Goal: Task Accomplishment & Management: Manage account settings

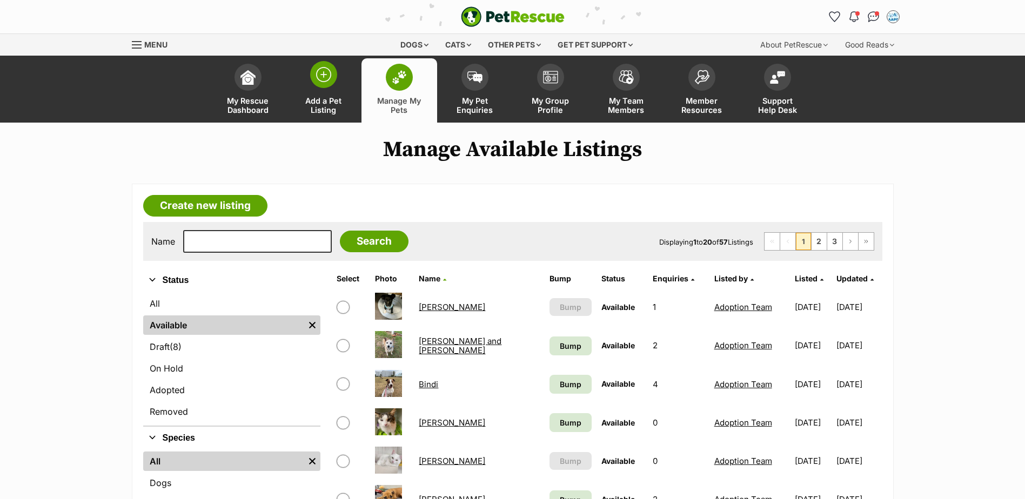
click at [332, 78] on span at bounding box center [323, 74] width 27 height 27
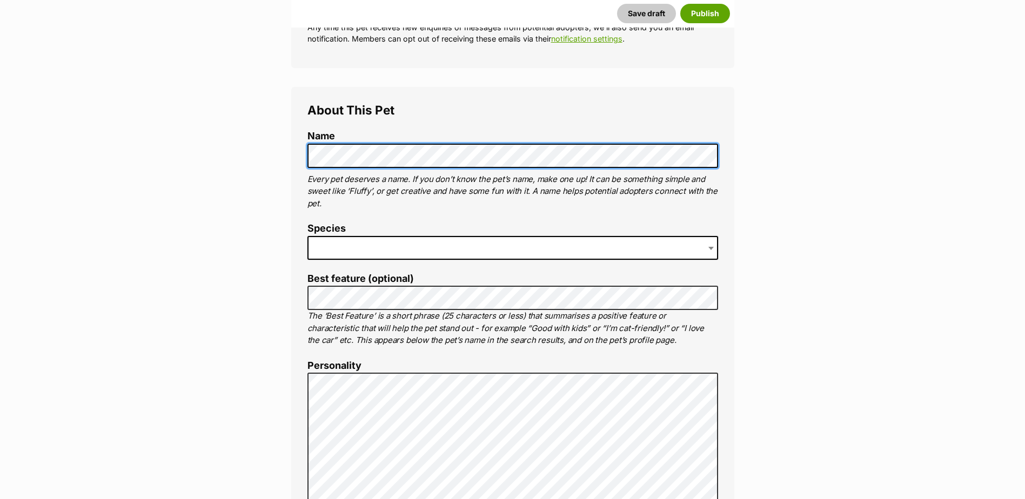
scroll to position [324, 0]
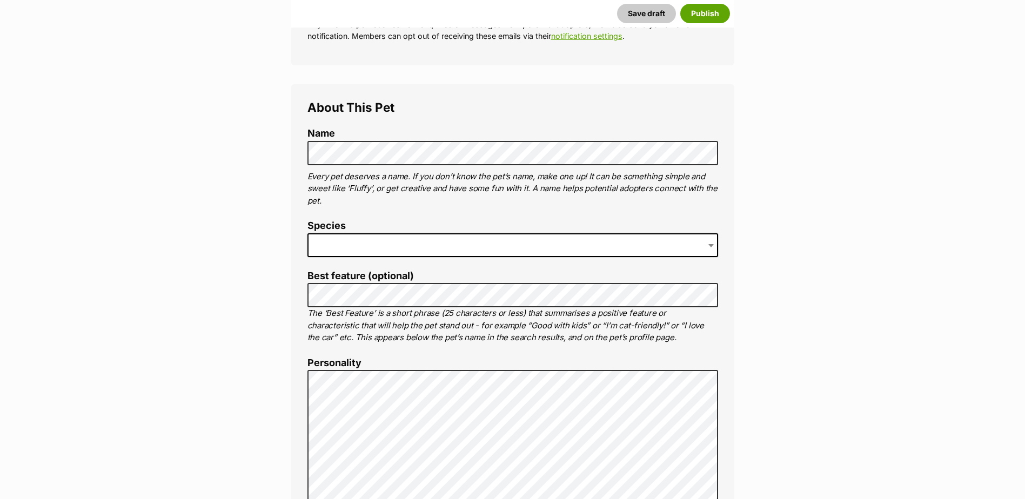
click at [370, 238] on span at bounding box center [513, 245] width 411 height 24
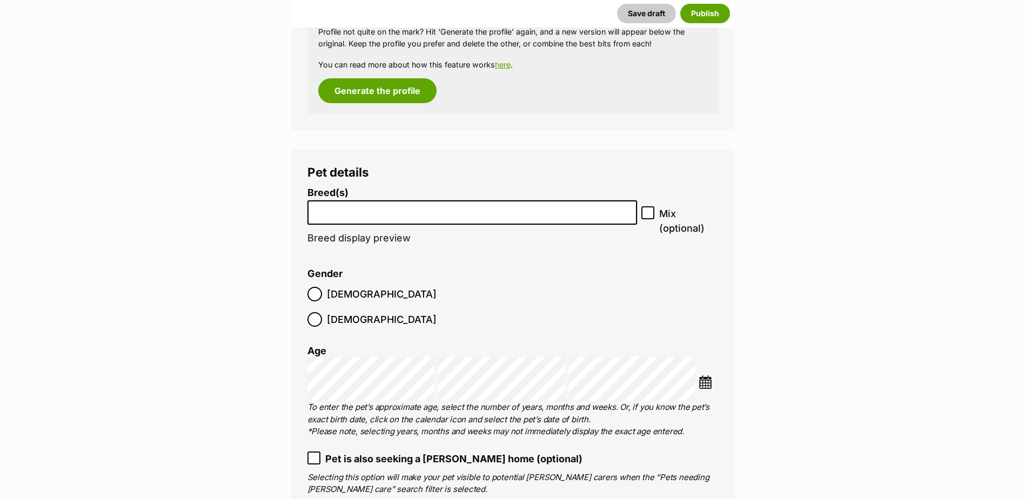
scroll to position [1203, 0]
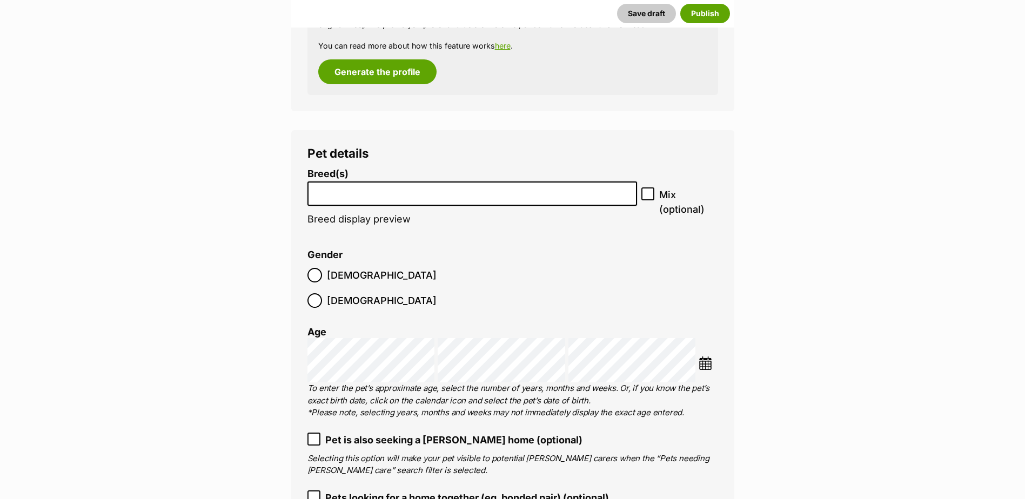
click at [439, 198] on li at bounding box center [472, 194] width 323 height 22
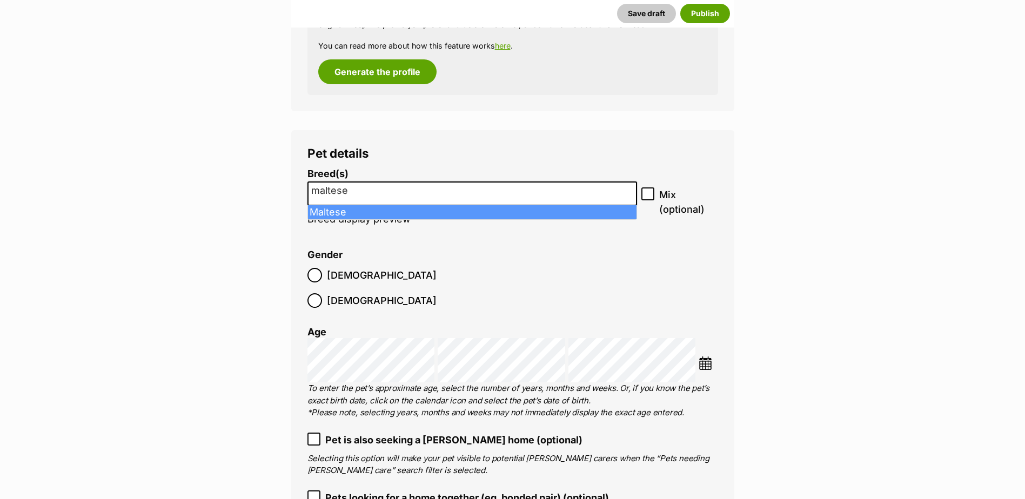
type input "maltese"
select select "138"
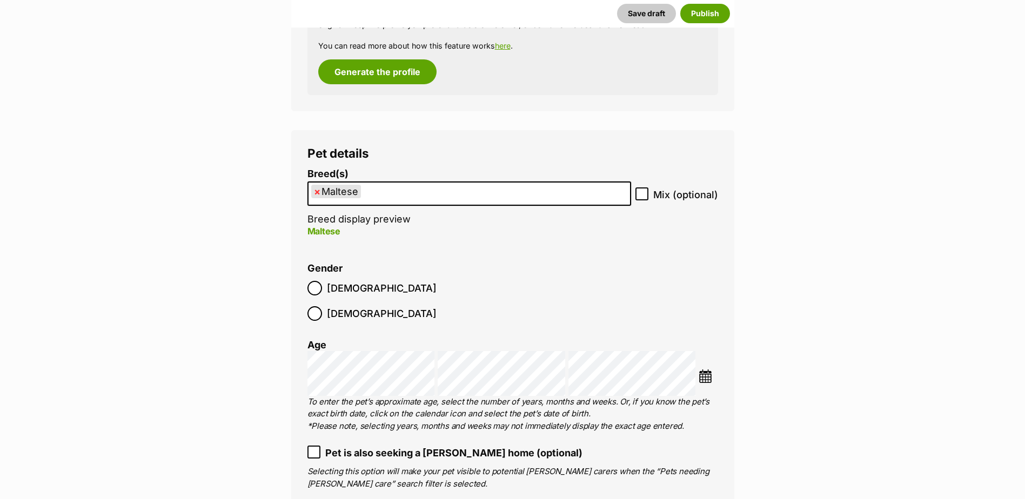
click at [644, 193] on icon at bounding box center [642, 194] width 6 height 5
click at [644, 193] on input "Mix (optional)" at bounding box center [642, 194] width 13 height 13
checkbox input "true"
click at [376, 201] on ul "× Maltese" at bounding box center [470, 194] width 322 height 22
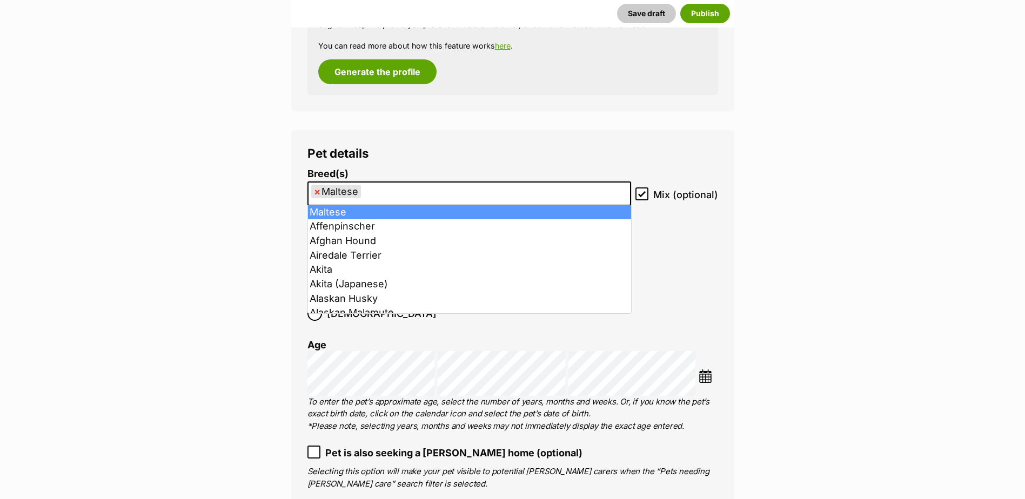
type input "t"
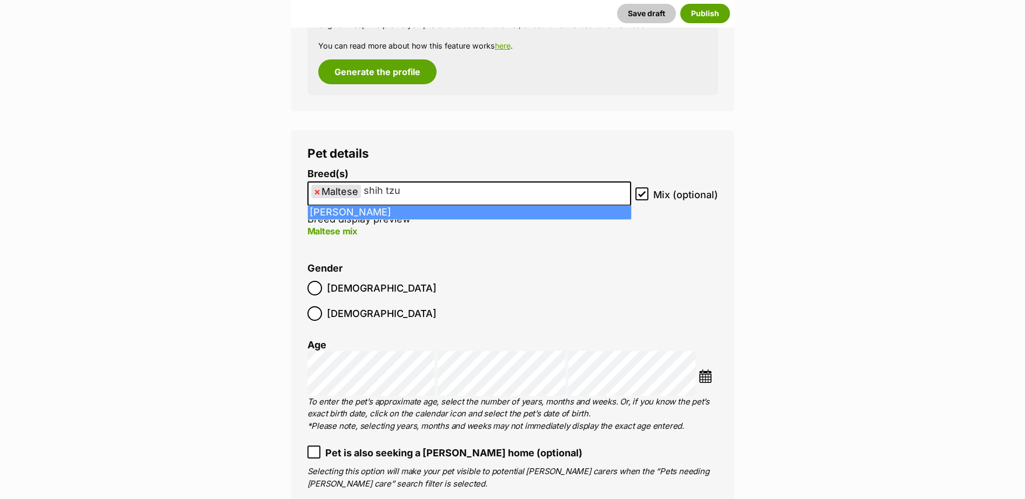
type input "shih tzu"
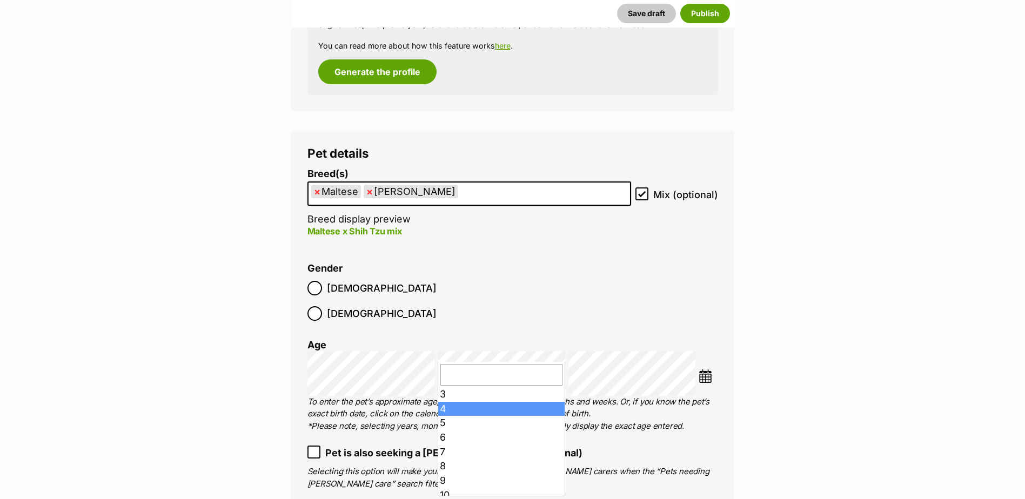
scroll to position [54, 0]
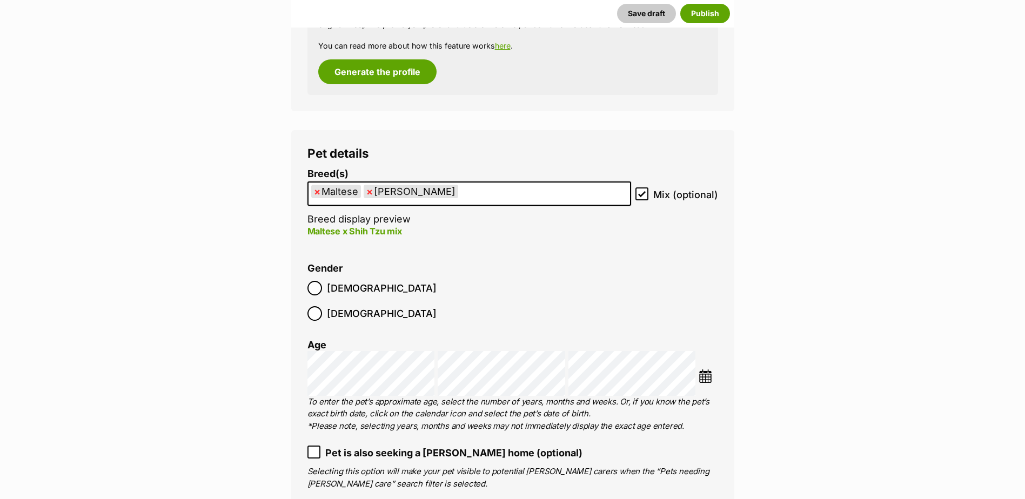
click at [381, 306] on span "Female" at bounding box center [382, 313] width 110 height 15
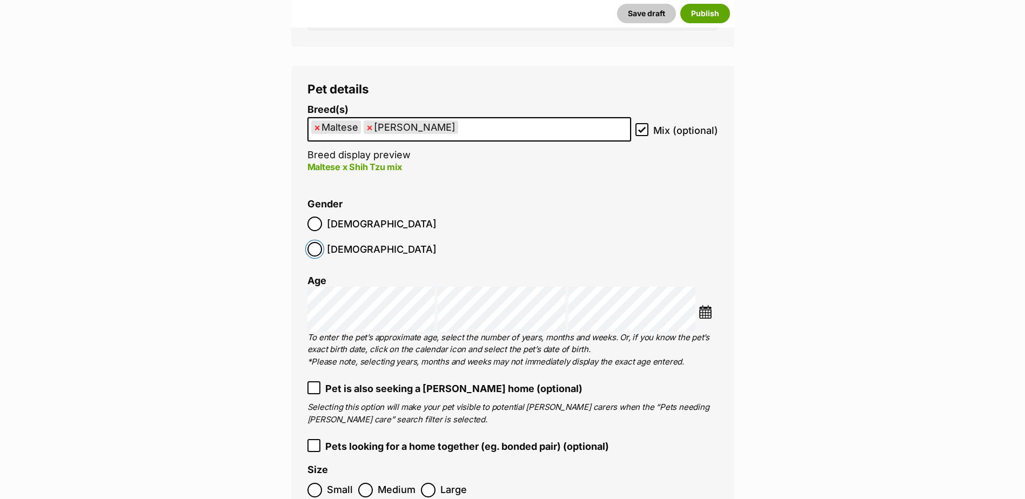
scroll to position [1311, 0]
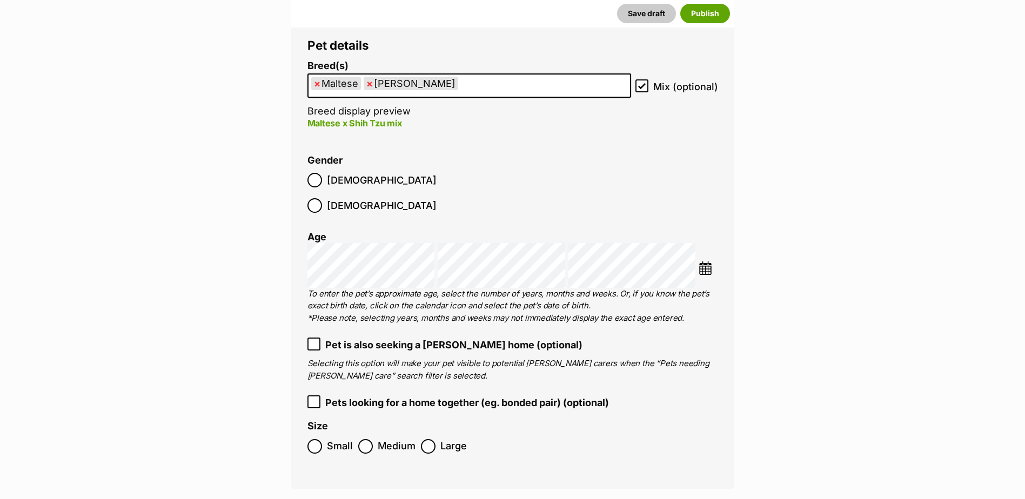
click at [343, 439] on span "Small" at bounding box center [340, 446] width 26 height 15
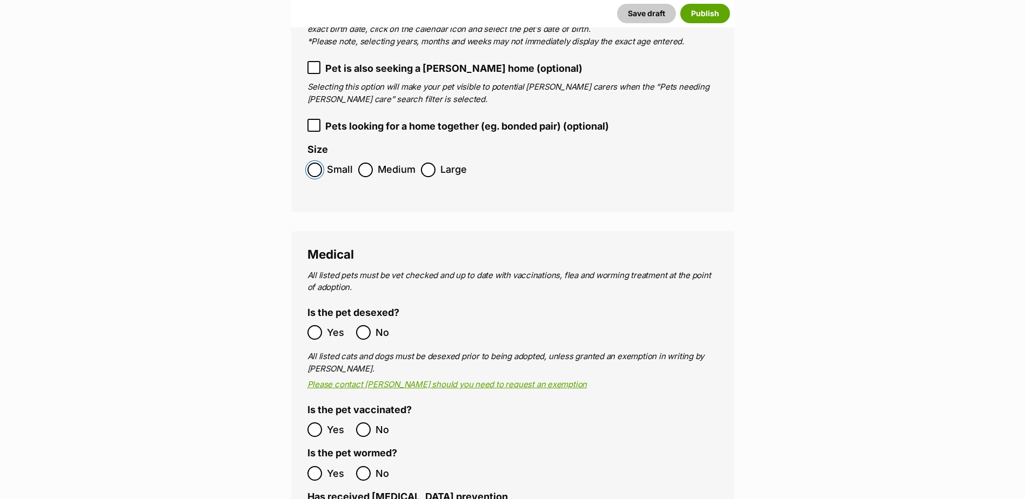
scroll to position [1635, 0]
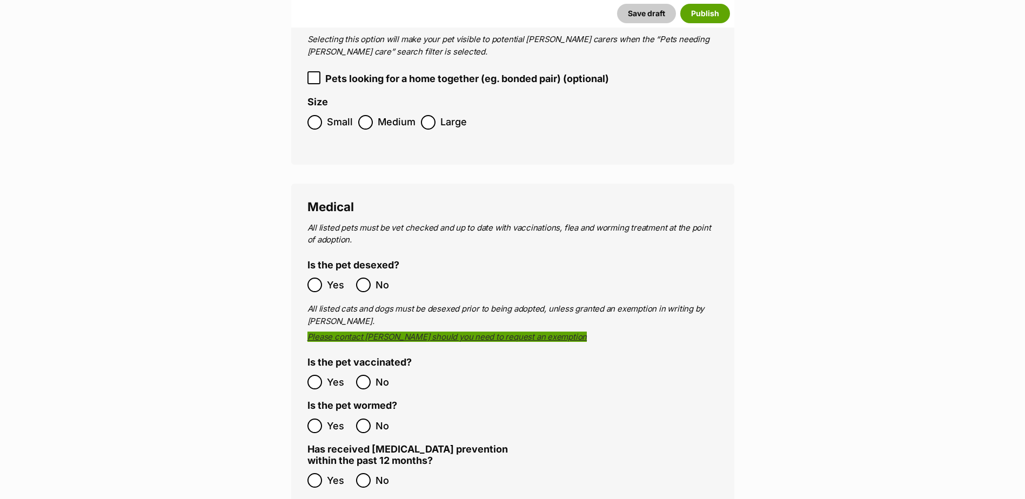
click at [332, 278] on span "Yes" at bounding box center [339, 285] width 24 height 15
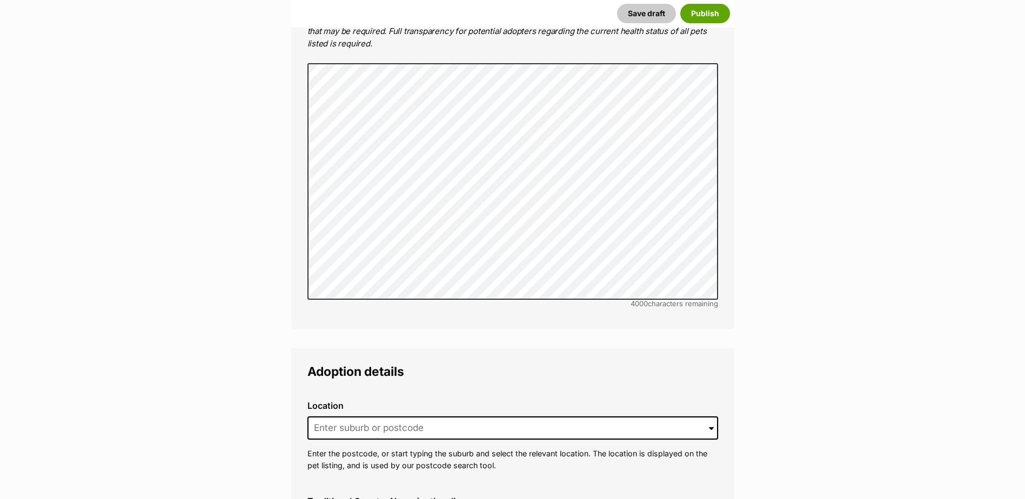
scroll to position [2338, 0]
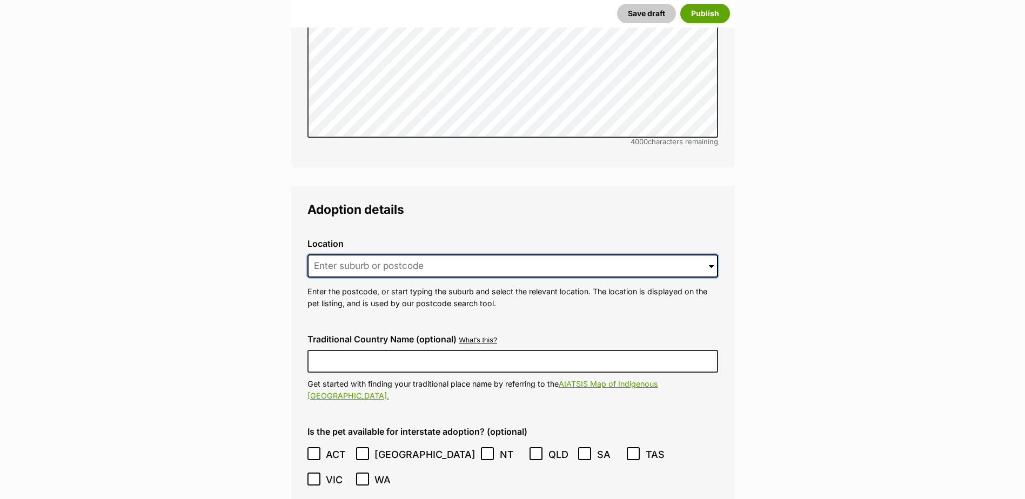
click at [453, 255] on input at bounding box center [513, 267] width 411 height 24
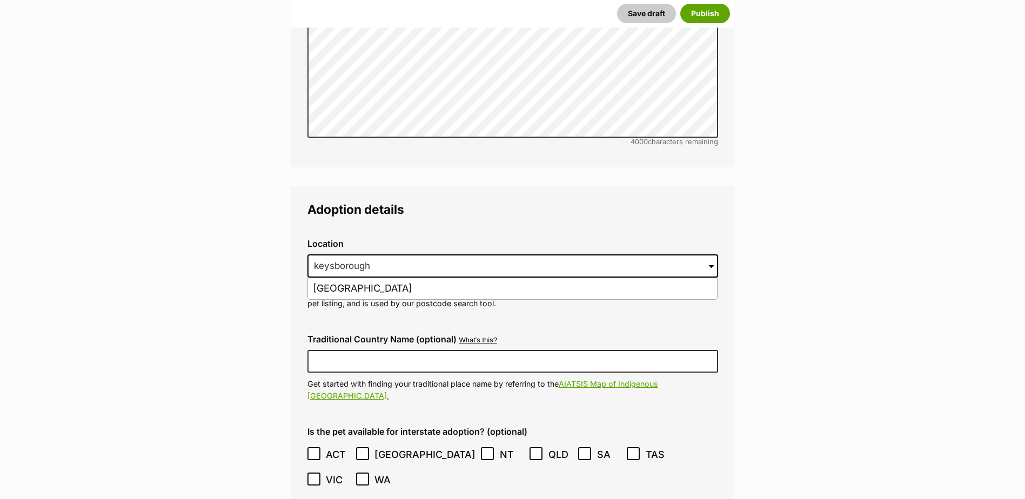
click at [455, 278] on li "[GEOGRAPHIC_DATA]" at bounding box center [512, 288] width 409 height 21
type input "[GEOGRAPHIC_DATA]"
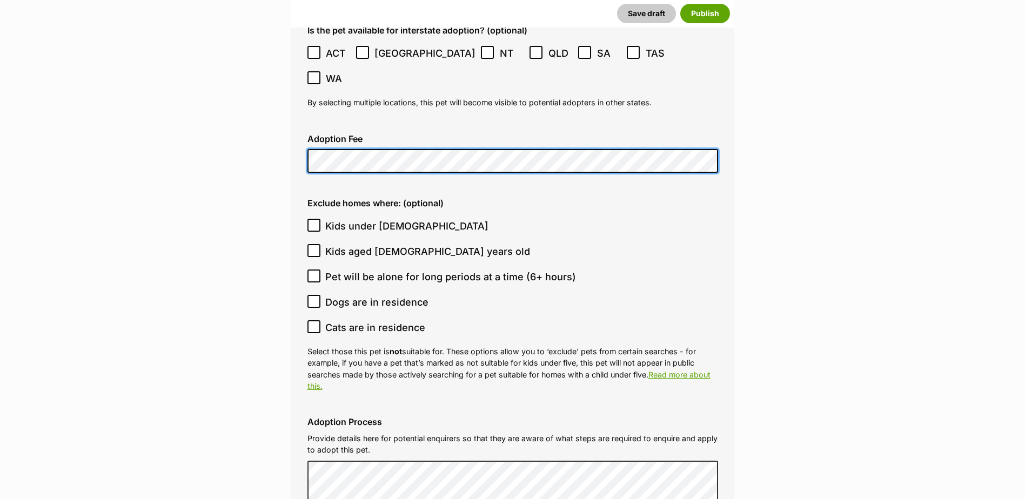
scroll to position [2770, 0]
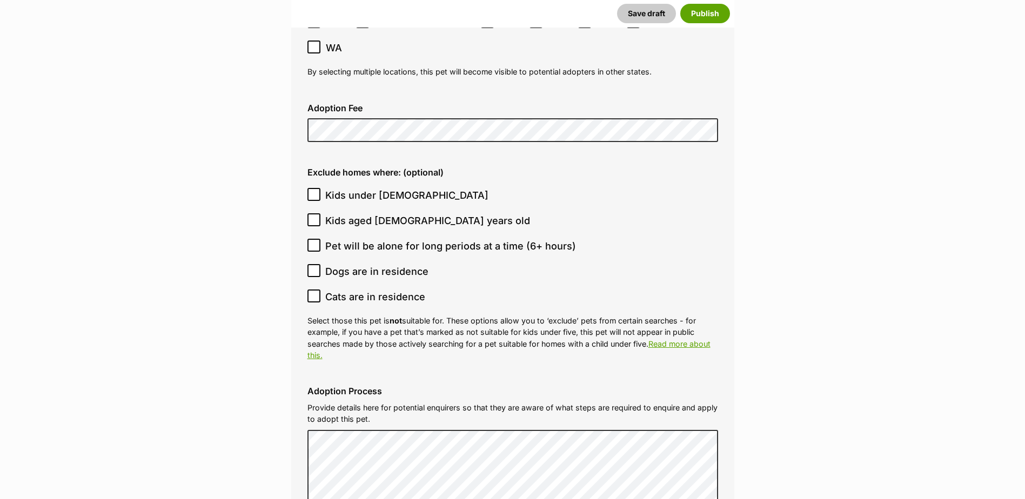
click at [372, 264] on span "Dogs are in residence" at bounding box center [376, 271] width 103 height 15
click at [321, 264] on input "Dogs are in residence" at bounding box center [314, 270] width 13 height 13
checkbox input "true"
click at [374, 290] on span "Cats are in residence" at bounding box center [375, 297] width 100 height 15
click at [321, 290] on input "Cats are in residence" at bounding box center [314, 296] width 13 height 13
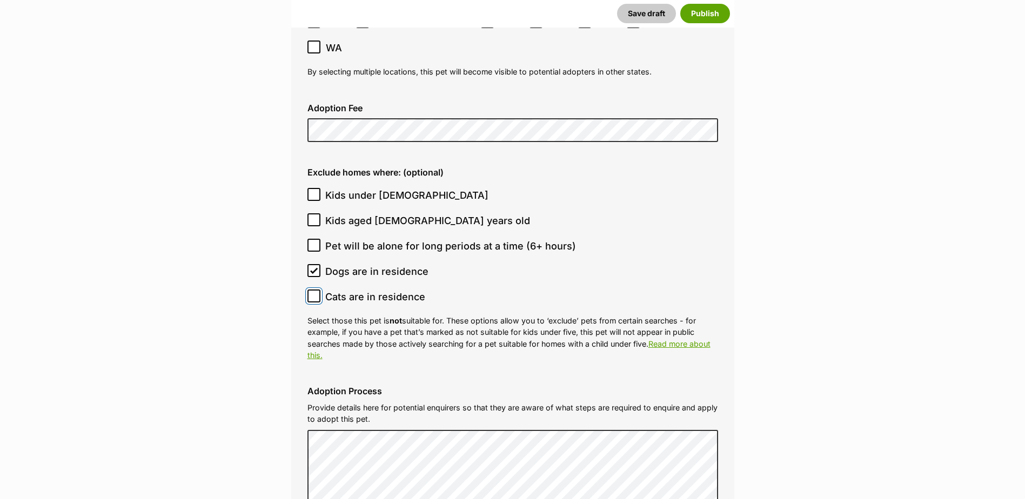
checkbox input "true"
click at [372, 188] on span "Kids under [DEMOGRAPHIC_DATA]" at bounding box center [406, 195] width 163 height 15
click at [321, 188] on input "Kids under [DEMOGRAPHIC_DATA]" at bounding box center [314, 194] width 13 height 13
checkbox input "true"
click at [411, 213] on span "Kids aged [DEMOGRAPHIC_DATA] years old" at bounding box center [427, 220] width 205 height 15
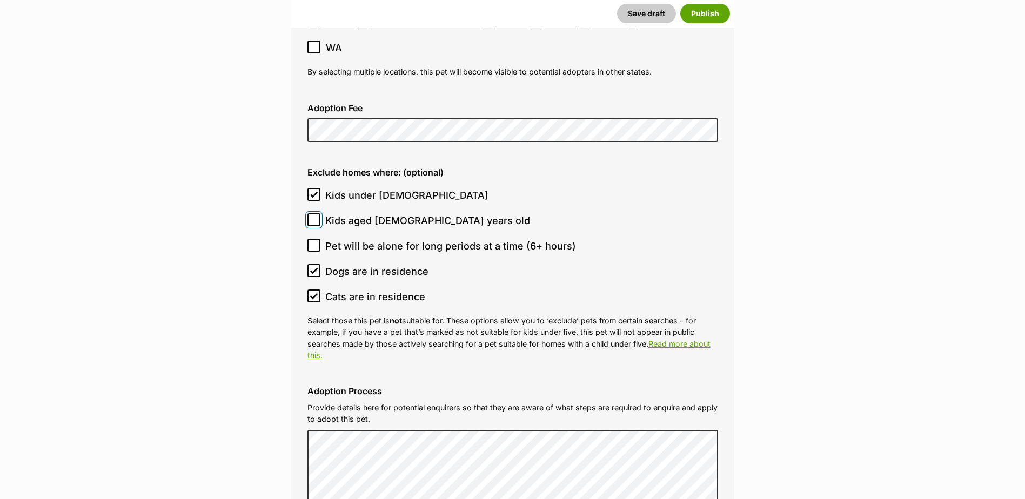
click at [321, 213] on input "Kids aged 6-12 years old" at bounding box center [314, 219] width 13 height 13
checkbox input "true"
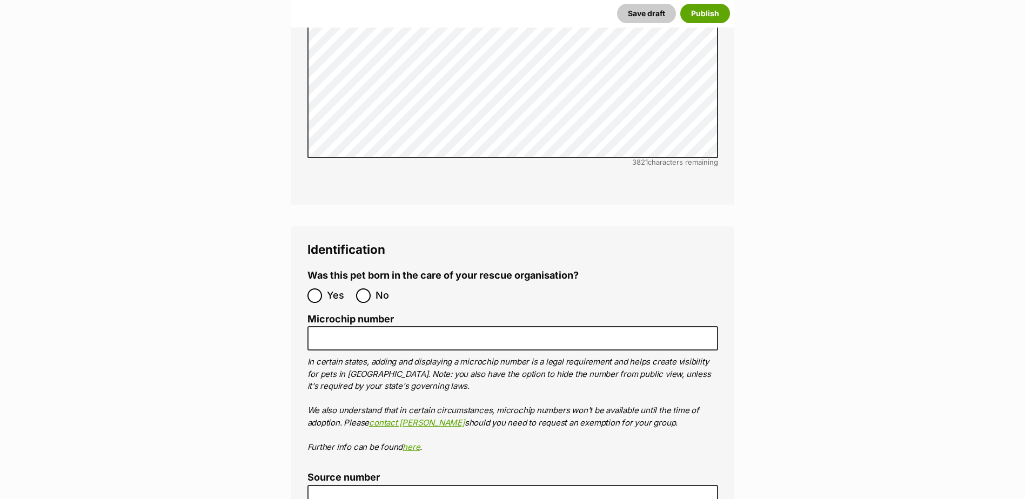
scroll to position [3365, 0]
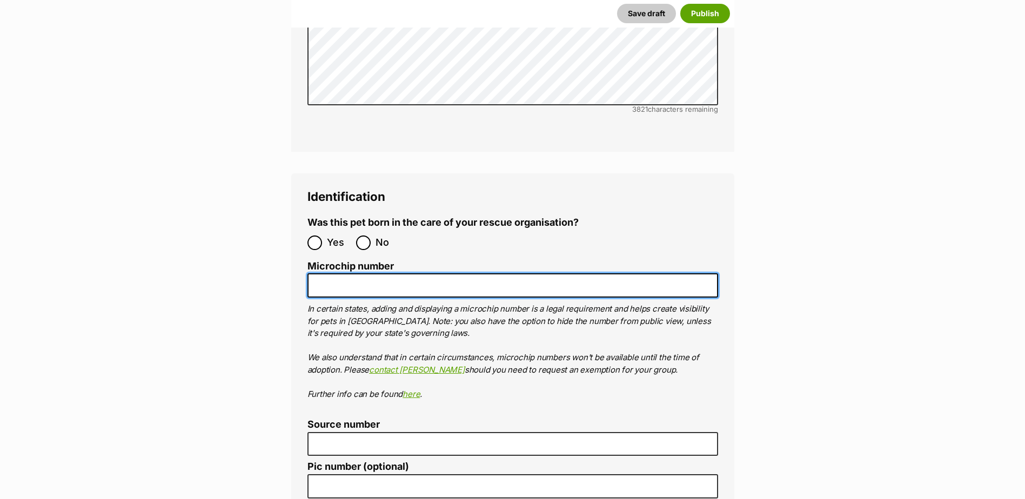
click at [375, 273] on input "Microchip number" at bounding box center [513, 285] width 411 height 24
paste input "956000016073875"
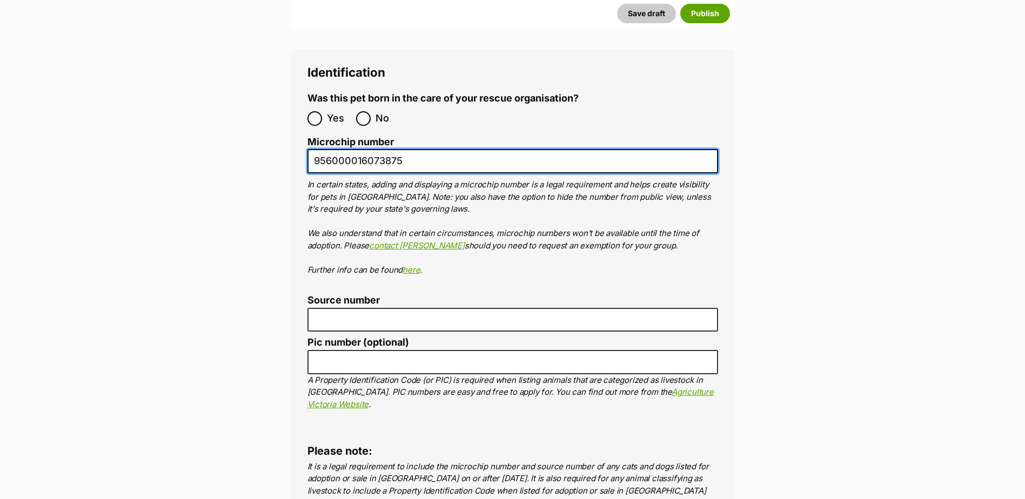
scroll to position [3527, 0]
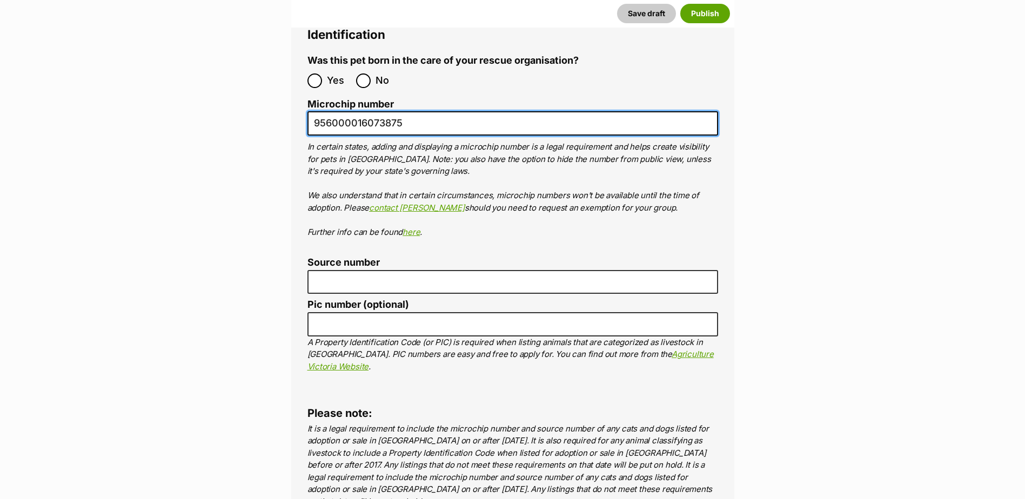
type input "956000016073875"
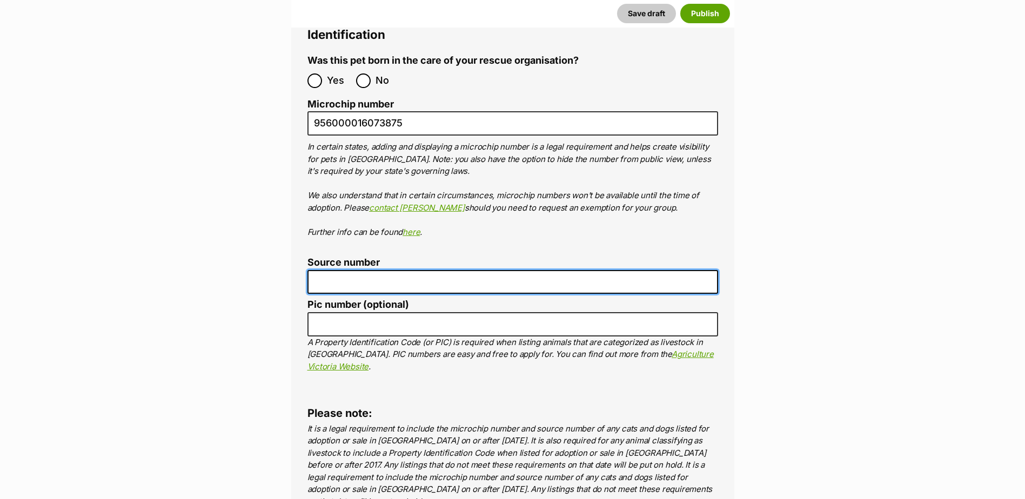
click at [392, 270] on input "Source number" at bounding box center [513, 282] width 411 height 24
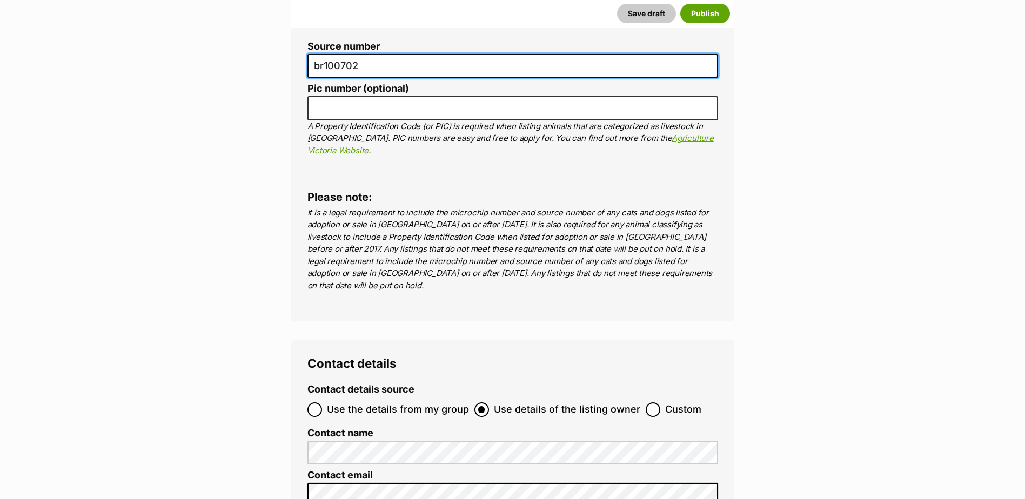
scroll to position [3905, 0]
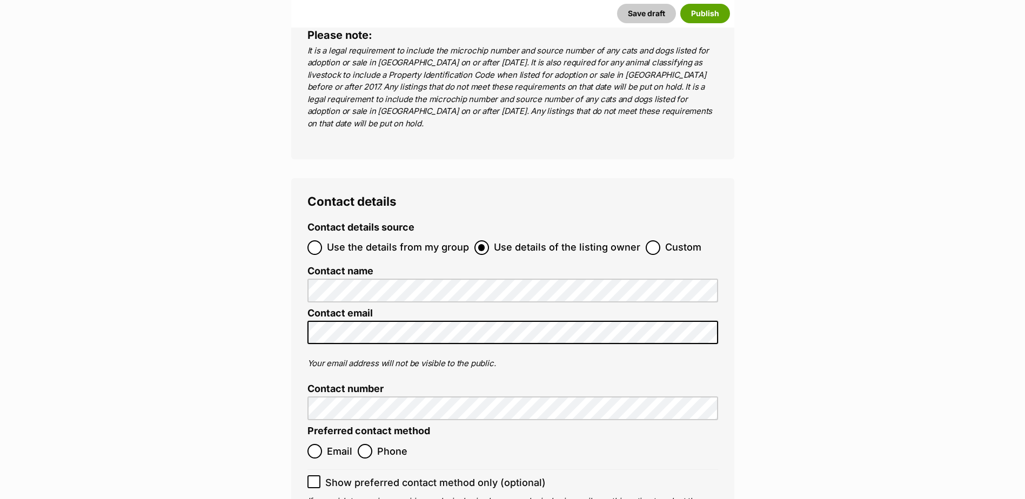
type input "br100702"
click at [343, 444] on span "Email" at bounding box center [339, 451] width 25 height 15
click at [322, 444] on input "Email" at bounding box center [315, 451] width 15 height 15
radio input "true"
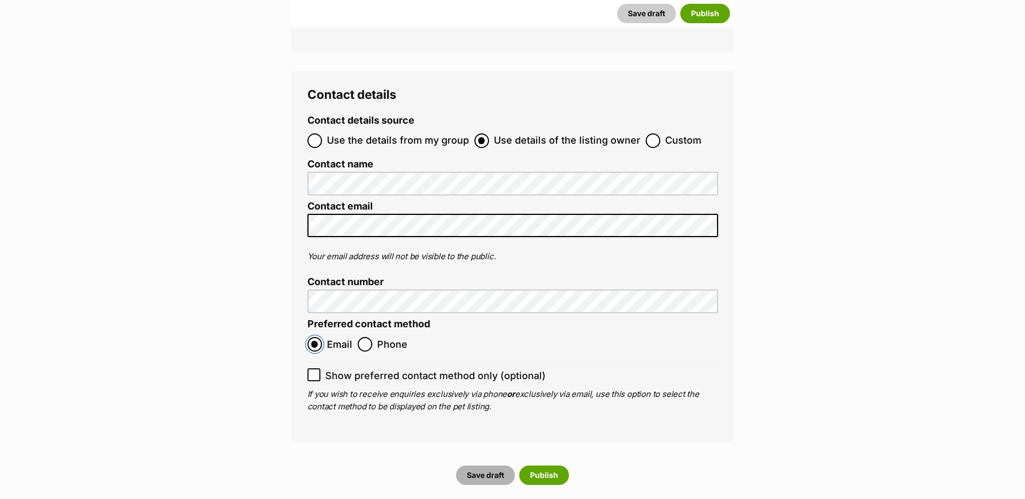
scroll to position [4013, 0]
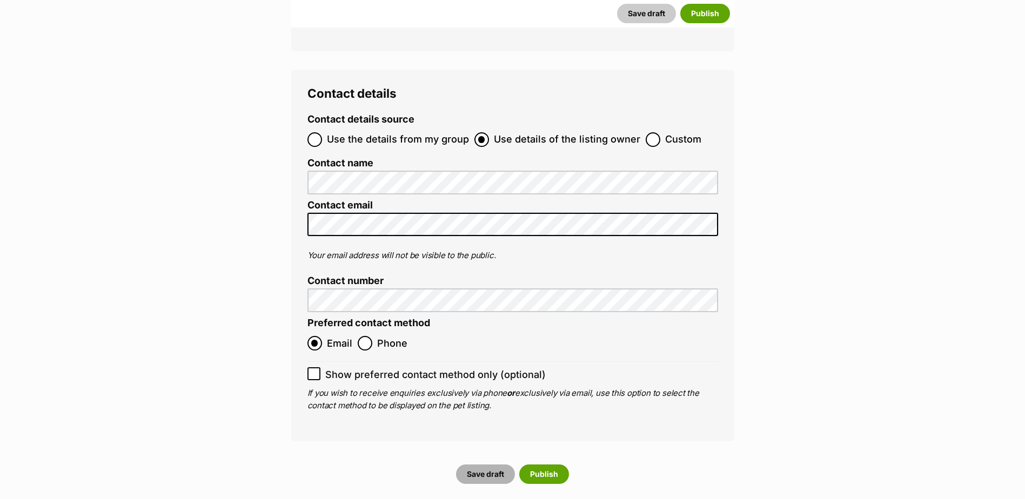
click at [490, 465] on button "Save draft" at bounding box center [485, 474] width 59 height 19
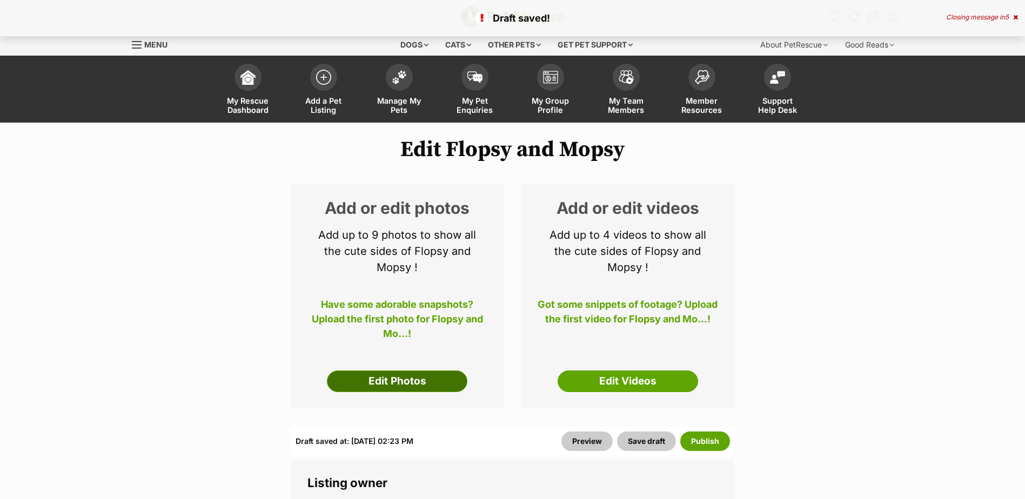
click at [402, 386] on link "Edit Photos" at bounding box center [397, 382] width 141 height 22
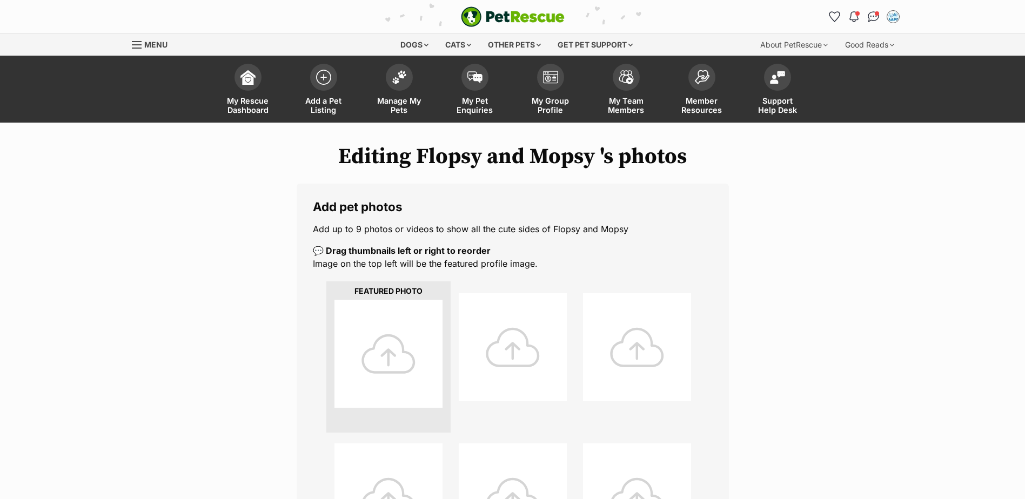
click at [392, 351] on div at bounding box center [389, 354] width 108 height 108
click at [376, 337] on div at bounding box center [389, 354] width 108 height 108
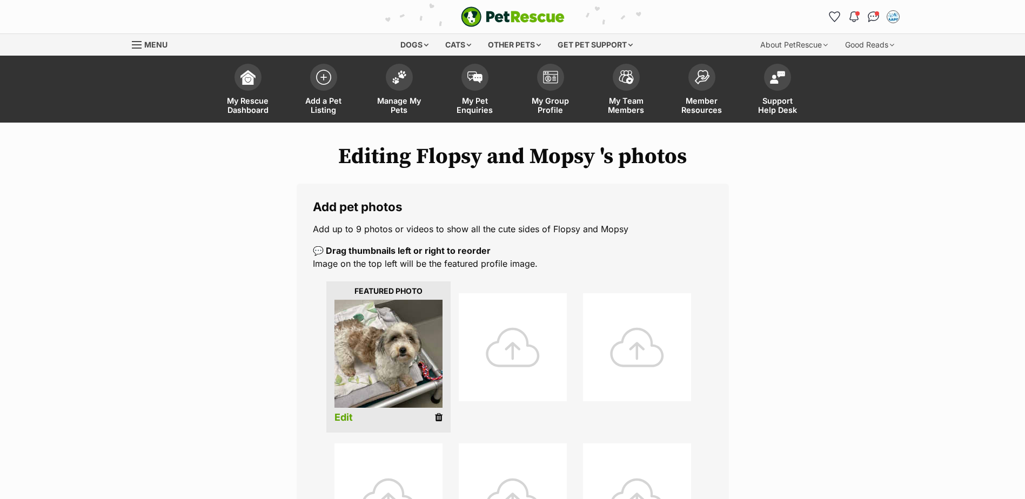
click at [475, 345] on div at bounding box center [513, 347] width 108 height 108
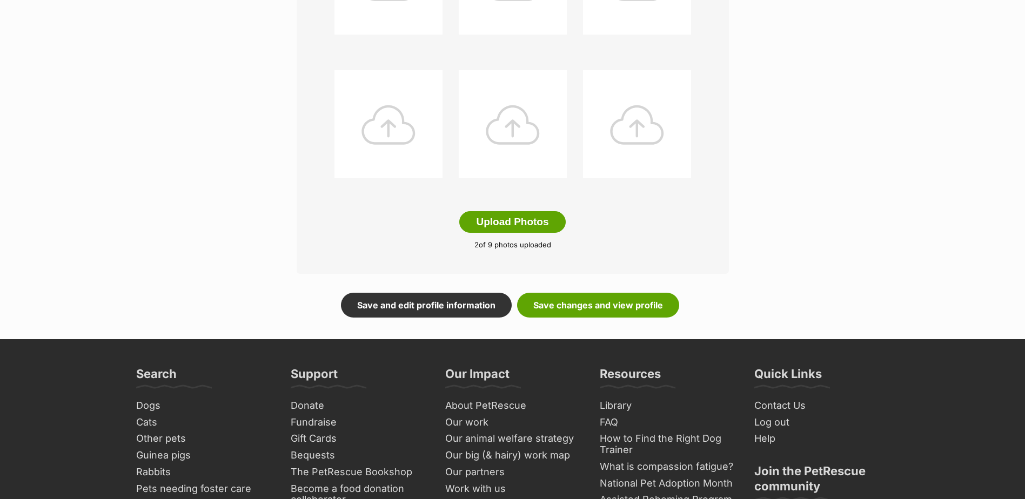
scroll to position [540, 0]
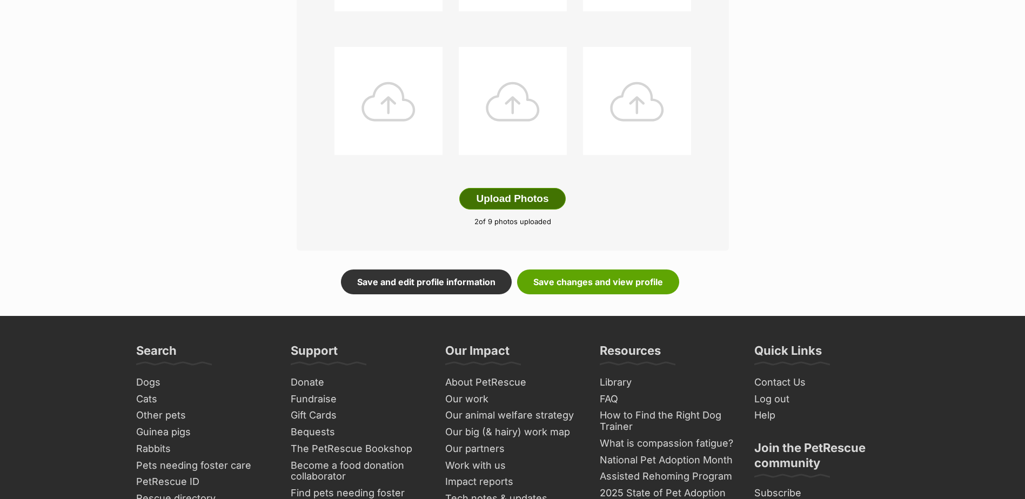
click at [535, 200] on button "Upload Photos" at bounding box center [512, 199] width 106 height 22
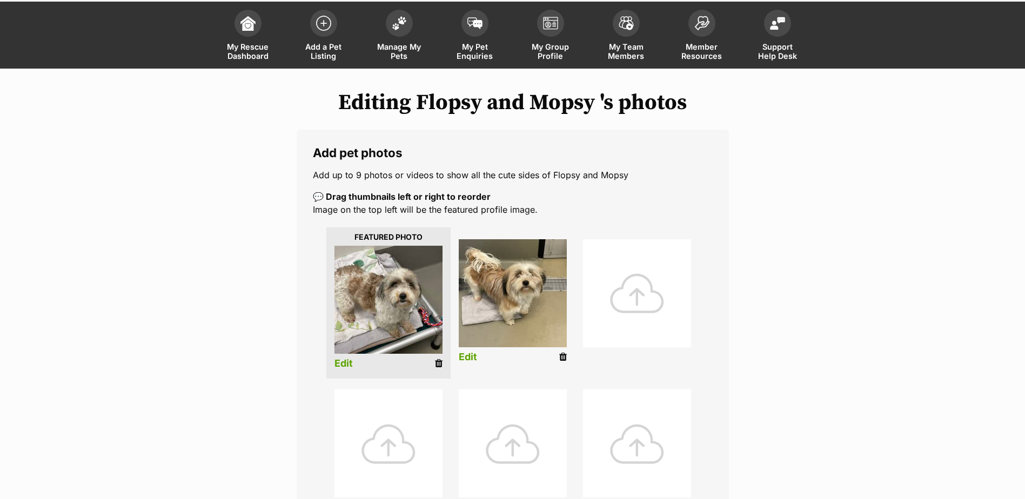
scroll to position [0, 0]
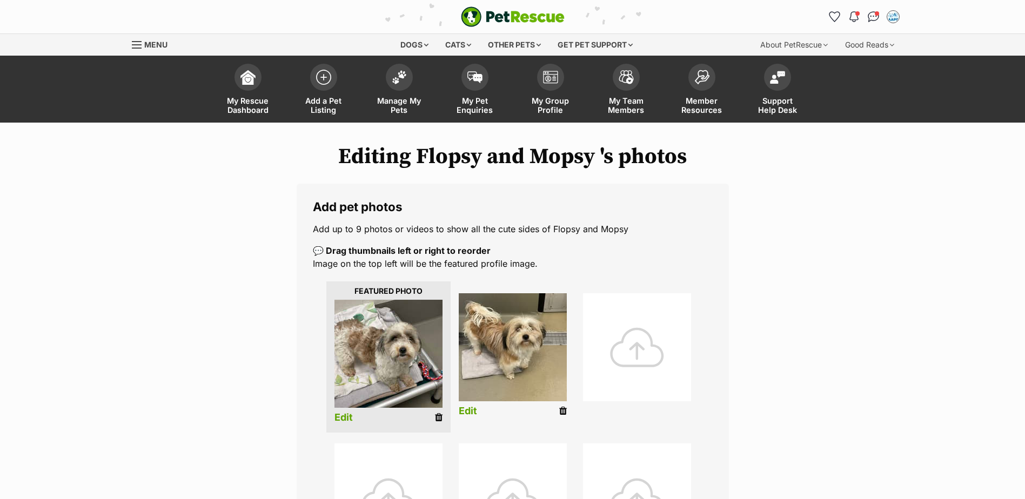
click at [602, 154] on h1 "Editing Flopsy and Mopsy 's photos" at bounding box center [513, 156] width 762 height 25
click at [595, 158] on h1 "Editing Flopsy and Mopsy 's photos" at bounding box center [513, 156] width 762 height 25
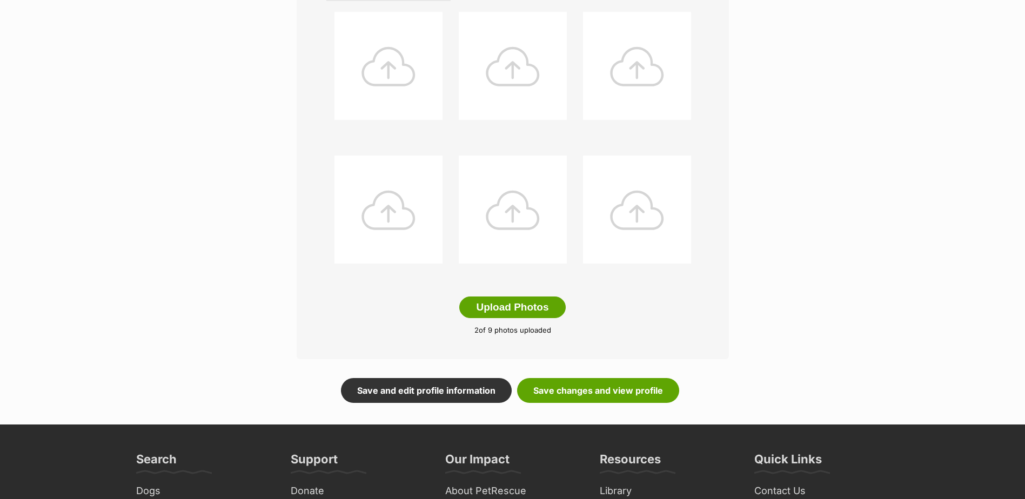
scroll to position [540, 0]
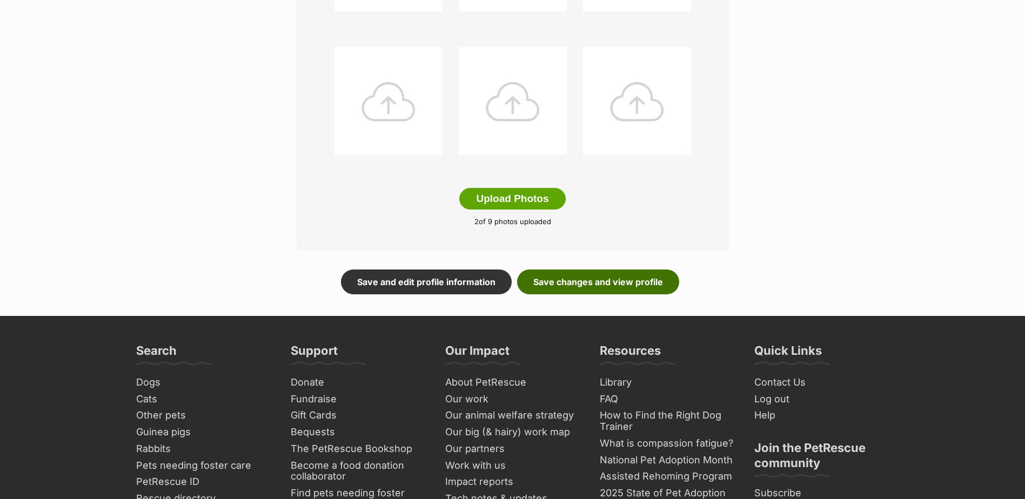
click at [550, 271] on link "Save changes and view profile" at bounding box center [598, 282] width 162 height 25
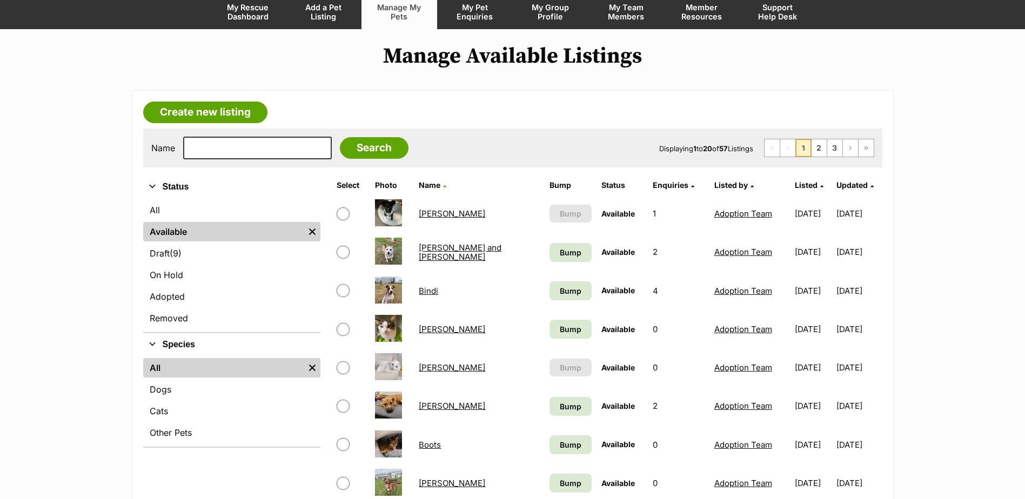
scroll to position [108, 0]
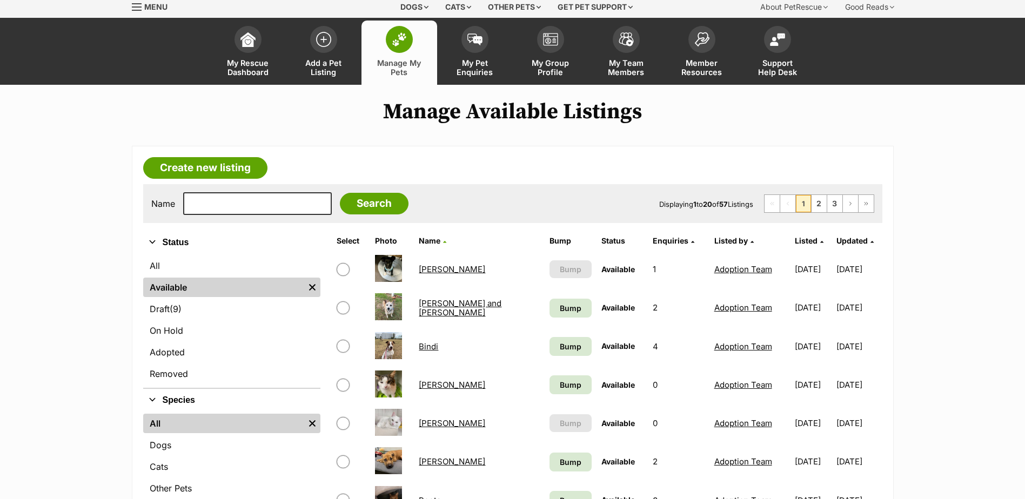
scroll to position [0, 0]
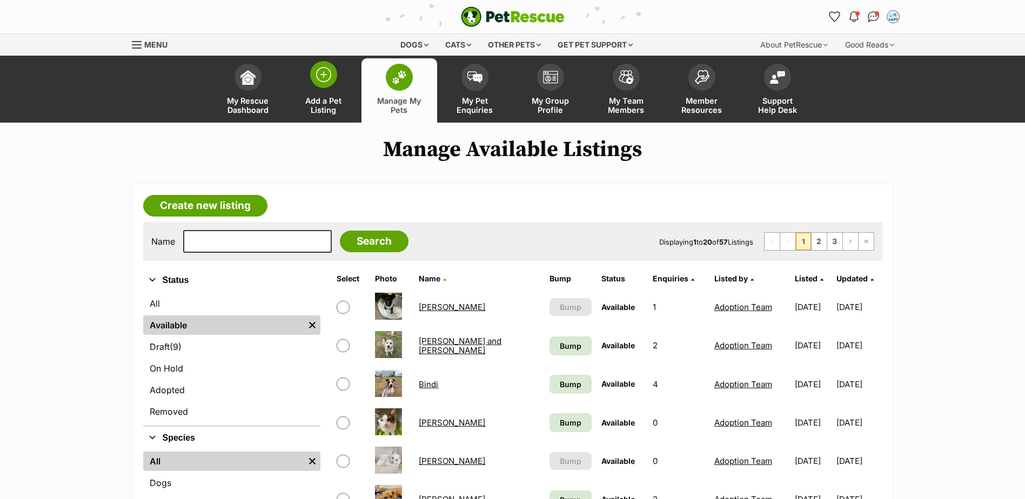
click at [322, 92] on link "Add a Pet Listing" at bounding box center [324, 90] width 76 height 64
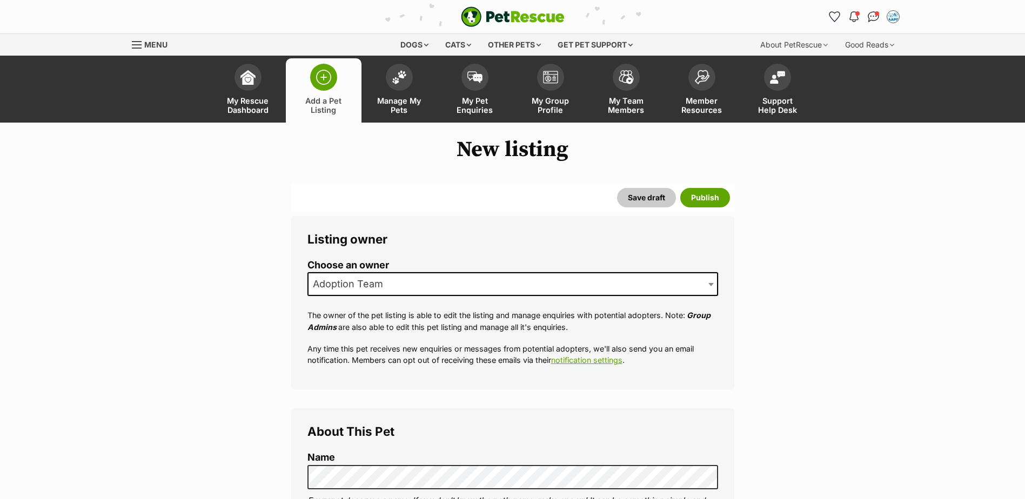
click at [409, 276] on span "Adoption Team" at bounding box center [513, 284] width 411 height 24
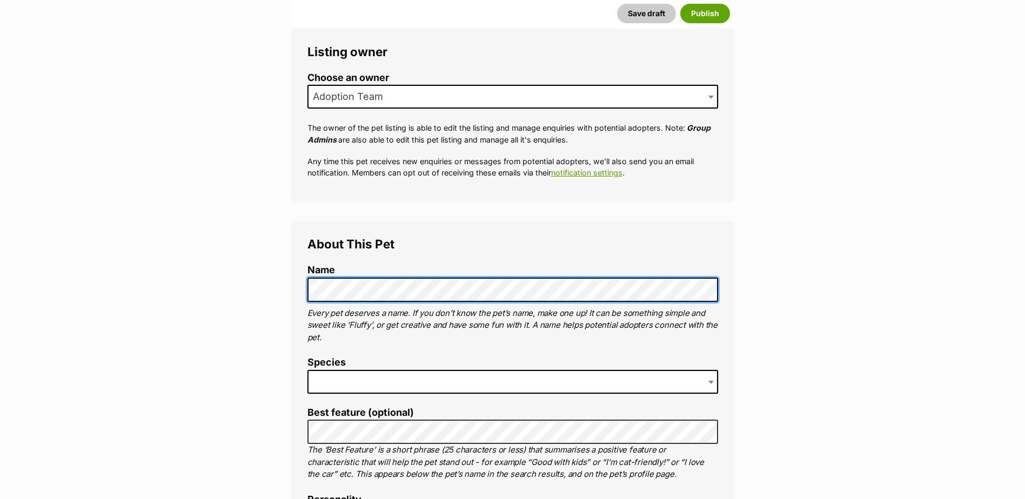
scroll to position [270, 0]
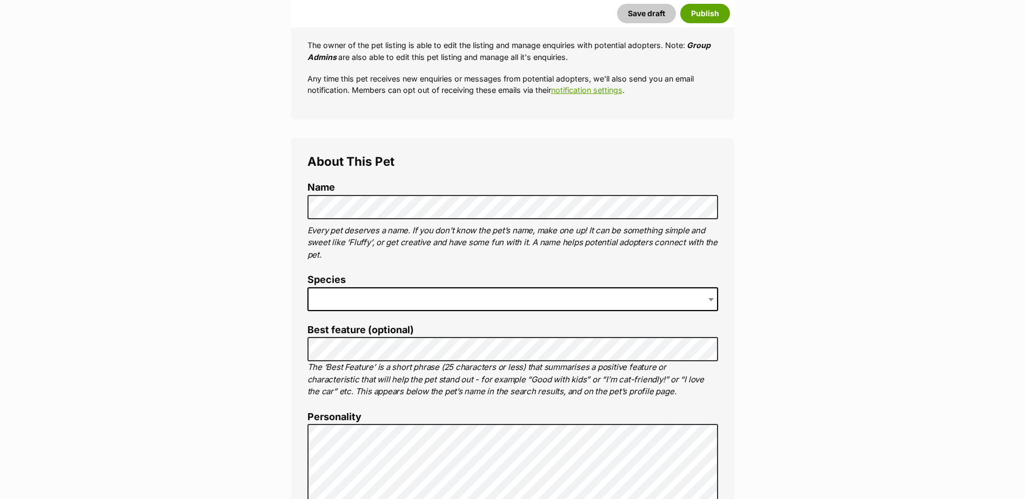
click at [358, 296] on span at bounding box center [513, 300] width 411 height 24
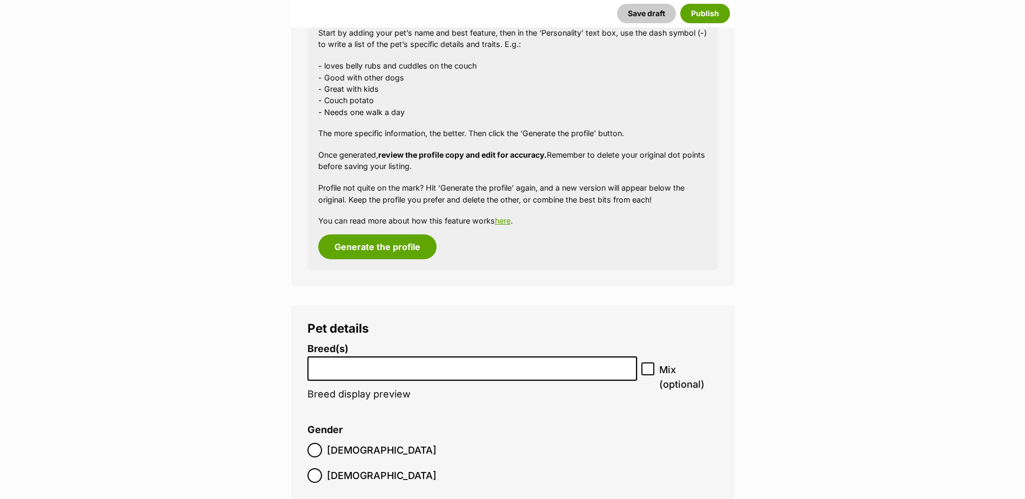
scroll to position [1189, 0]
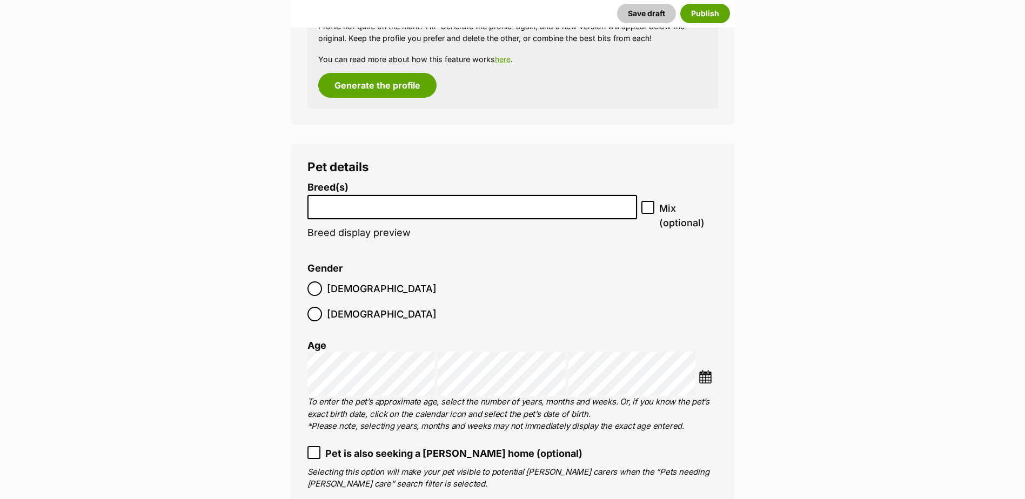
click at [377, 210] on li at bounding box center [472, 207] width 323 height 22
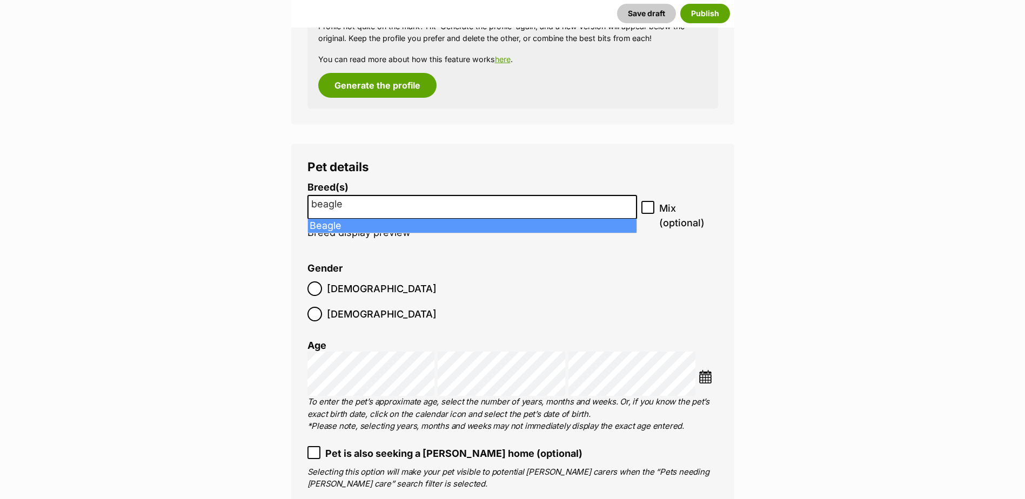
type input "beagle"
select select "23"
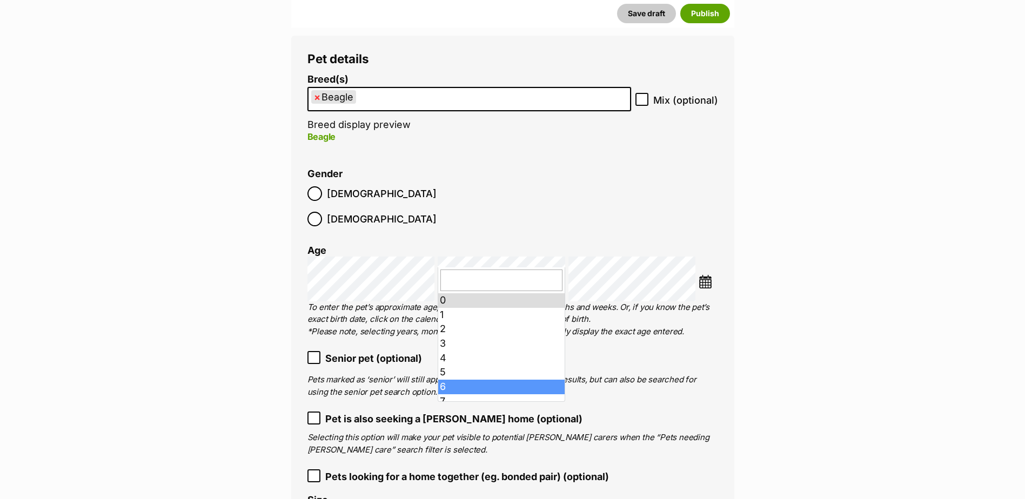
scroll to position [54, 0]
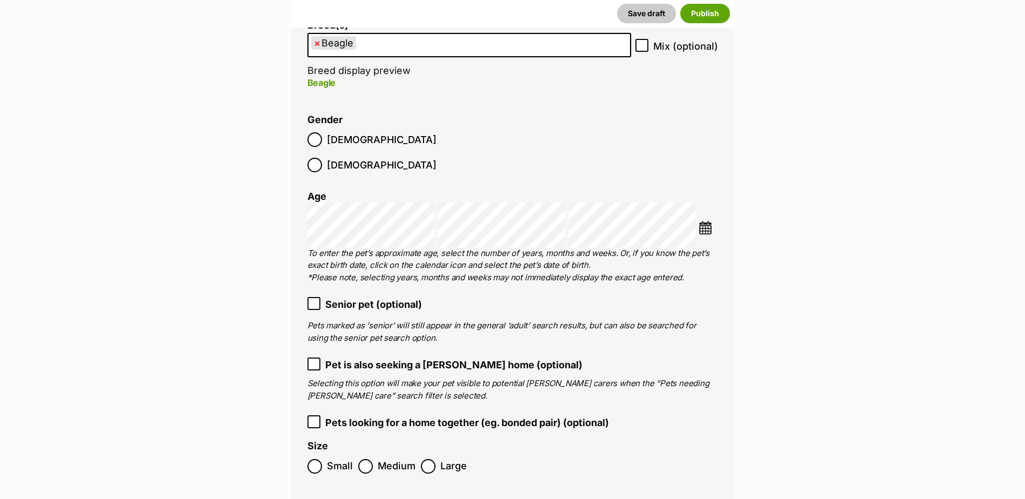
click at [389, 297] on span "Senior pet (optional)" at bounding box center [373, 304] width 97 height 15
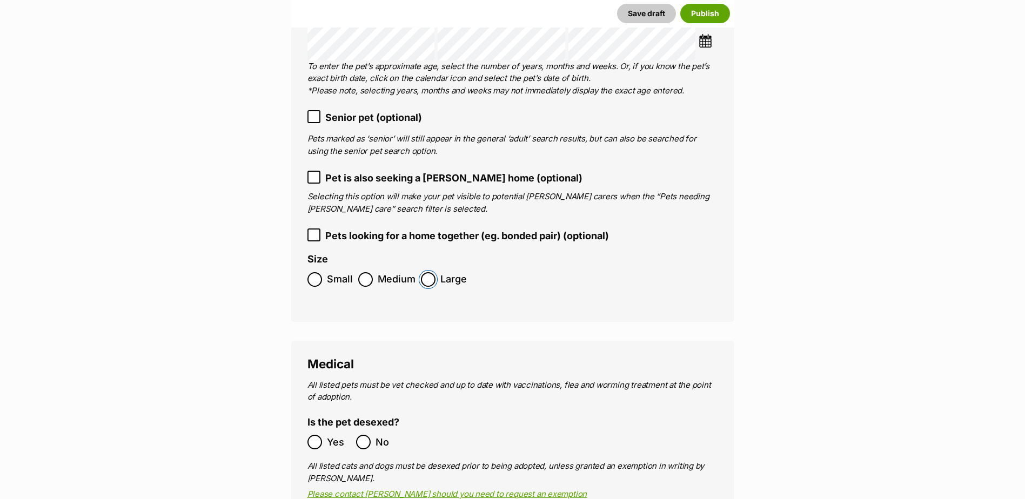
scroll to position [1621, 0]
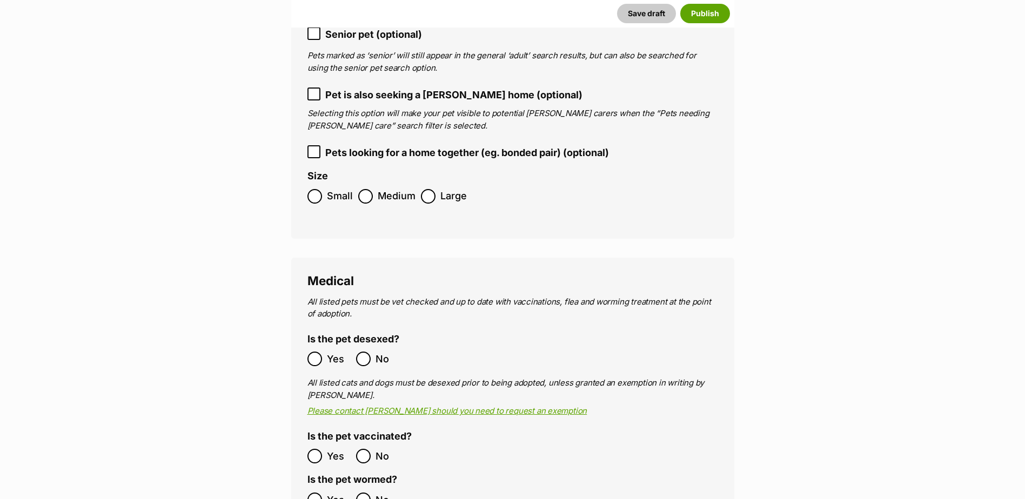
click at [309, 346] on ol "Yes No" at bounding box center [410, 358] width 205 height 25
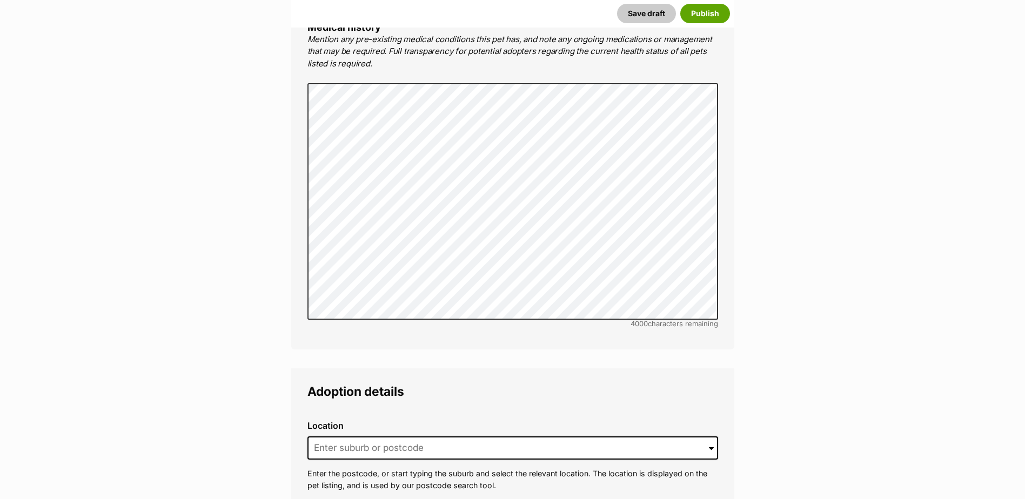
scroll to position [2378, 0]
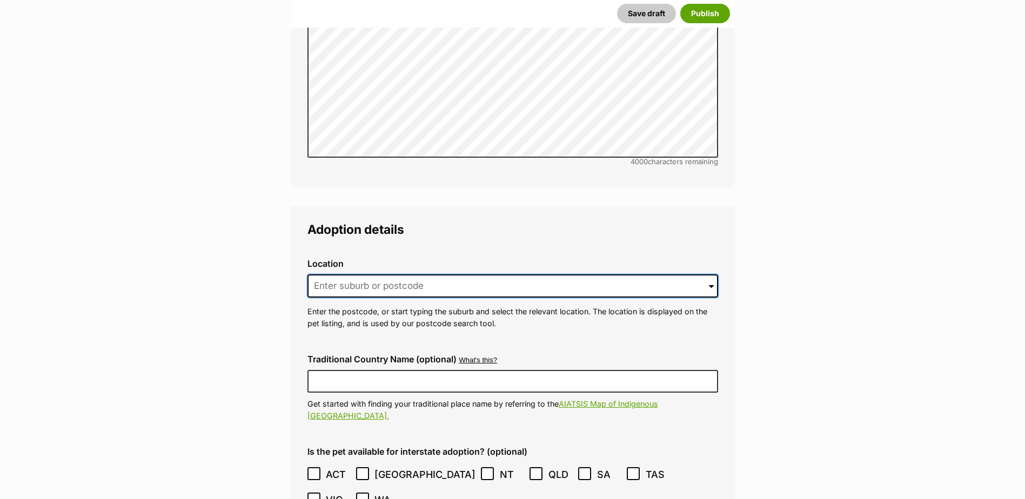
click at [505, 275] on input at bounding box center [513, 287] width 411 height 24
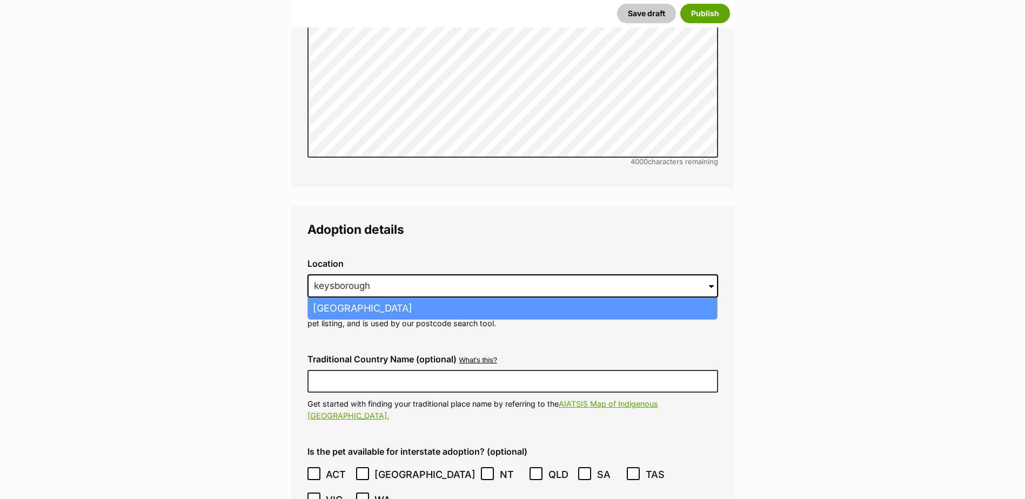
click at [518, 298] on li "Keysborough, Victoria, 3173" at bounding box center [512, 308] width 409 height 21
type input "Keysborough, Victoria, 3173"
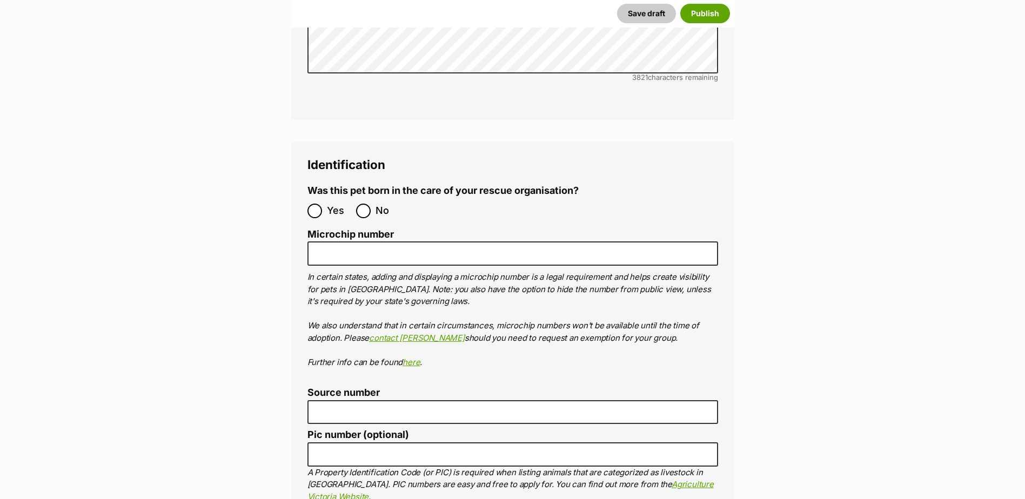
scroll to position [3459, 0]
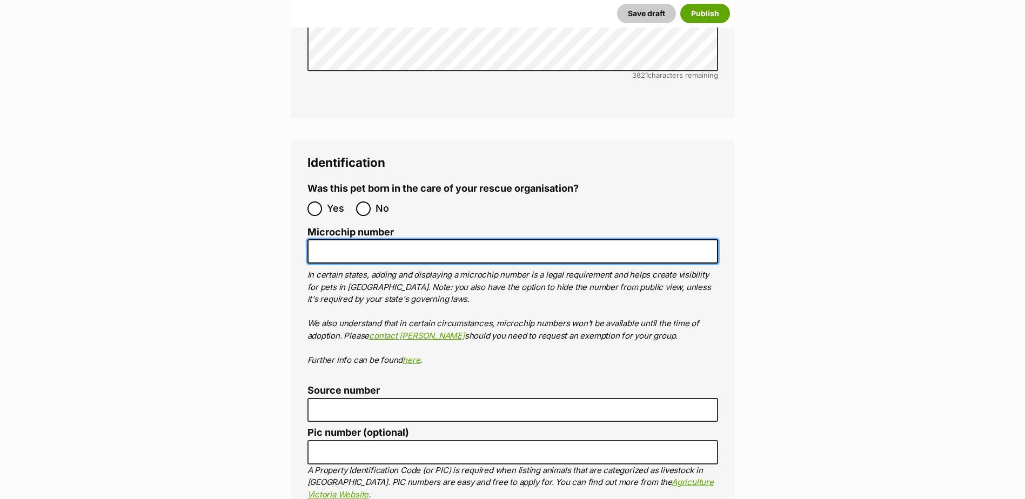
click at [322, 239] on input "Microchip number" at bounding box center [513, 251] width 411 height 24
click at [422, 239] on input "Microchip number" at bounding box center [513, 251] width 411 height 24
paste input "978102100265974"
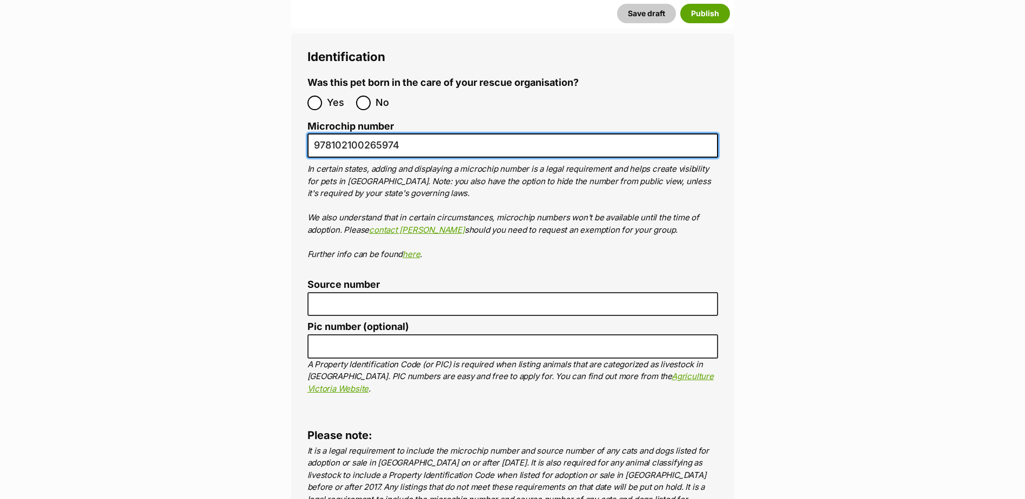
scroll to position [3675, 0]
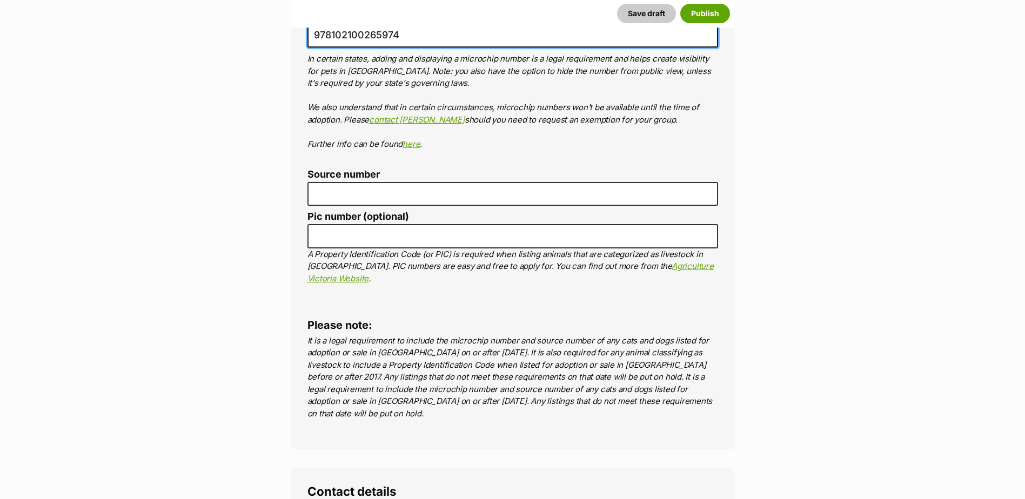
type input "978102100265974"
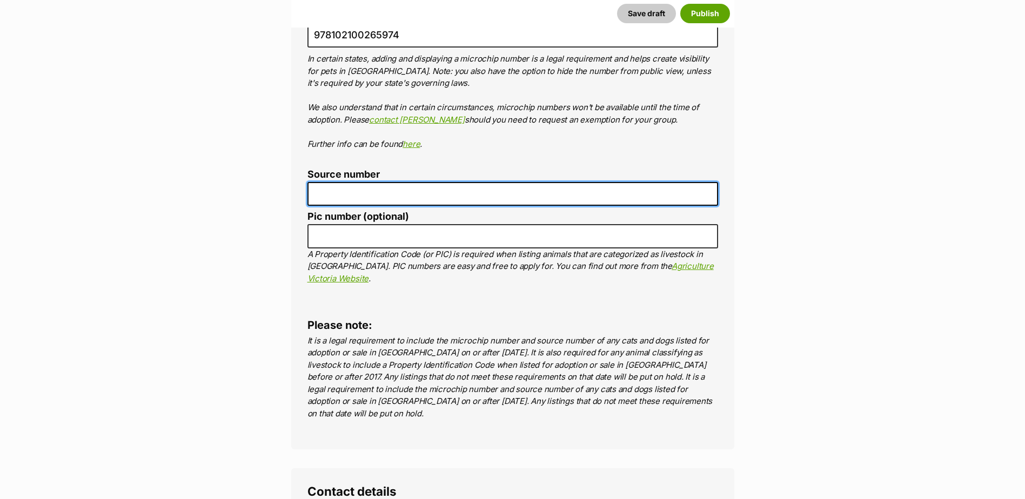
click at [370, 182] on input "Source number" at bounding box center [513, 194] width 411 height 24
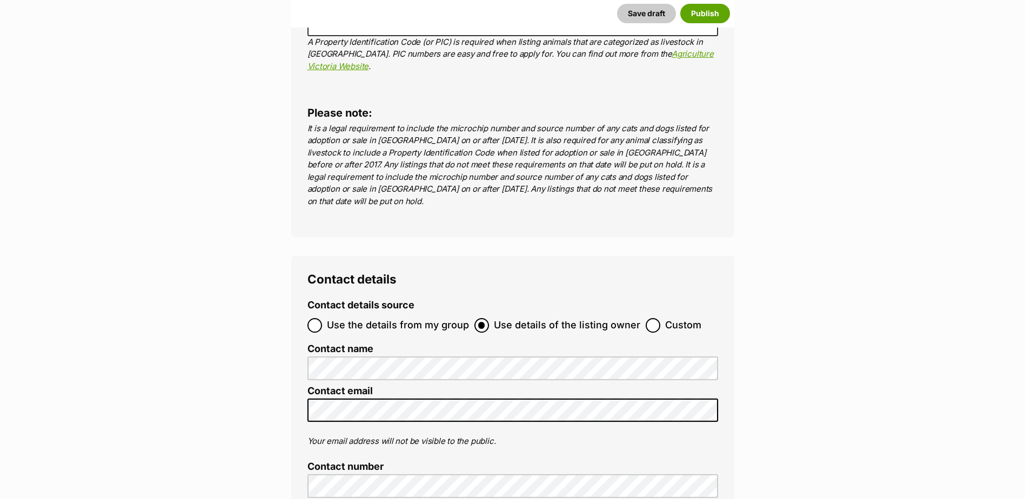
scroll to position [3946, 0]
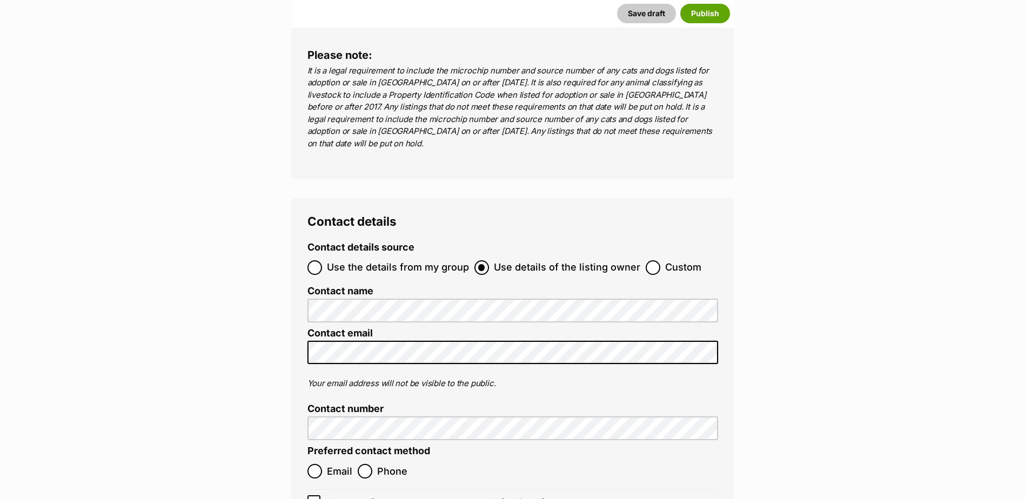
type input "br100702"
click at [318, 464] on input "Email" at bounding box center [315, 471] width 15 height 15
radio input "true"
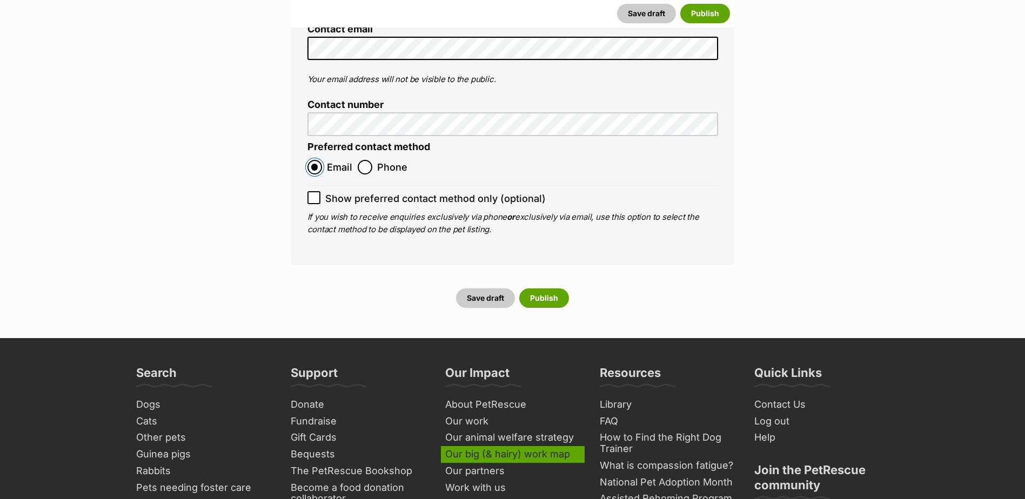
scroll to position [4324, 0]
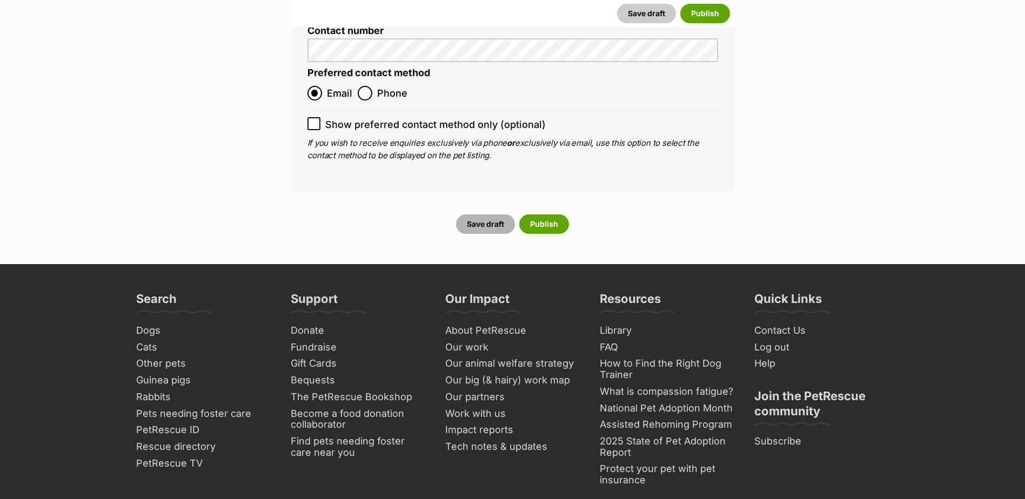
click at [489, 215] on button "Save draft" at bounding box center [485, 224] width 59 height 19
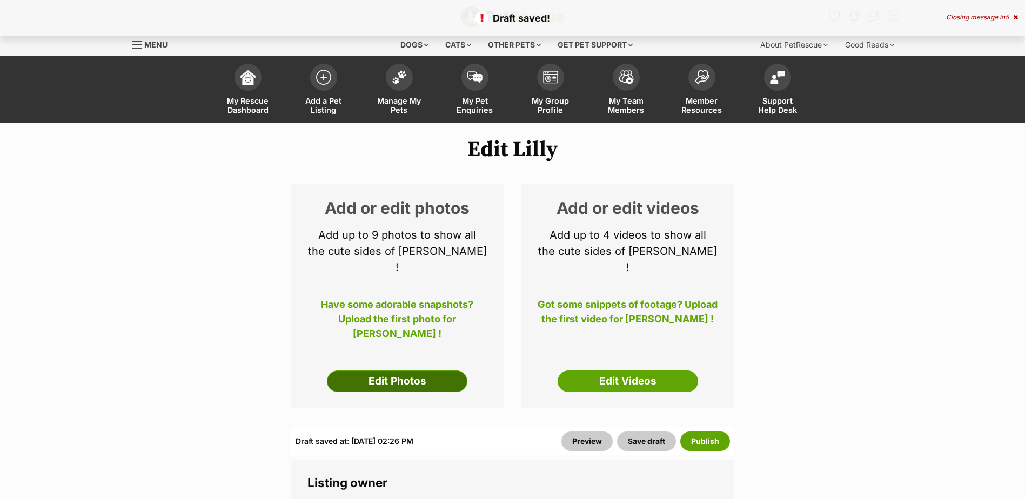
click at [401, 372] on link "Edit Photos" at bounding box center [397, 382] width 141 height 22
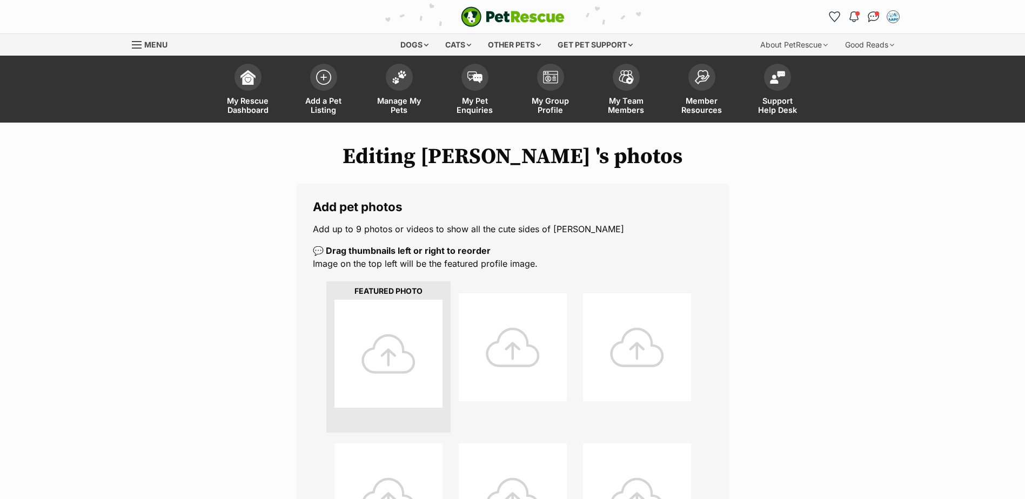
click at [413, 331] on div at bounding box center [389, 354] width 108 height 108
click at [393, 323] on div at bounding box center [389, 354] width 108 height 108
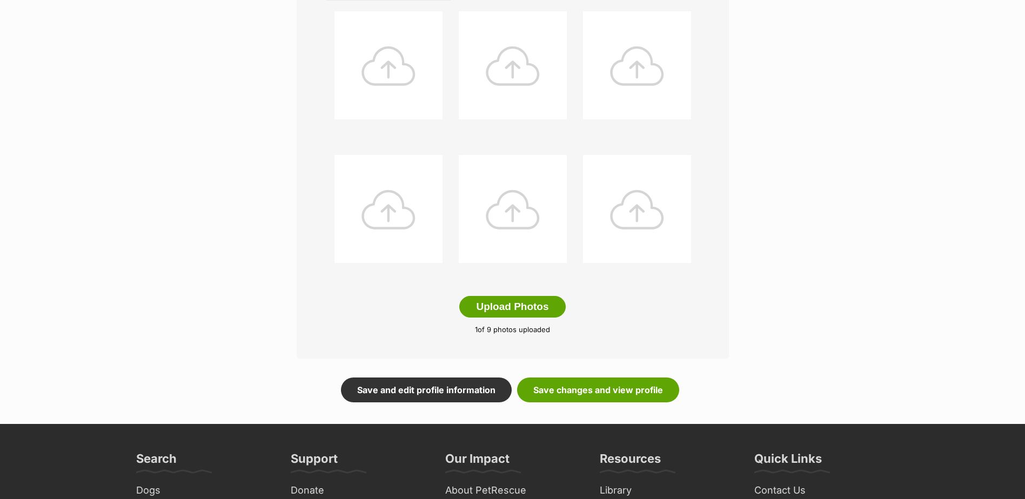
scroll to position [540, 0]
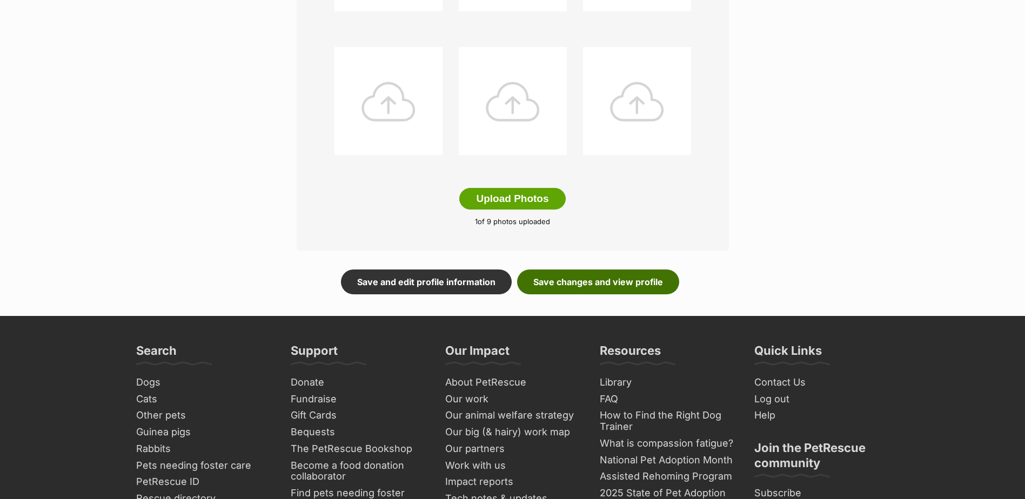
click at [599, 285] on link "Save changes and view profile" at bounding box center [598, 282] width 162 height 25
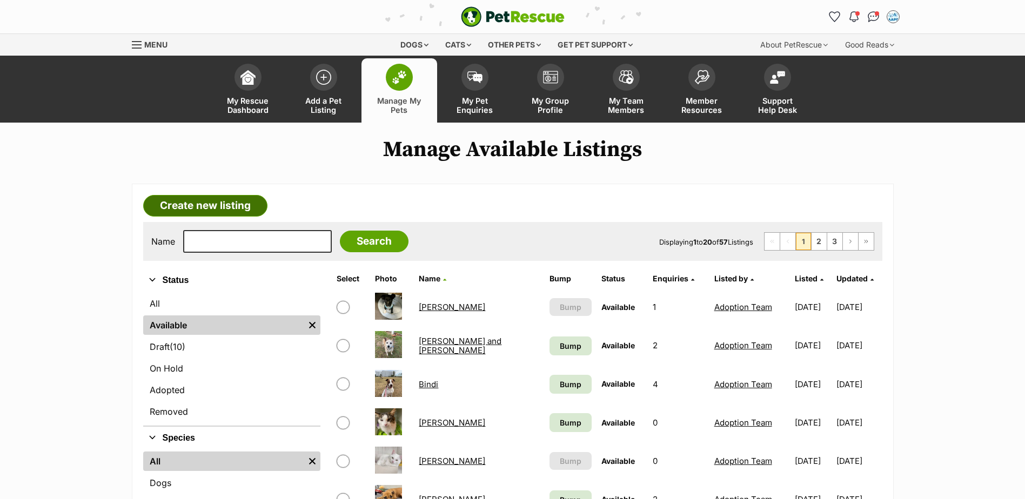
click at [225, 210] on link "Create new listing" at bounding box center [205, 206] width 124 height 22
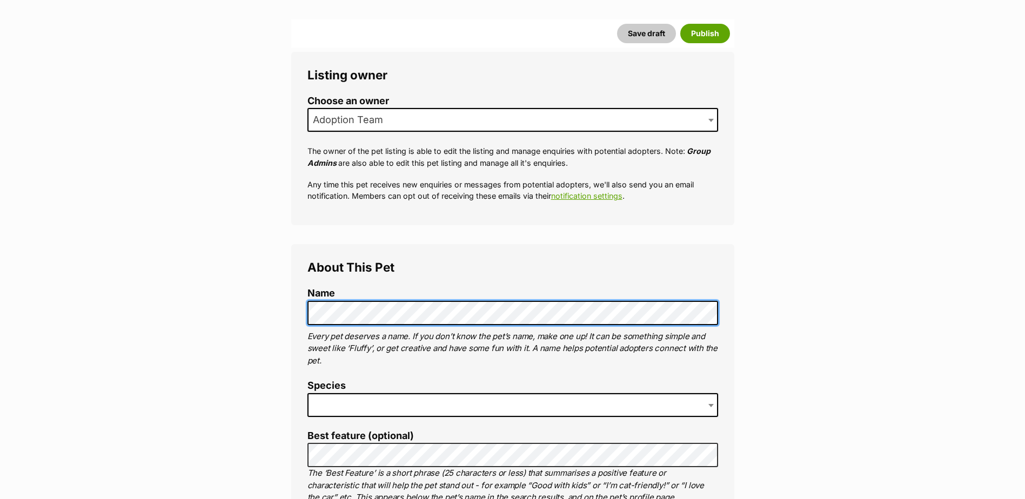
scroll to position [216, 0]
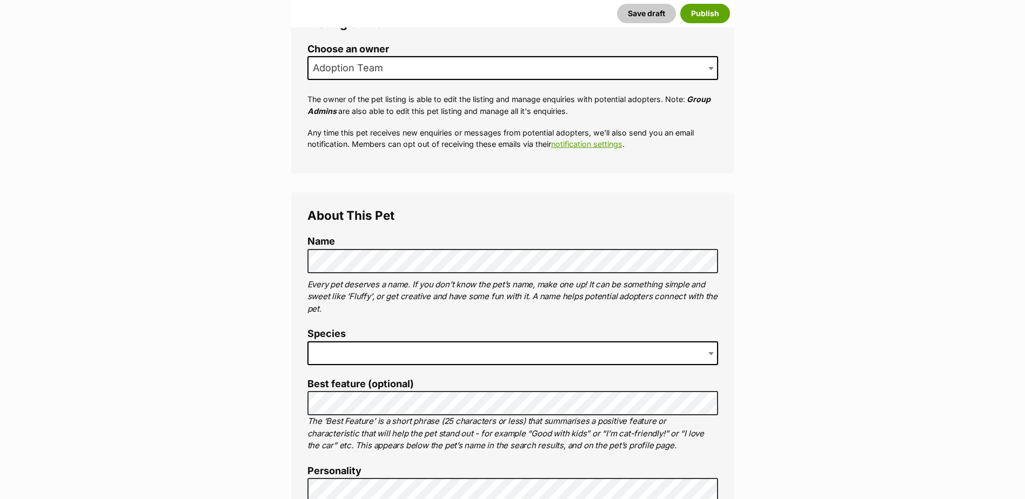
click at [373, 351] on span at bounding box center [513, 354] width 411 height 24
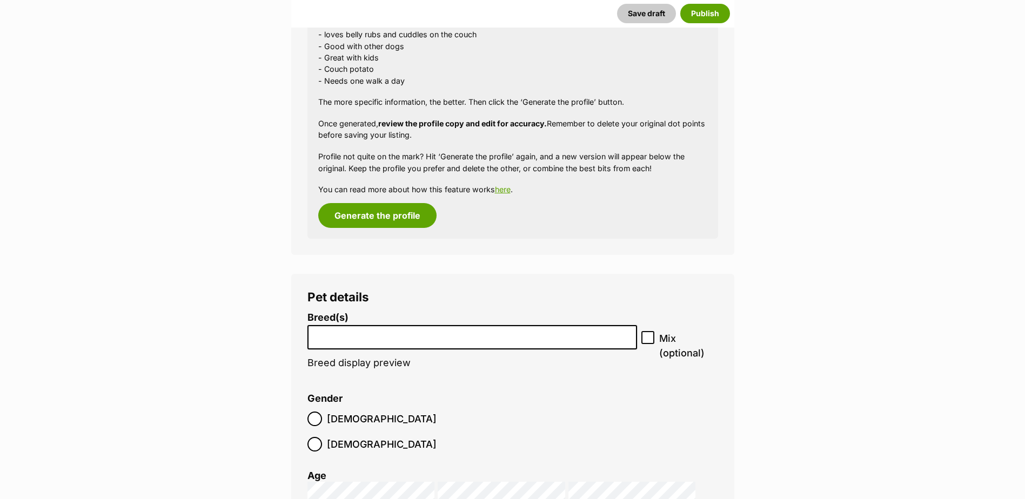
scroll to position [1130, 0]
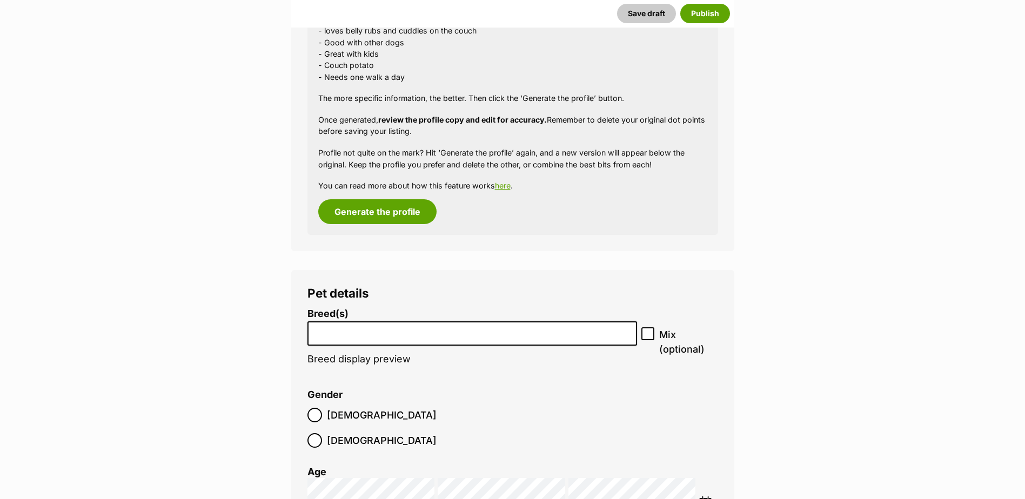
click at [357, 329] on input "search" at bounding box center [472, 330] width 323 height 11
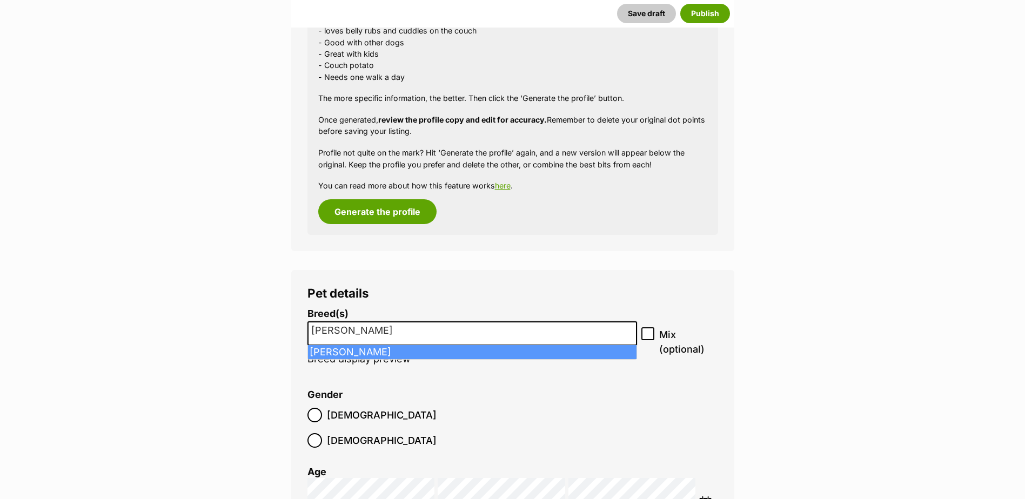
type input "[PERSON_NAME]"
select select "118"
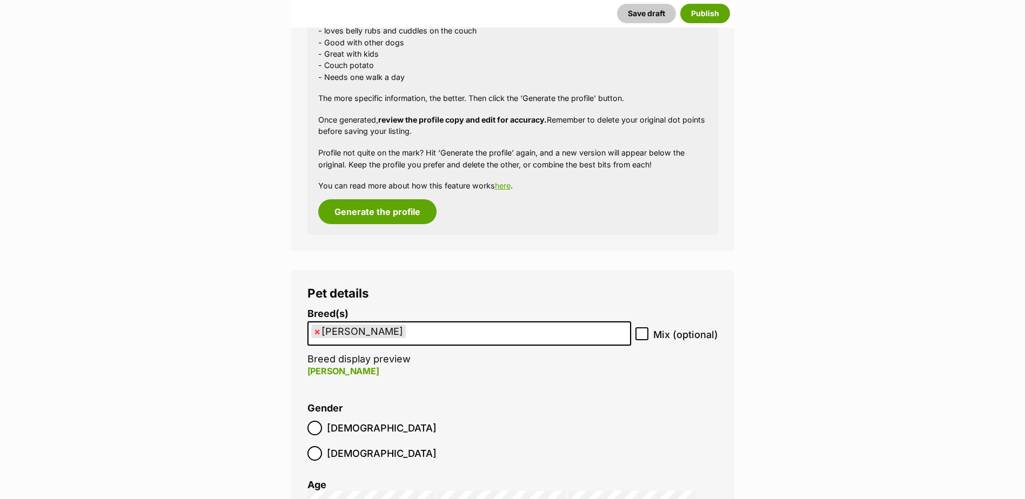
click at [641, 337] on icon at bounding box center [642, 334] width 8 height 8
click at [641, 337] on input "Mix (optional)" at bounding box center [642, 334] width 13 height 13
checkbox input "true"
click at [525, 336] on ul "× Jack Russell Terrier" at bounding box center [470, 334] width 322 height 22
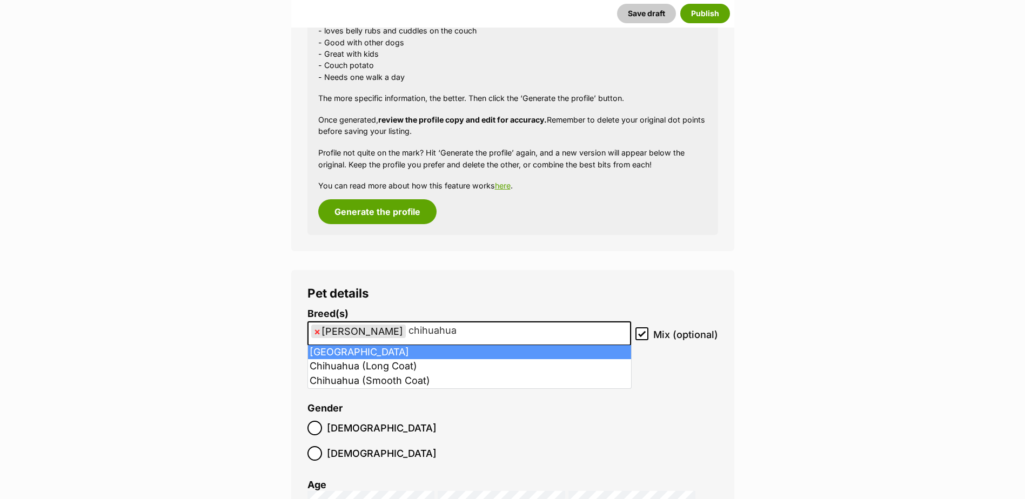
type input "chihuahua"
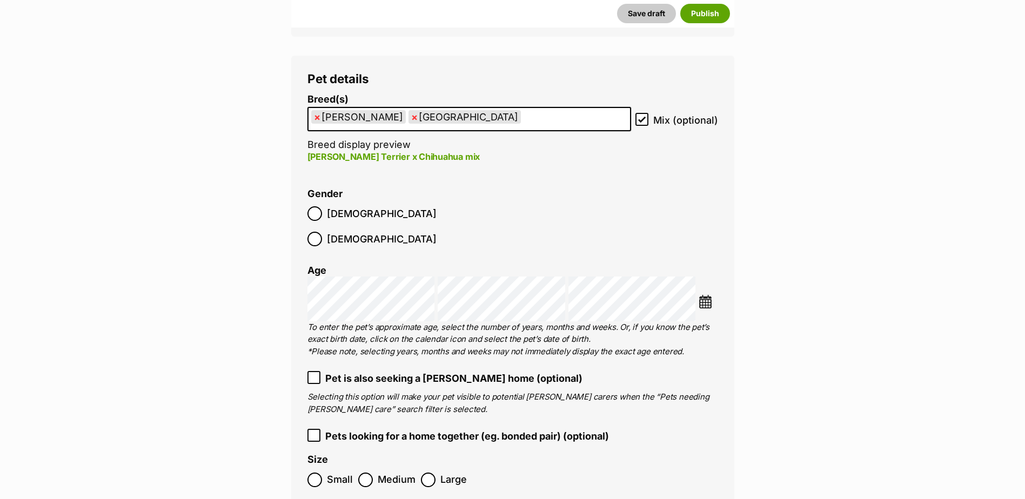
scroll to position [1346, 0]
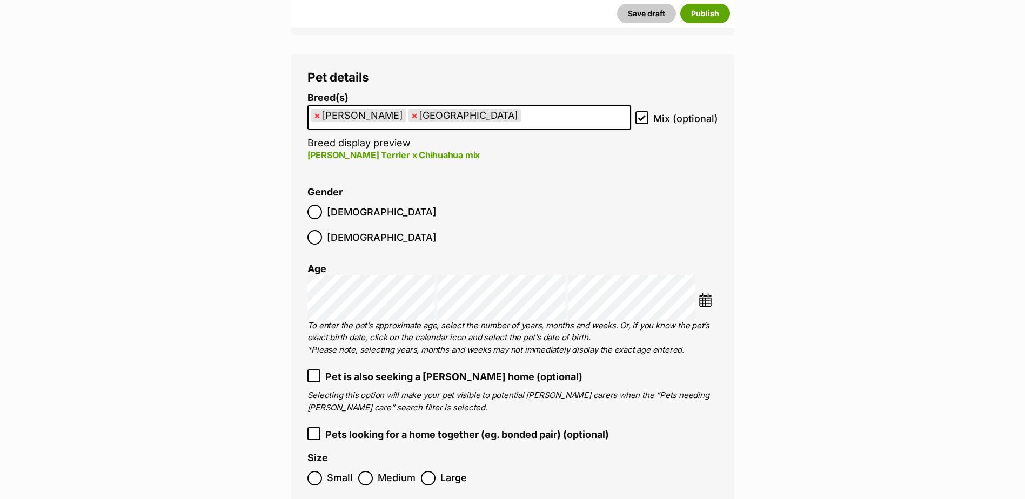
click at [338, 214] on span "[DEMOGRAPHIC_DATA]" at bounding box center [382, 212] width 110 height 15
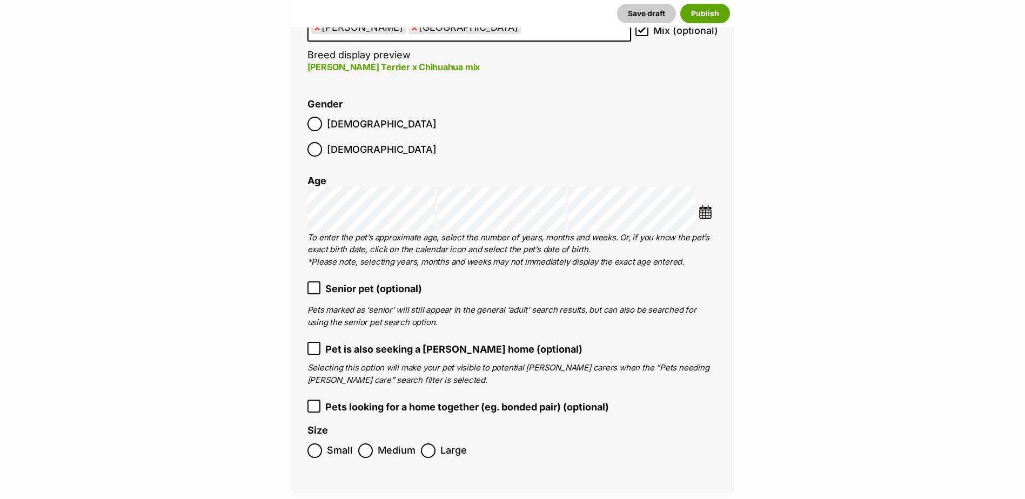
scroll to position [1562, 0]
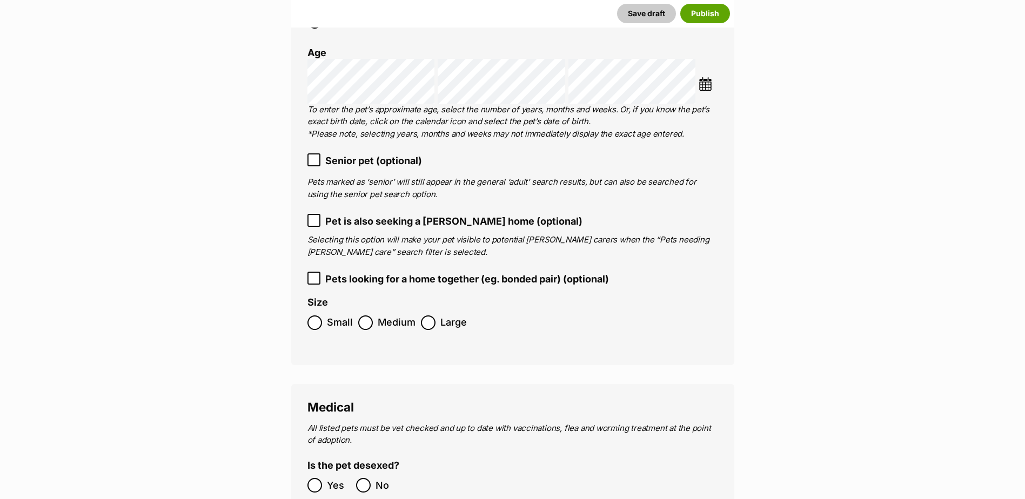
click at [375, 154] on span "Senior pet (optional)" at bounding box center [373, 161] width 97 height 15
click at [418, 272] on span "Pets looking for a home together (eg. bonded pair) (optional)" at bounding box center [467, 279] width 284 height 15
click at [336, 316] on span "Small" at bounding box center [340, 323] width 26 height 15
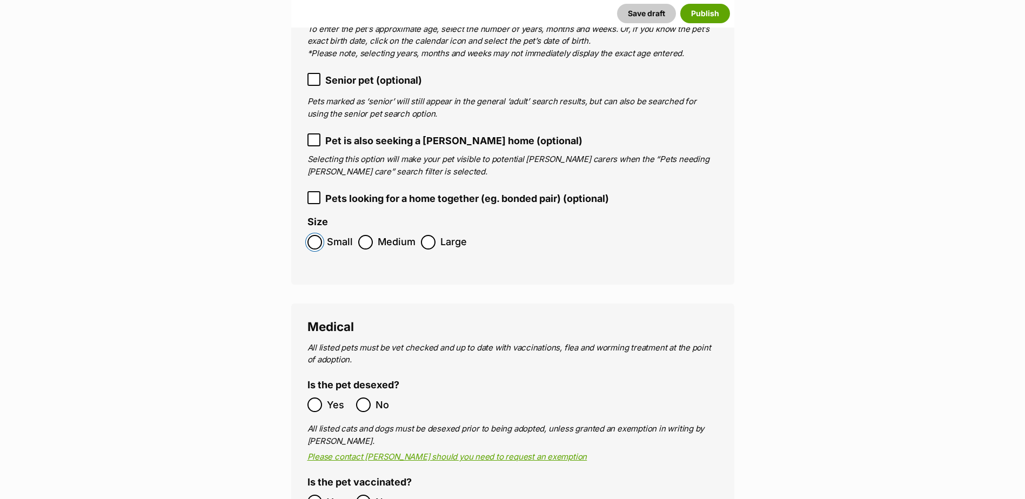
scroll to position [1724, 0]
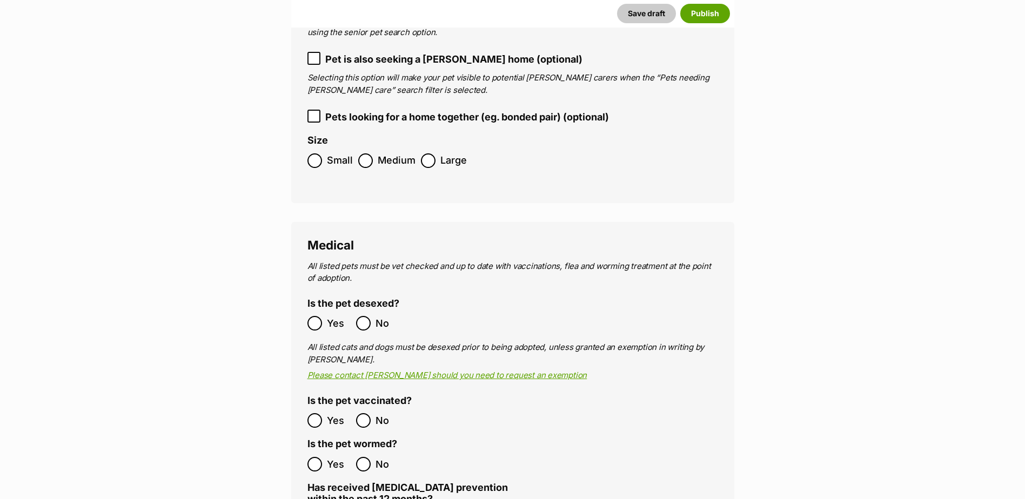
click at [332, 316] on span "Yes" at bounding box center [339, 323] width 24 height 15
click at [324, 413] on label "Yes" at bounding box center [329, 420] width 43 height 15
click at [319, 452] on ol "Yes No" at bounding box center [410, 464] width 205 height 25
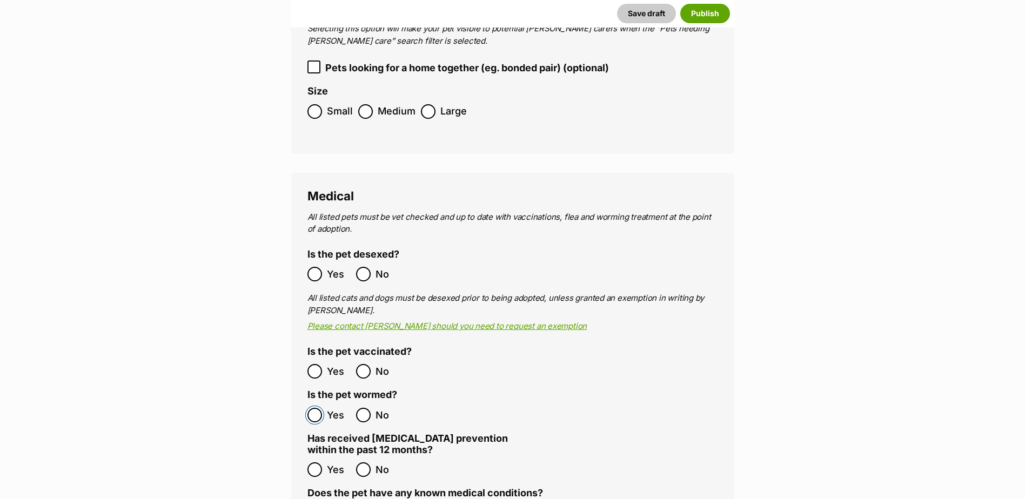
scroll to position [1832, 0]
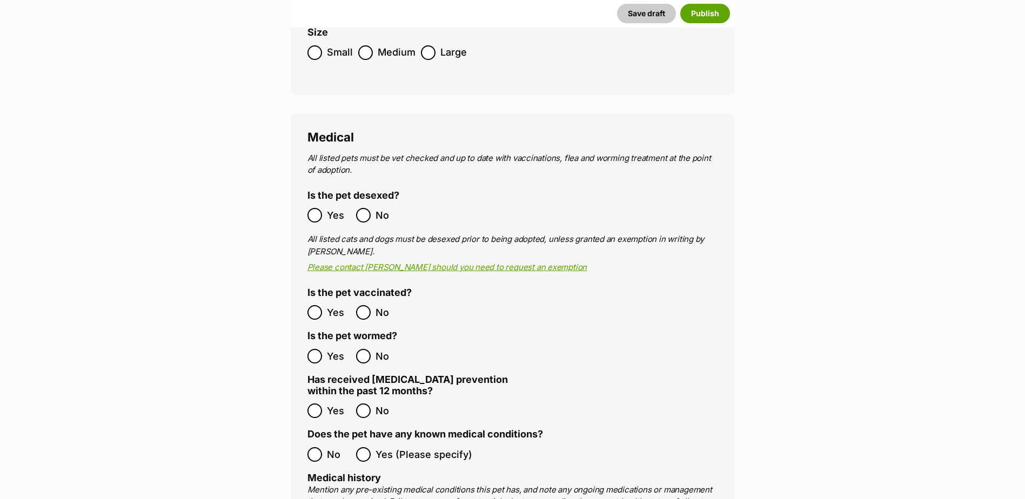
click at [323, 404] on label "Yes" at bounding box center [329, 411] width 43 height 15
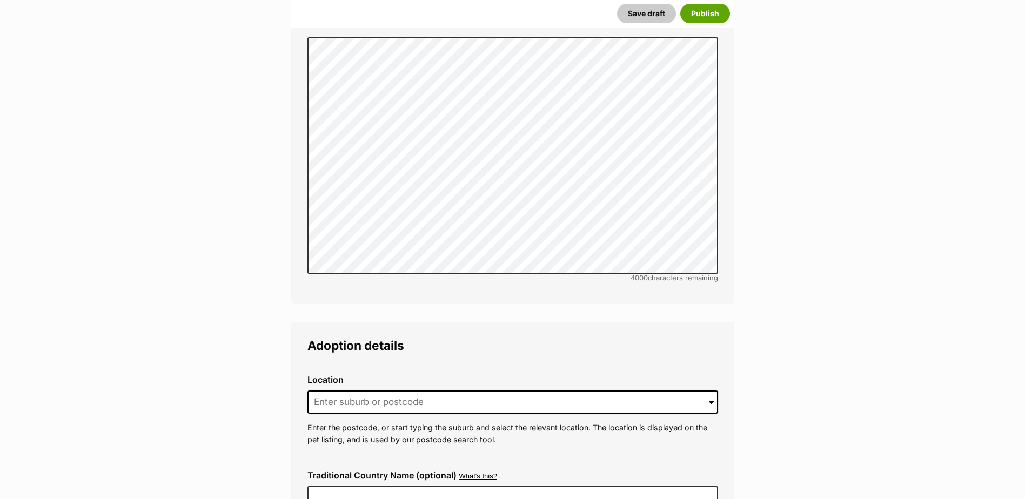
scroll to position [2427, 0]
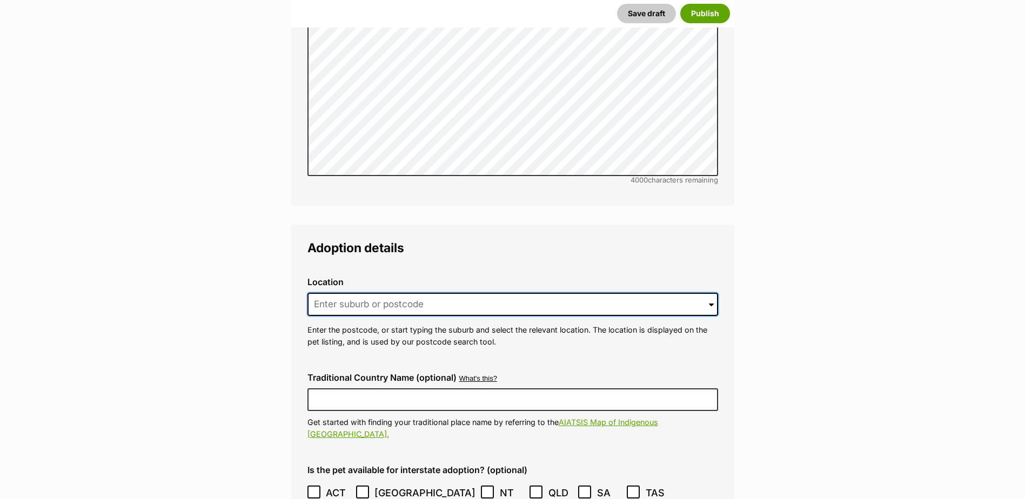
click at [395, 293] on input at bounding box center [513, 305] width 411 height 24
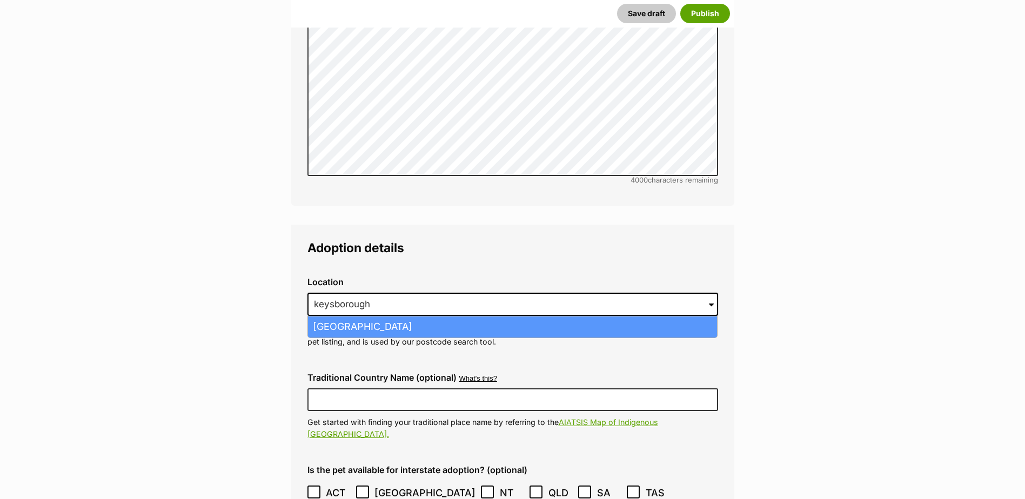
click at [395, 317] on li "Keysborough, Victoria, 3173" at bounding box center [512, 327] width 409 height 21
type input "Keysborough, Victoria, 3173"
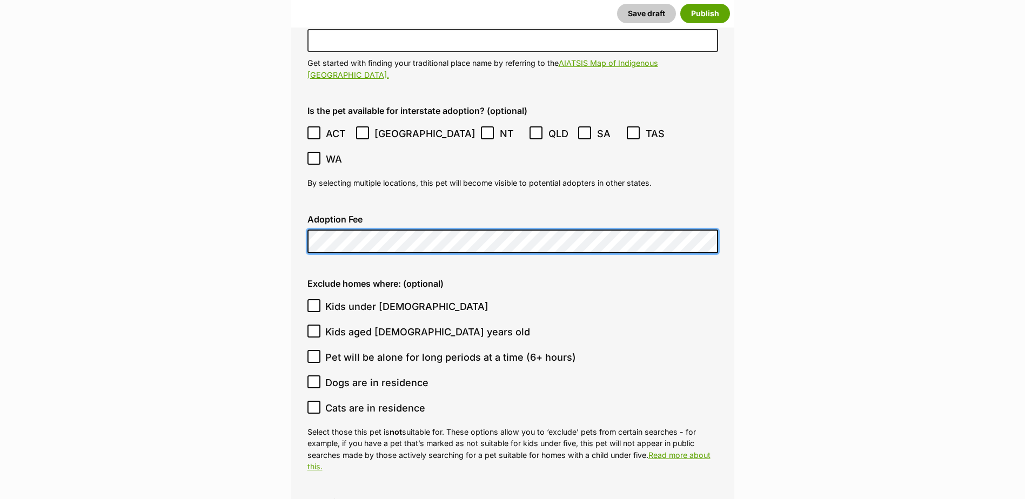
scroll to position [2805, 0]
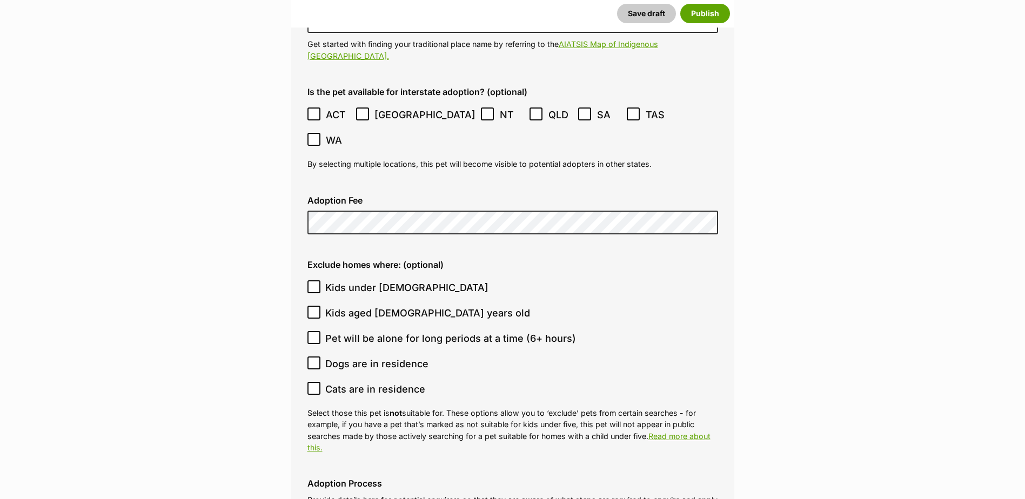
click at [368, 281] on span "Kids under 5 years old" at bounding box center [406, 288] width 163 height 15
click at [321, 281] on input "Kids under 5 years old" at bounding box center [314, 287] width 13 height 13
checkbox input "true"
click at [376, 306] on span "Kids aged 6-12 years old" at bounding box center [427, 313] width 205 height 15
click at [321, 306] on input "Kids aged 6-12 years old" at bounding box center [314, 312] width 13 height 13
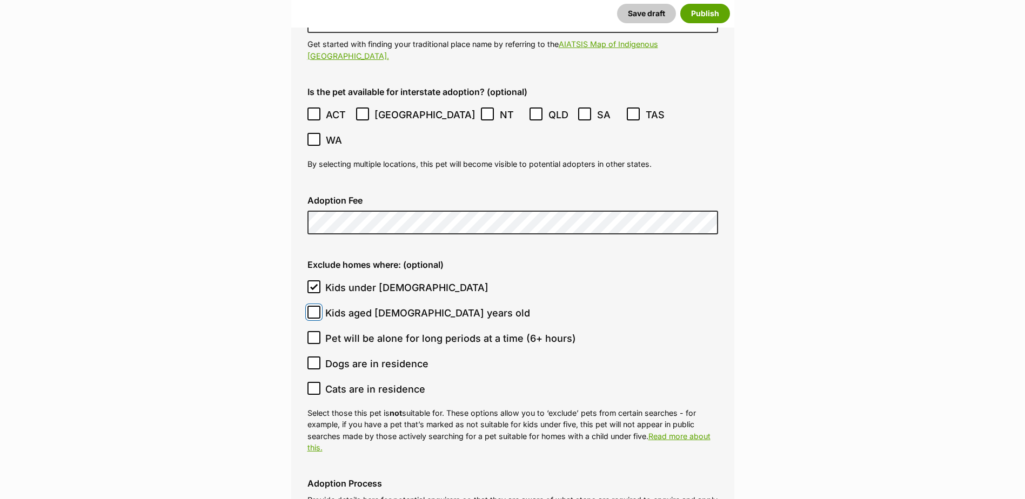
checkbox input "true"
click at [359, 309] on ol "Kids under 5 years old Kids aged 6-12 years old Pet will be alone for long peri…" at bounding box center [513, 338] width 411 height 127
click at [349, 292] on ol "Kids under 5 years old Kids aged 6-12 years old Pet will be alone for long peri…" at bounding box center [513, 338] width 411 height 127
click at [346, 357] on span "Dogs are in residence" at bounding box center [376, 364] width 103 height 15
click at [321, 357] on input "Dogs are in residence" at bounding box center [314, 363] width 13 height 13
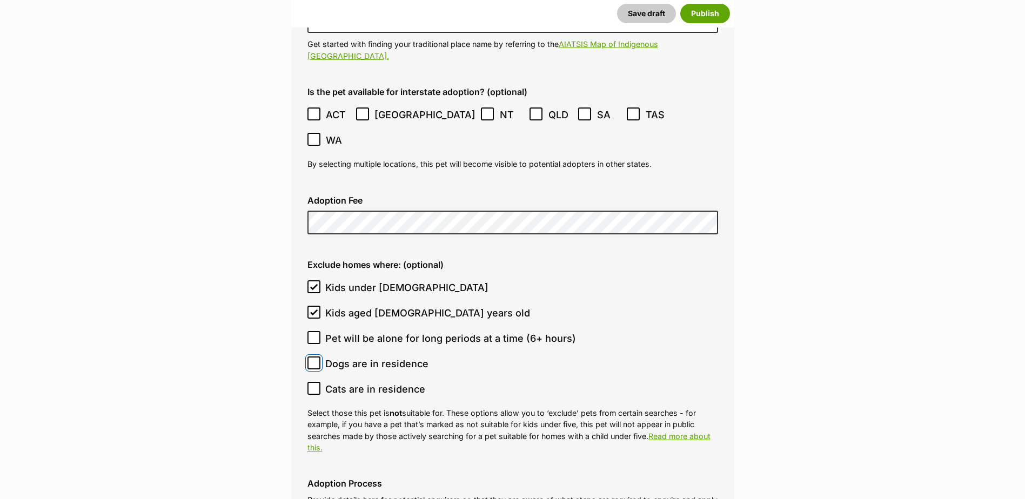
checkbox input "true"
click at [348, 382] on span "Cats are in residence" at bounding box center [375, 389] width 100 height 15
click at [321, 382] on input "Cats are in residence" at bounding box center [314, 388] width 13 height 13
checkbox input "true"
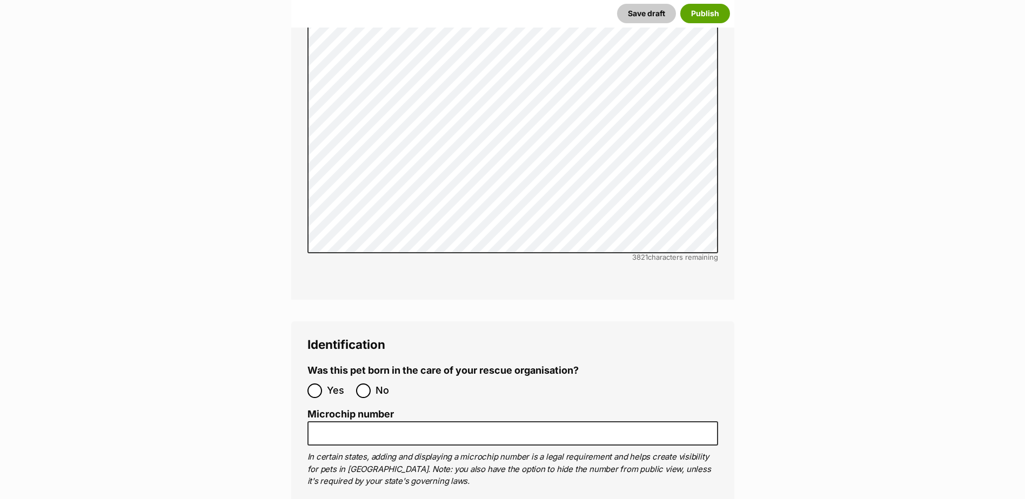
scroll to position [3454, 0]
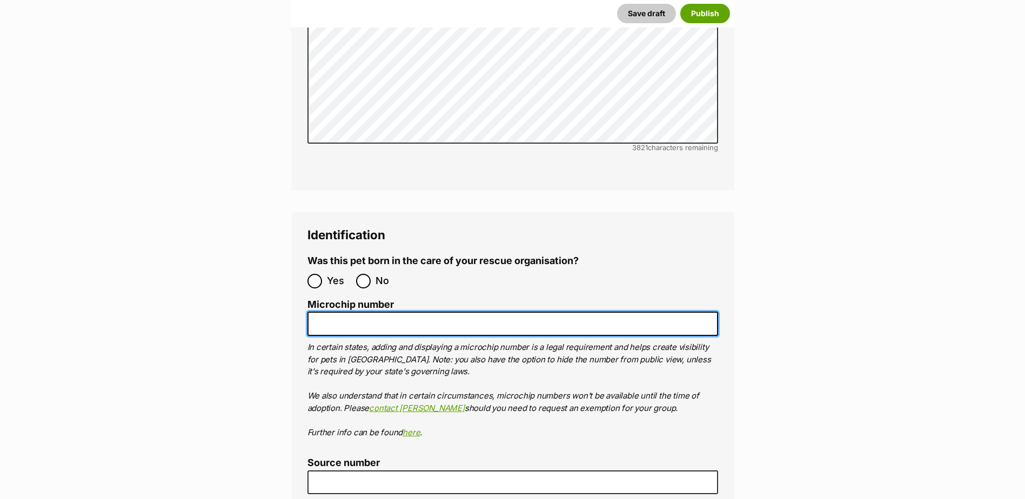
click at [352, 312] on input "Microchip number" at bounding box center [513, 324] width 411 height 24
paste input "956000017220230"
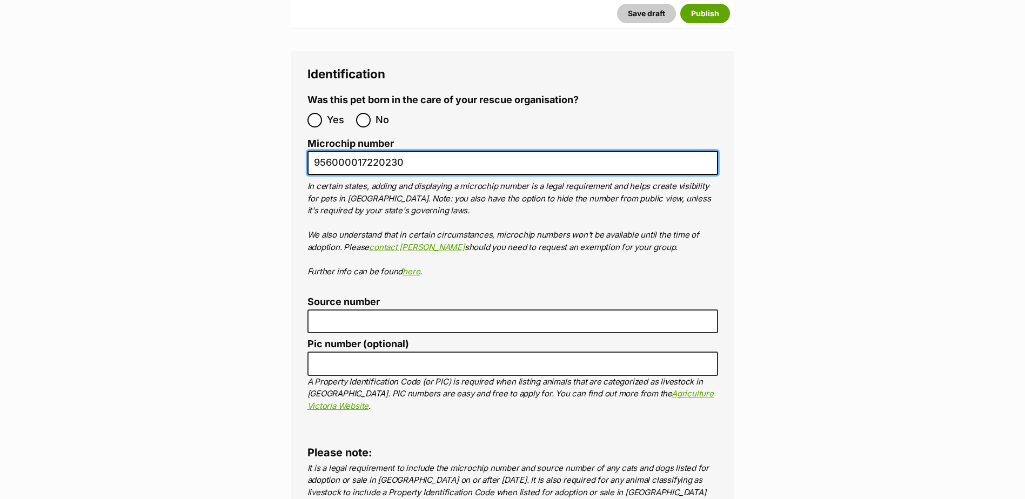
scroll to position [3616, 0]
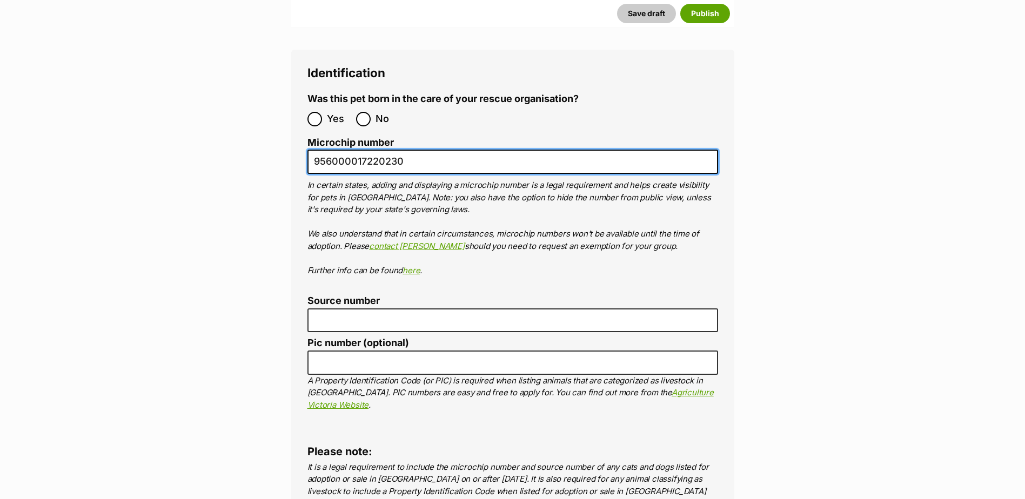
type input "956000017220230"
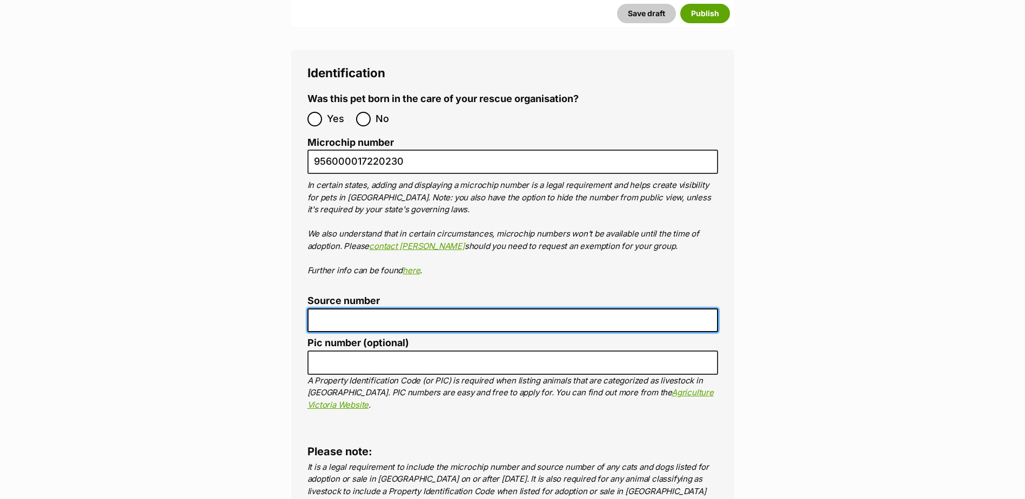
click at [359, 309] on input "Source number" at bounding box center [513, 321] width 411 height 24
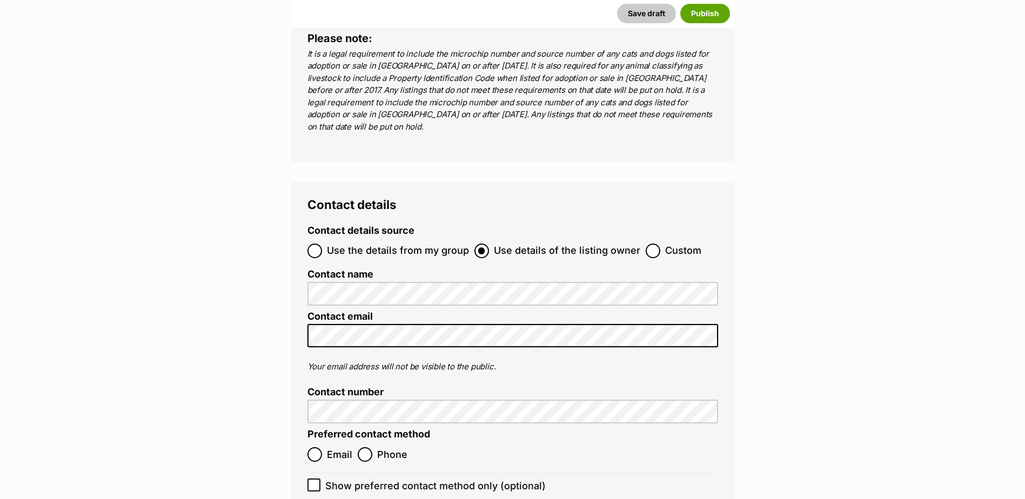
scroll to position [4048, 0]
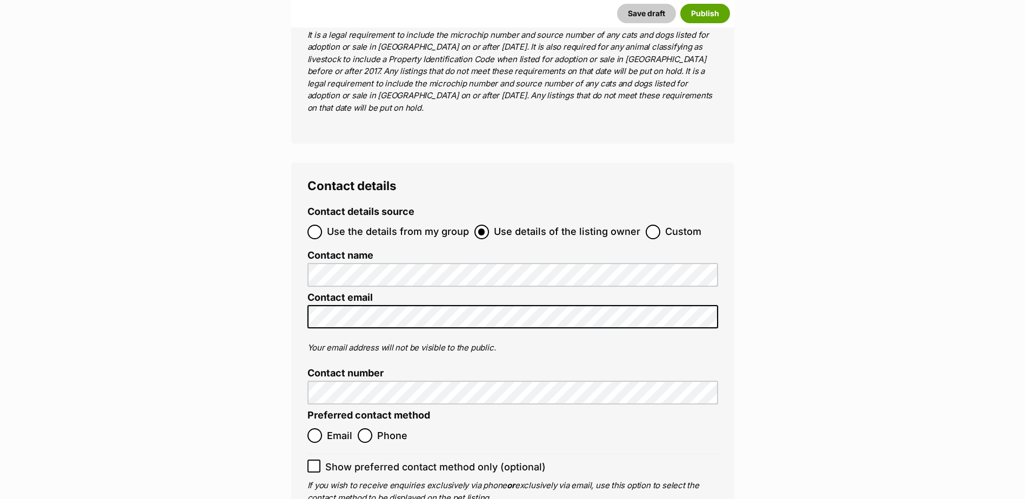
type input "br100702"
click at [335, 429] on span "Email" at bounding box center [339, 436] width 25 height 15
click at [322, 429] on input "Email" at bounding box center [315, 436] width 15 height 15
radio input "true"
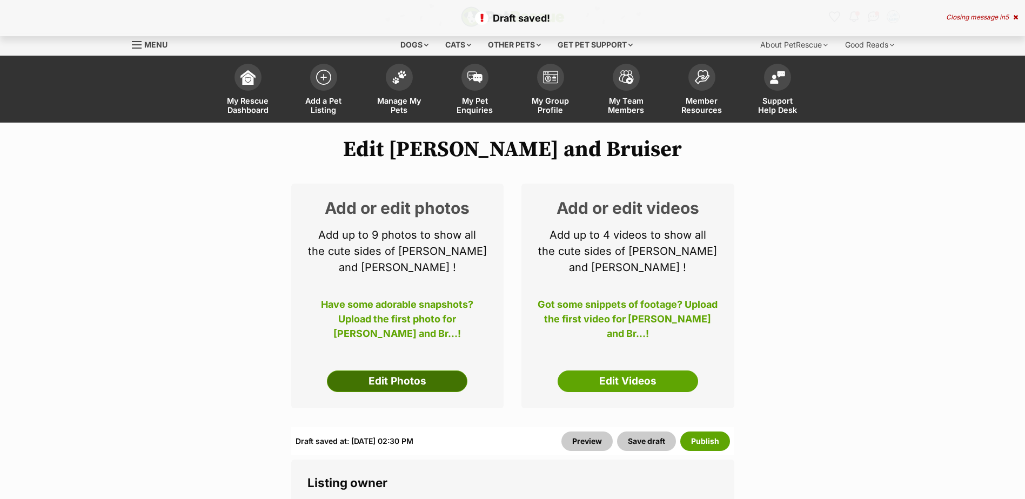
drag, startPoint x: 0, startPoint y: 0, endPoint x: 367, endPoint y: 375, distance: 524.4
click at [367, 375] on link "Edit Photos" at bounding box center [397, 382] width 141 height 22
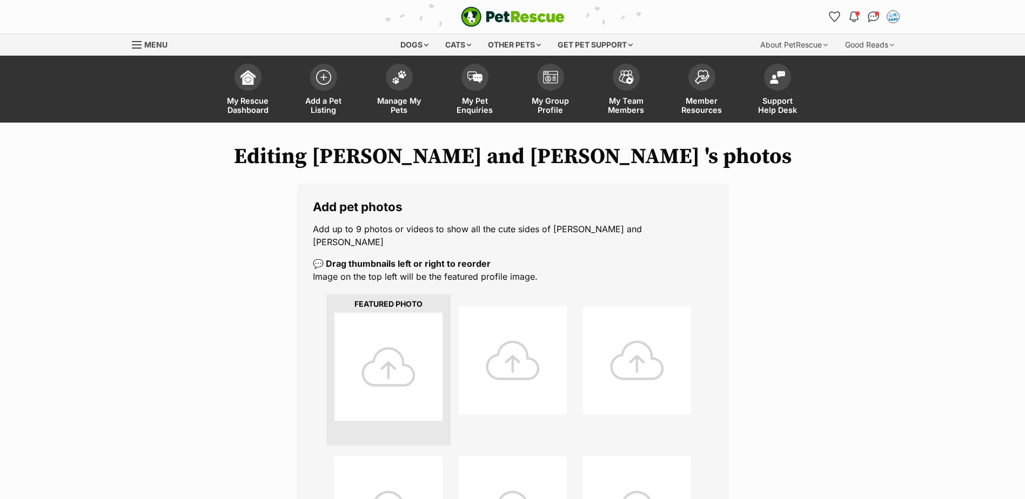
click at [411, 327] on div at bounding box center [389, 367] width 108 height 108
click at [375, 330] on div at bounding box center [389, 367] width 108 height 108
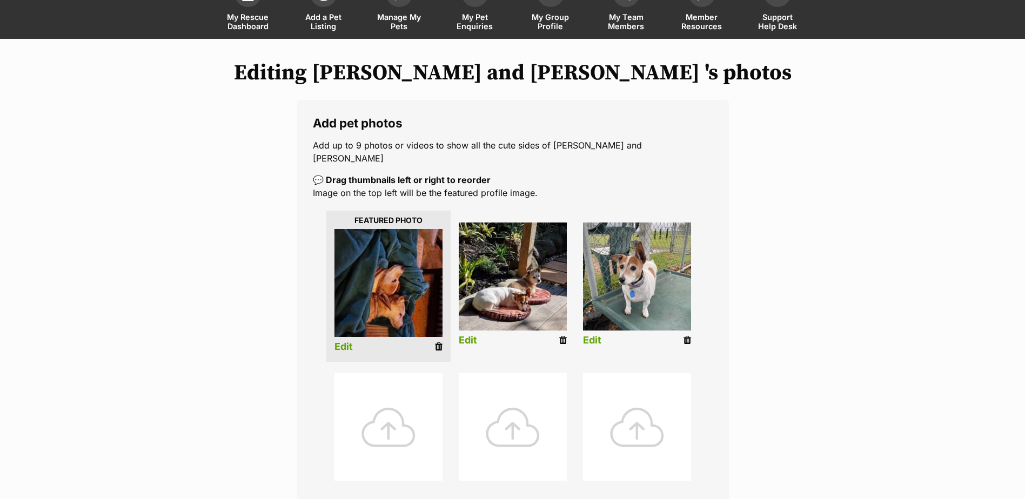
scroll to position [216, 0]
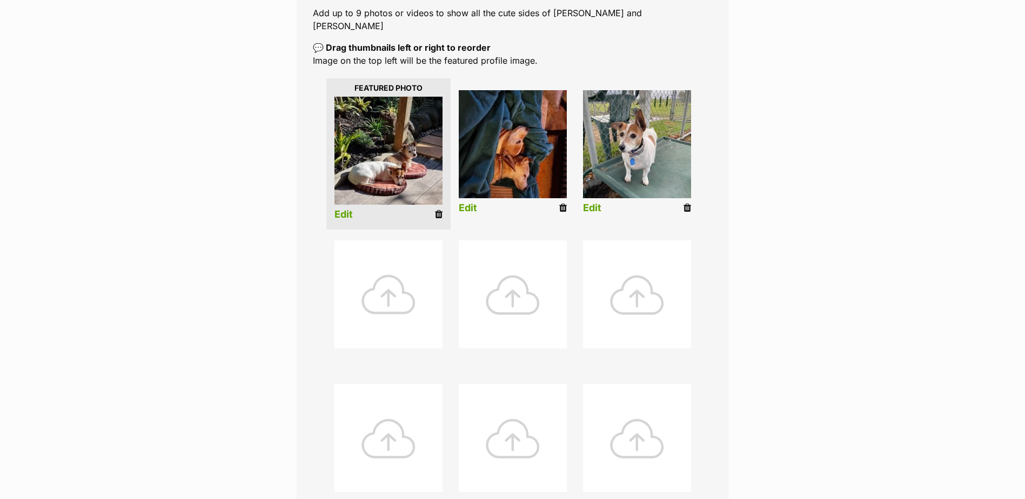
click at [386, 298] on div at bounding box center [389, 295] width 108 height 108
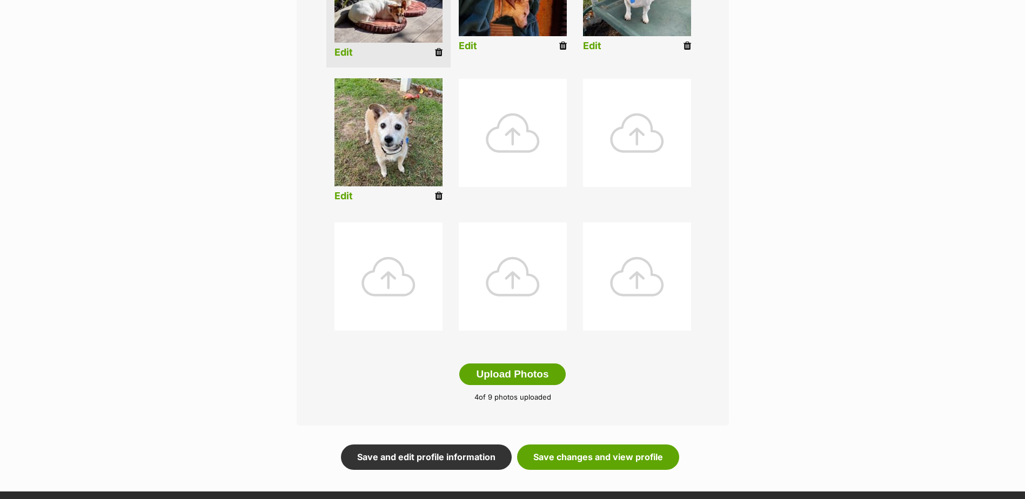
scroll to position [649, 0]
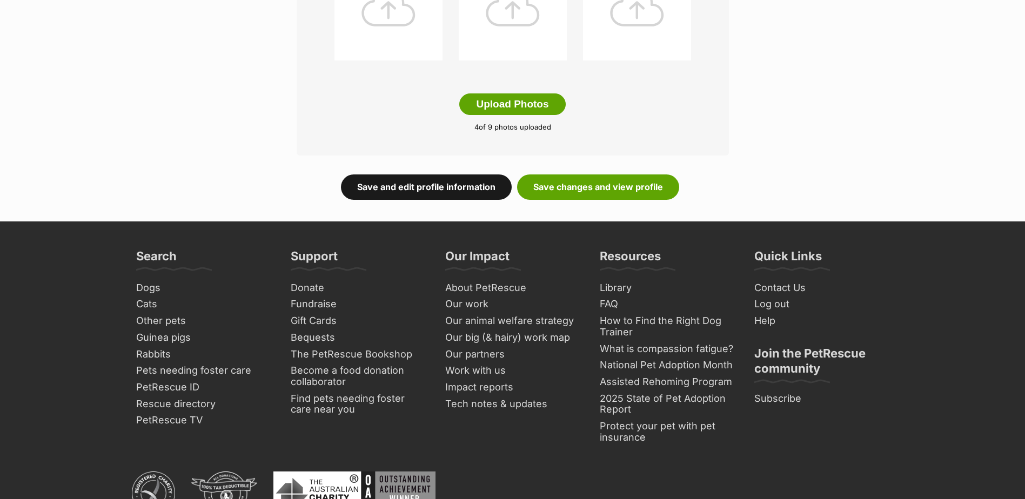
click at [444, 175] on link "Save and edit profile information" at bounding box center [426, 187] width 171 height 25
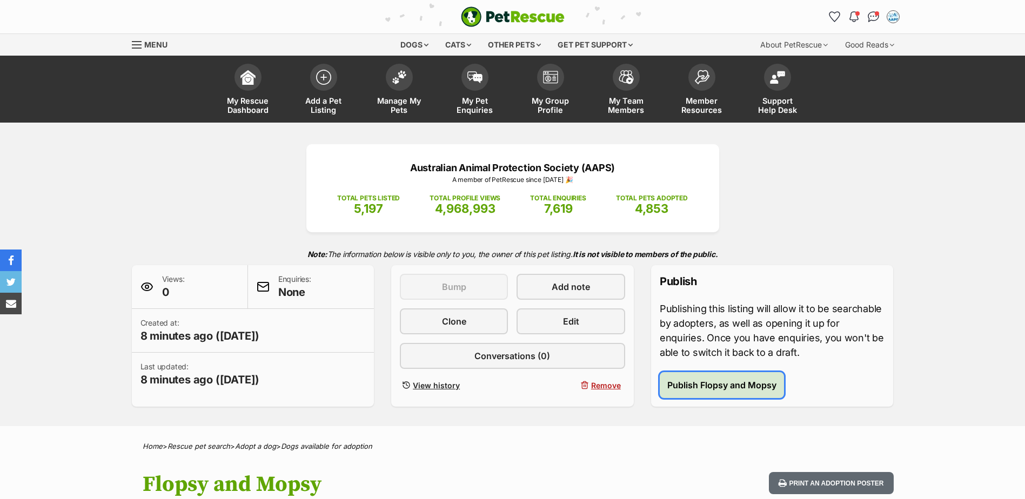
click at [706, 388] on span "Publish Flopsy and Mopsy" at bounding box center [722, 385] width 109 height 13
click at [679, 381] on span "Publish Lilly" at bounding box center [692, 385] width 49 height 13
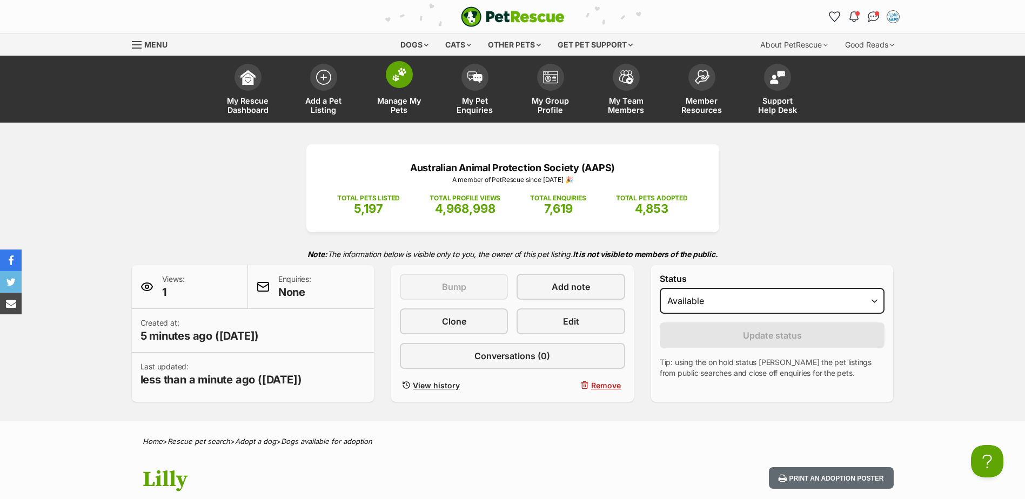
click at [381, 79] on link "Manage My Pets" at bounding box center [400, 90] width 76 height 64
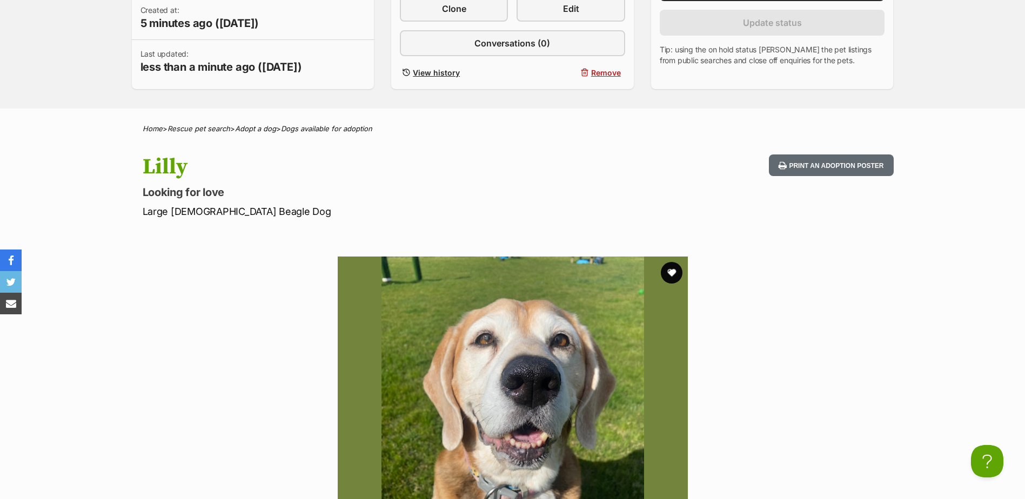
scroll to position [324, 0]
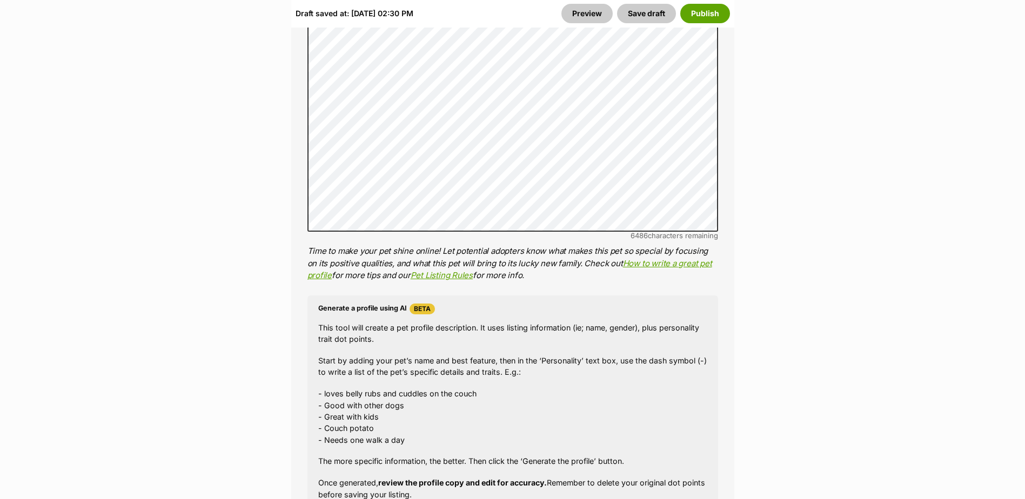
scroll to position [919, 0]
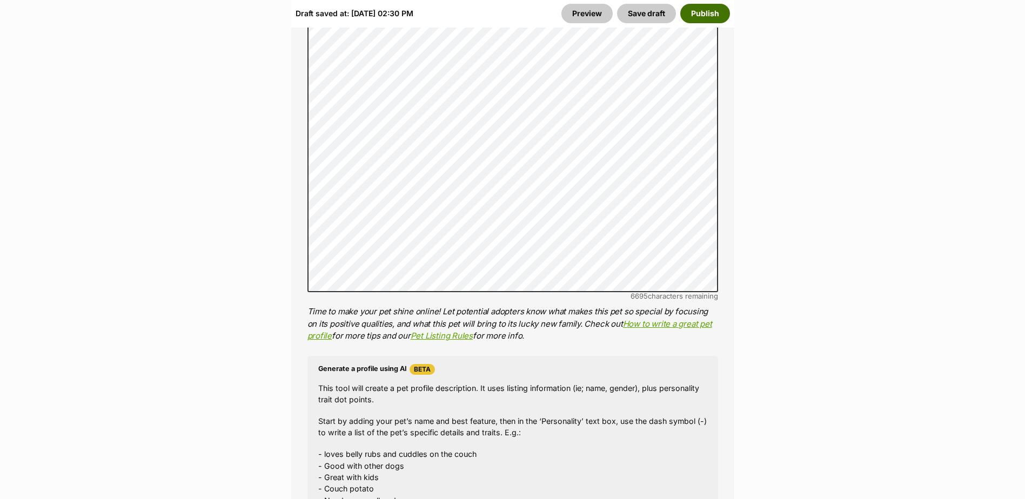
click at [699, 8] on button "Publish" at bounding box center [705, 13] width 50 height 19
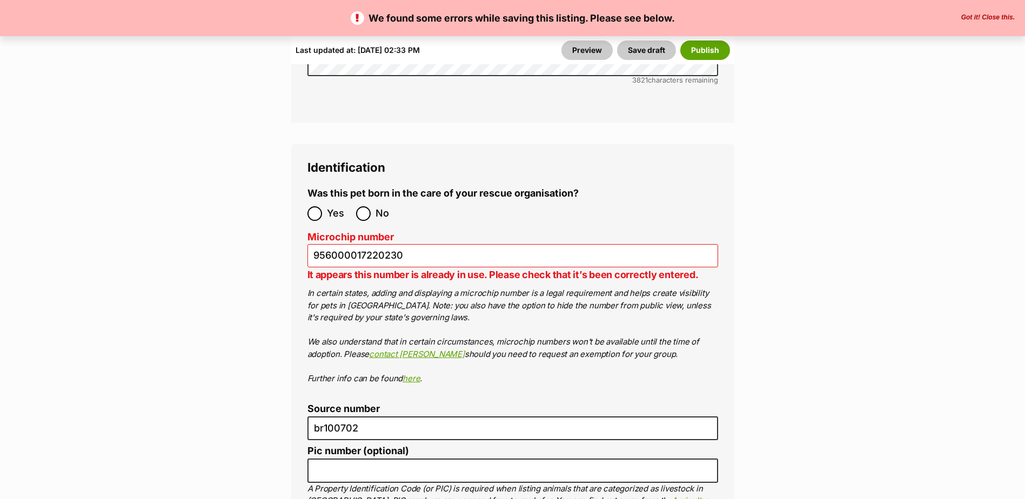
scroll to position [3838, 0]
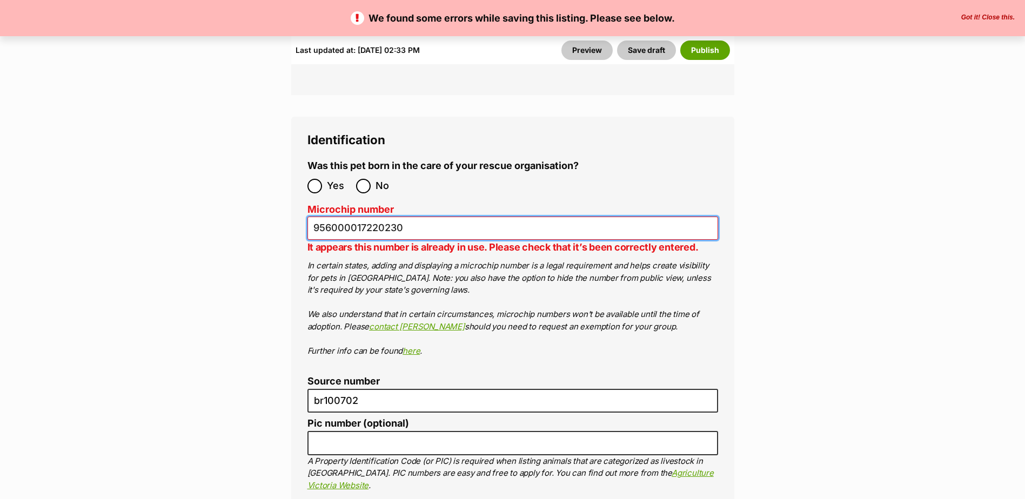
click at [410, 217] on input "956000017220230" at bounding box center [513, 228] width 411 height 23
drag, startPoint x: 493, startPoint y: 166, endPoint x: 298, endPoint y: 161, distance: 195.7
click at [298, 161] on div "Identification Was this pet born in the care of your rescue organisation? Yes N…" at bounding box center [512, 387] width 443 height 540
paste input "95301000040495"
drag, startPoint x: 330, startPoint y: 165, endPoint x: 312, endPoint y: 164, distance: 17.9
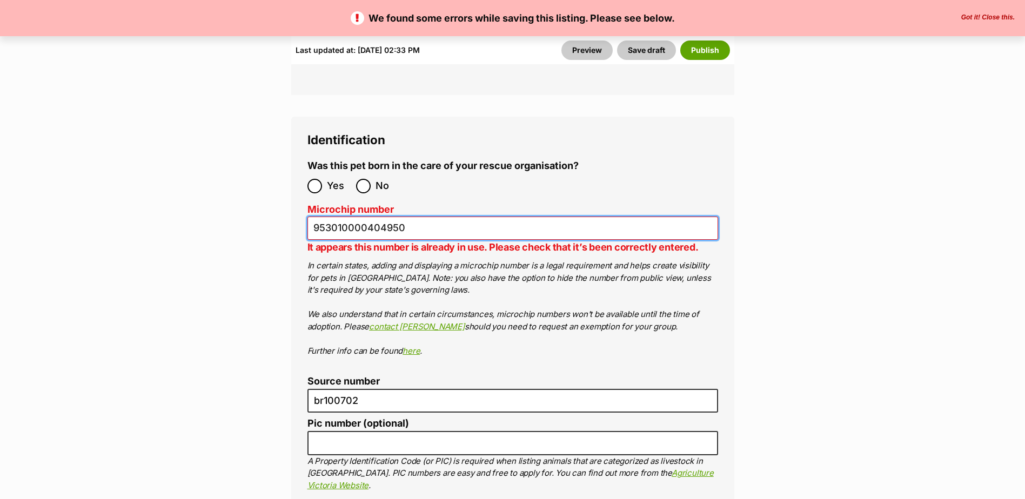
click at [312, 217] on input "953010000404950" at bounding box center [513, 228] width 411 height 23
type input "953010000404950"
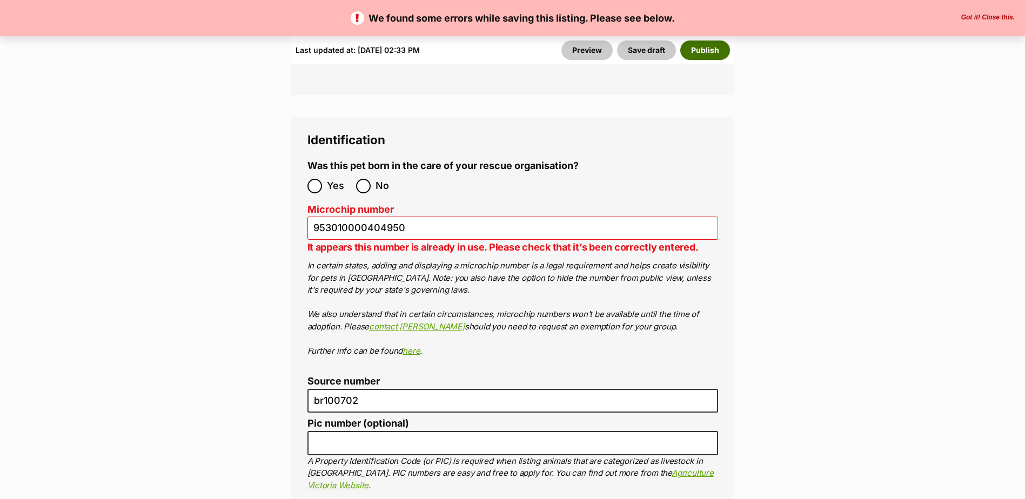
click at [710, 43] on button "Publish" at bounding box center [705, 50] width 50 height 19
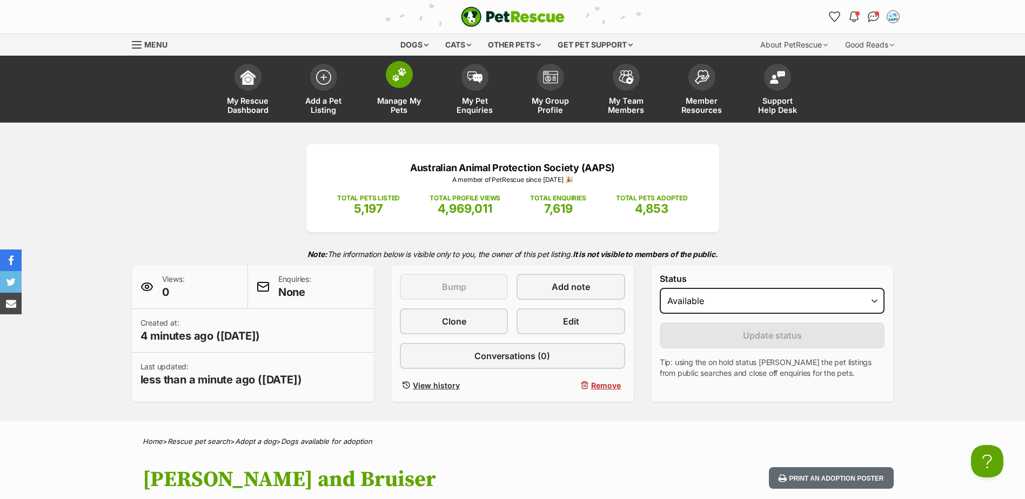
click at [412, 79] on link "Manage My Pets" at bounding box center [400, 90] width 76 height 64
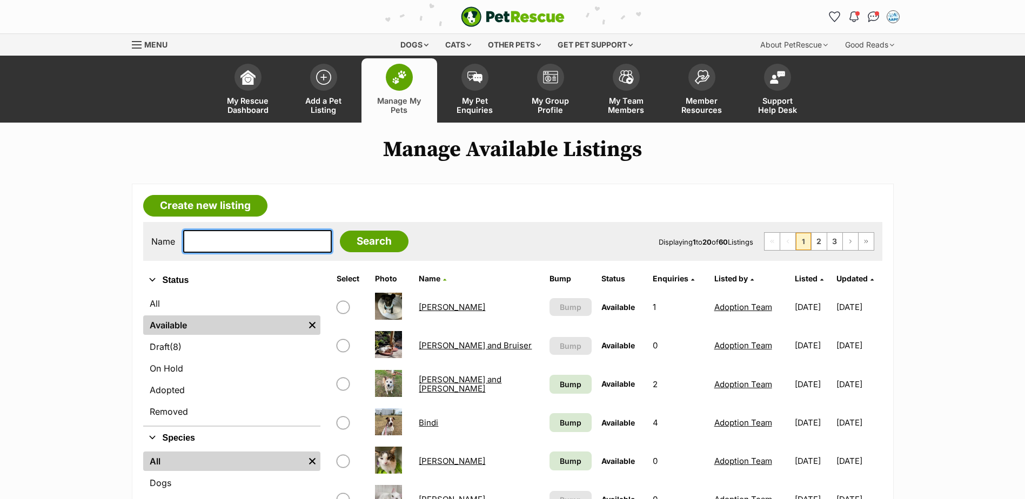
click at [246, 244] on input "text" at bounding box center [257, 241] width 149 height 23
type input "lilly"
click at [340, 231] on input "Search" at bounding box center [374, 242] width 69 height 22
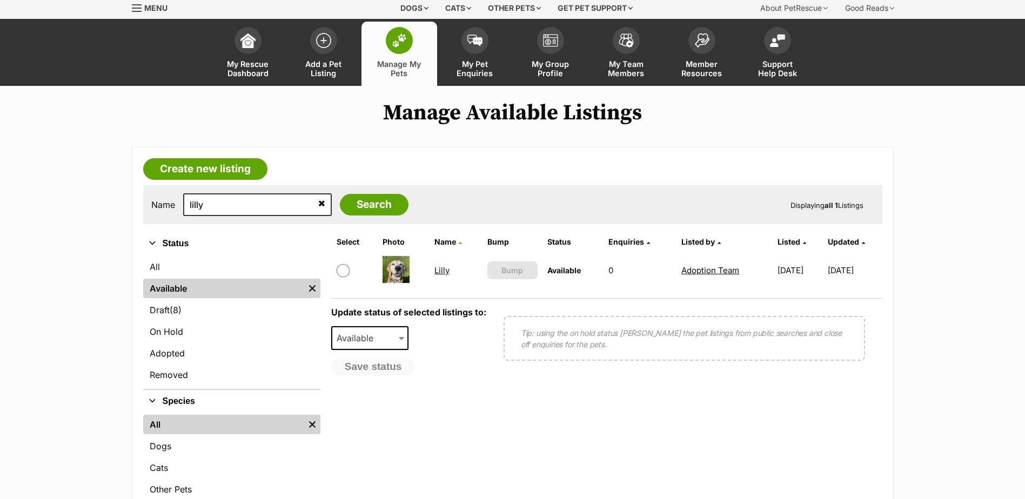
scroll to position [108, 0]
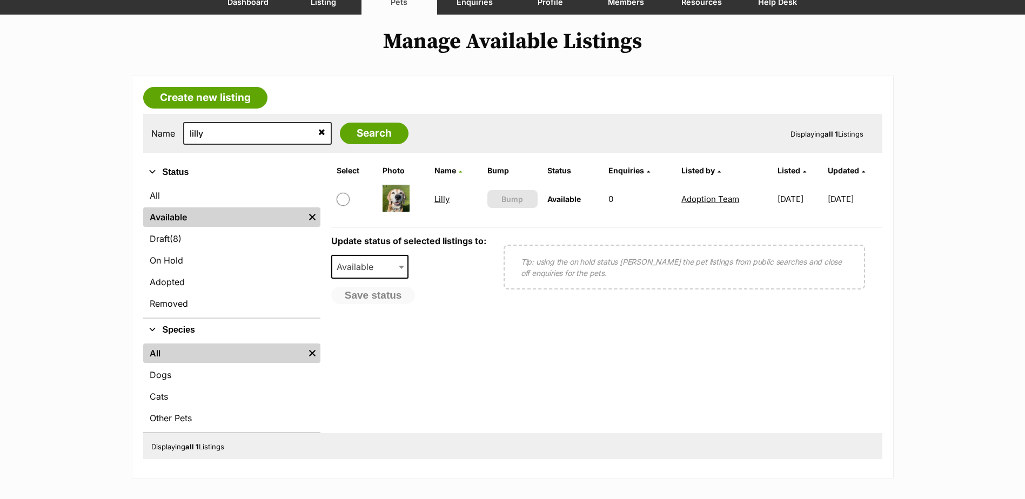
click at [442, 196] on link "Lilly" at bounding box center [442, 199] width 15 height 10
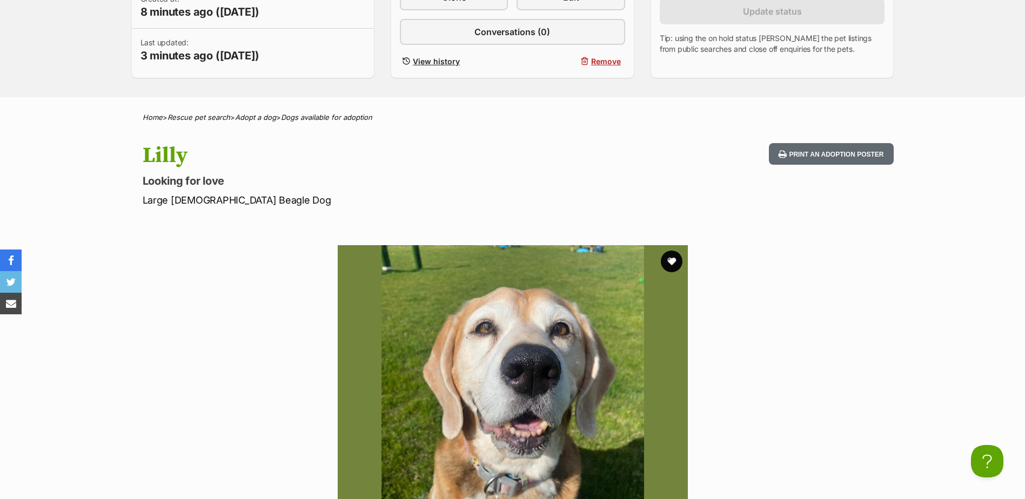
scroll to position [108, 0]
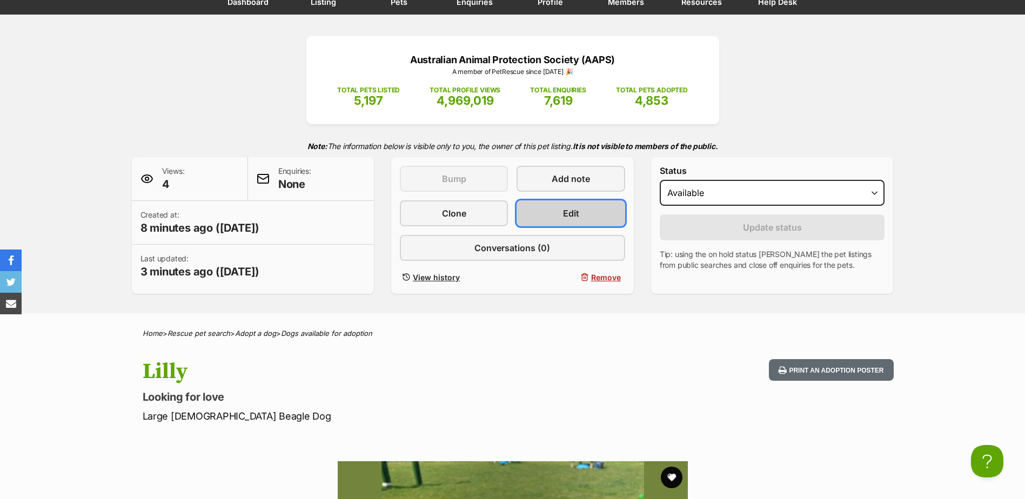
click at [593, 203] on link "Edit" at bounding box center [571, 214] width 108 height 26
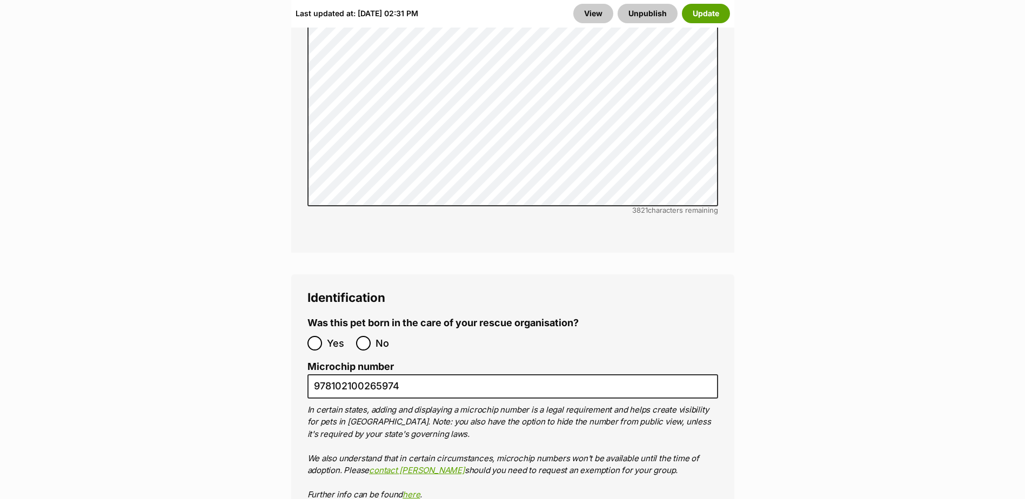
scroll to position [3783, 0]
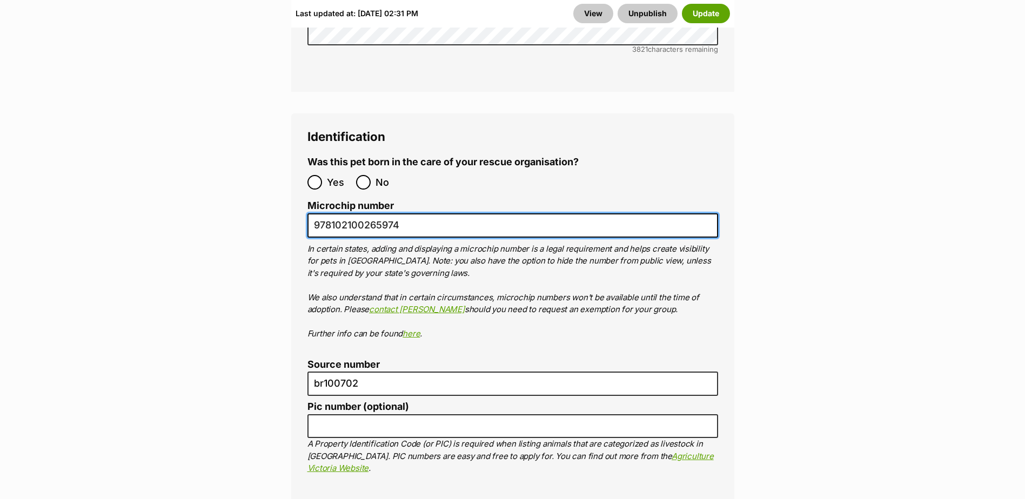
drag, startPoint x: 376, startPoint y: 148, endPoint x: 304, endPoint y: 142, distance: 72.1
click at [304, 142] on div "Identification Was this pet born in the care of your rescue organisation? Yes N…" at bounding box center [512, 377] width 443 height 526
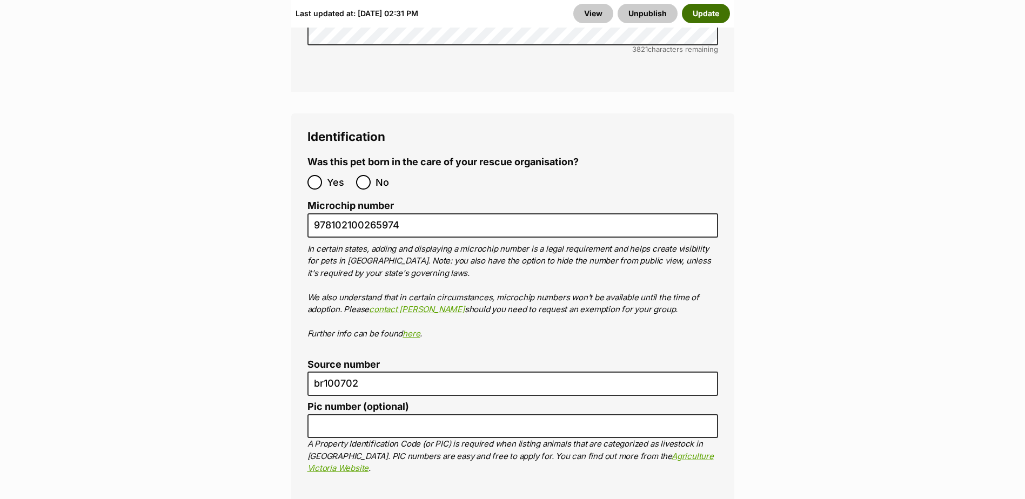
click at [709, 15] on button "Update" at bounding box center [706, 13] width 48 height 19
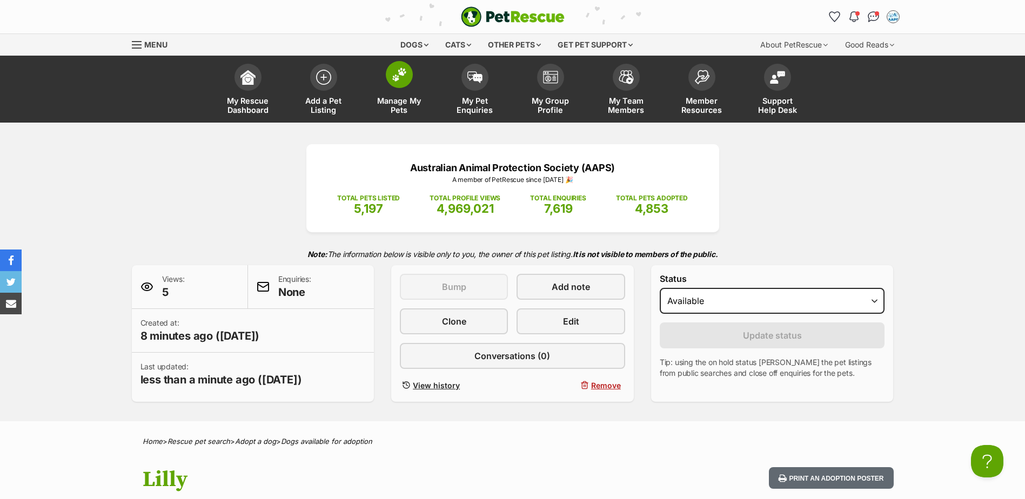
click at [403, 83] on span at bounding box center [399, 74] width 27 height 27
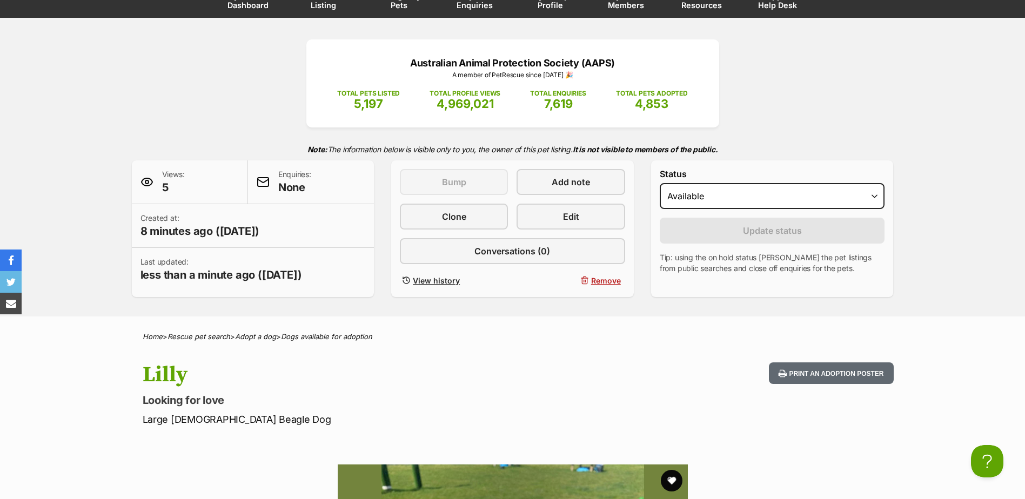
scroll to position [108, 0]
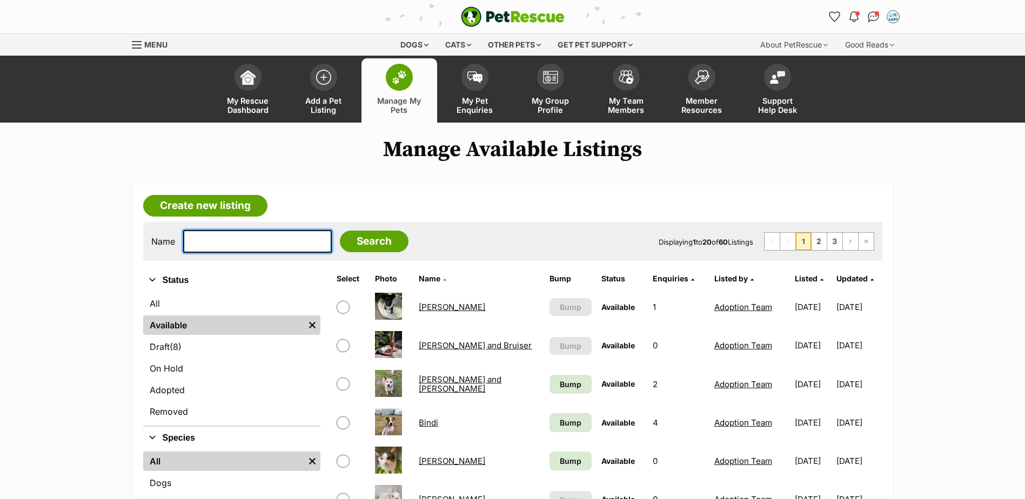
click at [224, 247] on input "text" at bounding box center [257, 241] width 149 height 23
type input "barney"
click at [340, 231] on input "Search" at bounding box center [374, 242] width 69 height 22
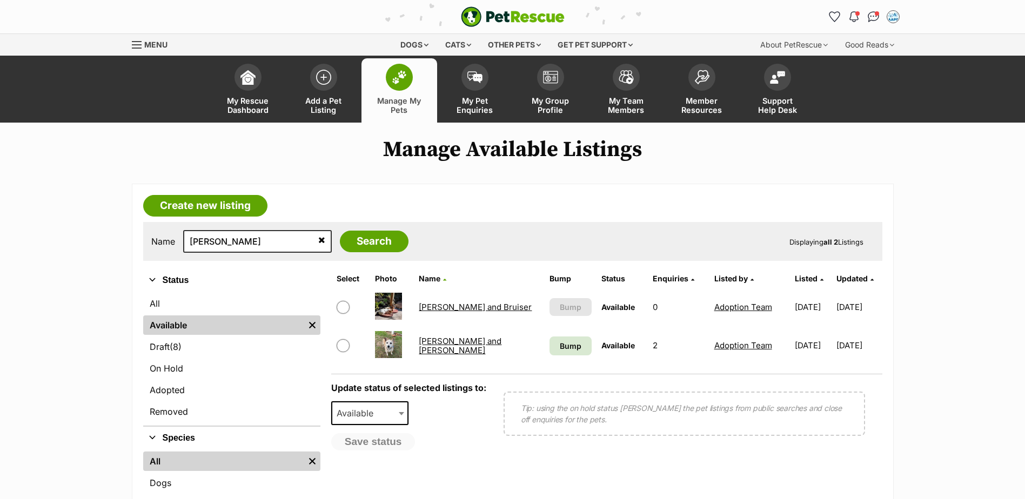
drag, startPoint x: 483, startPoint y: 168, endPoint x: 484, endPoint y: 185, distance: 17.4
click at [484, 173] on main "Manage Available Listings Create new listing Name [PERSON_NAME] Search Displayi…" at bounding box center [512, 362] width 1025 height 450
click at [490, 209] on article "Create new listing Name [PERSON_NAME] Search Displaying all 2 Listings Refine y…" at bounding box center [513, 386] width 762 height 404
click at [542, 169] on main "Manage Available Listings Create new listing Name barney Search Displaying all …" at bounding box center [512, 362] width 1025 height 450
click at [524, 222] on div "Name barney Search Displaying all 2 Listings" at bounding box center [512, 241] width 739 height 39
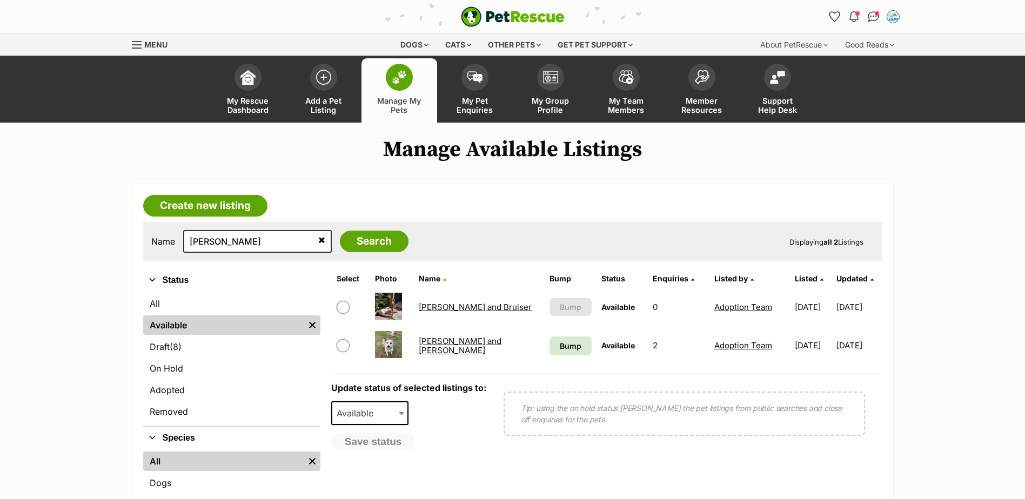
click at [344, 306] on input "checkbox" at bounding box center [343, 307] width 13 height 13
checkbox input "true"
click at [386, 417] on span "Available" at bounding box center [370, 414] width 78 height 24
select select "rehomed"
click at [387, 418] on span "Adopted" at bounding box center [370, 414] width 78 height 24
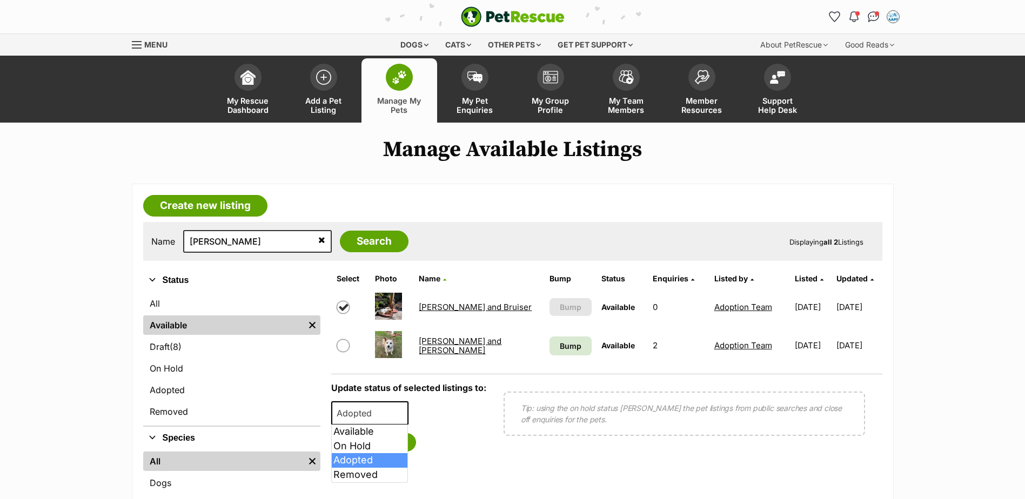
drag, startPoint x: 338, startPoint y: 349, endPoint x: 341, endPoint y: 343, distance: 7.0
click at [339, 349] on input "checkbox" at bounding box center [343, 345] width 13 height 13
checkbox input "true"
click at [344, 302] on input "checkbox" at bounding box center [343, 307] width 13 height 13
click at [344, 301] on input "checkbox" at bounding box center [343, 307] width 13 height 13
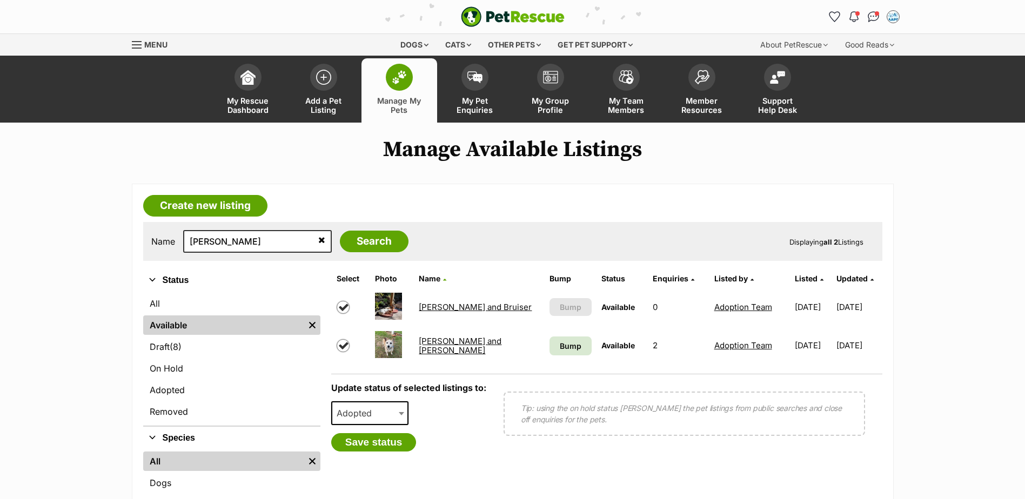
checkbox input "true"
click at [346, 349] on input "checkbox" at bounding box center [343, 345] width 13 height 13
checkbox input "false"
click at [363, 416] on span "Adopted" at bounding box center [357, 413] width 50 height 15
select select "removed"
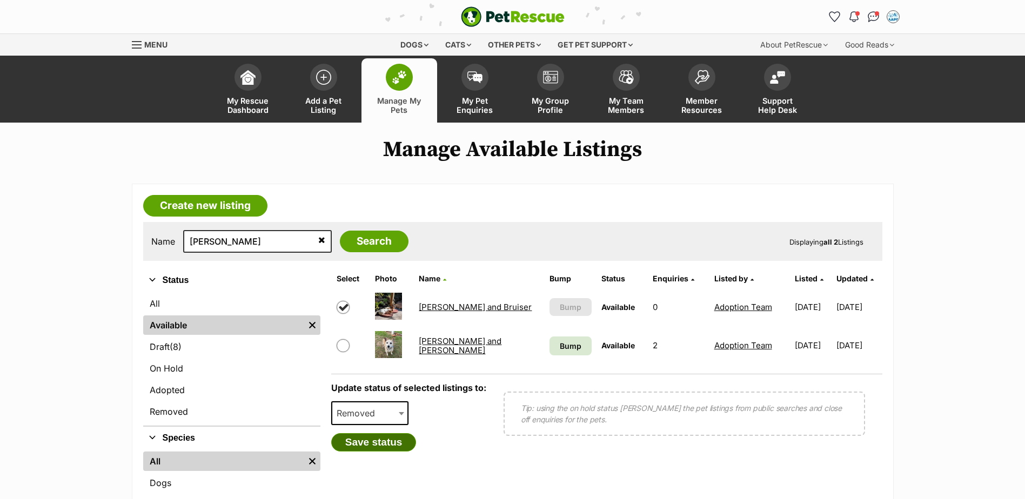
click at [379, 445] on button "Save status" at bounding box center [373, 442] width 85 height 18
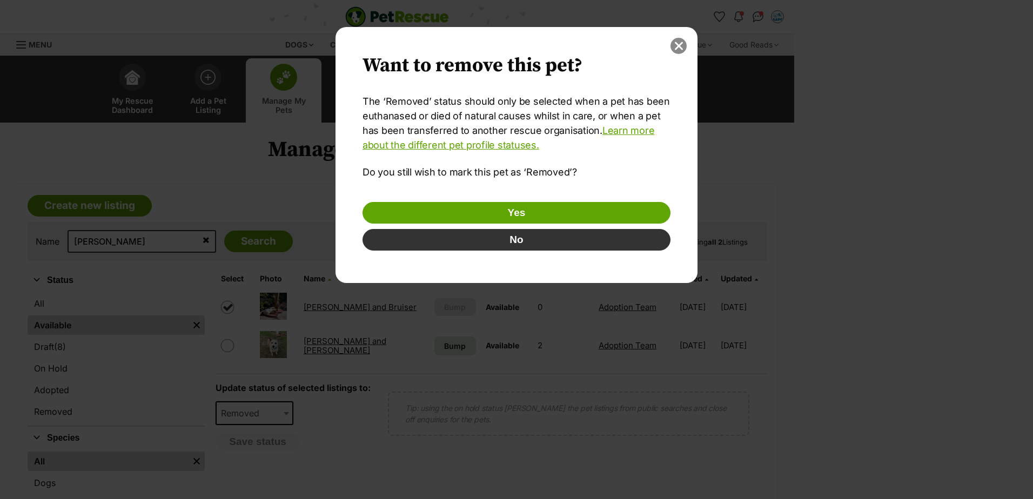
click at [677, 52] on button "close" at bounding box center [679, 46] width 16 height 16
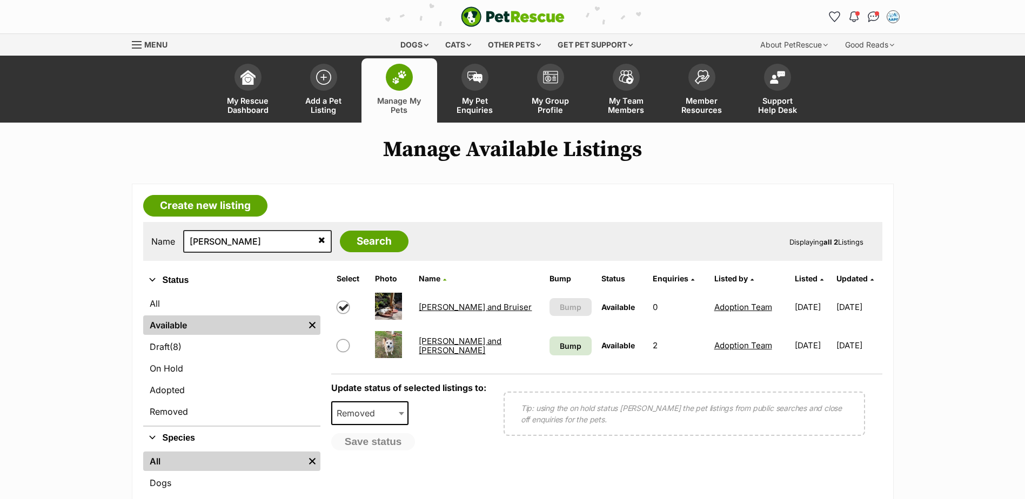
click at [343, 310] on input "checkbox" at bounding box center [343, 307] width 13 height 13
click at [463, 204] on article "Create new listing Name barney Search Displaying all 2 Listings Refine your sea…" at bounding box center [513, 386] width 762 height 404
click at [346, 304] on input "checkbox" at bounding box center [343, 307] width 13 height 13
checkbox input "true"
click at [375, 448] on button "Save status" at bounding box center [373, 442] width 85 height 18
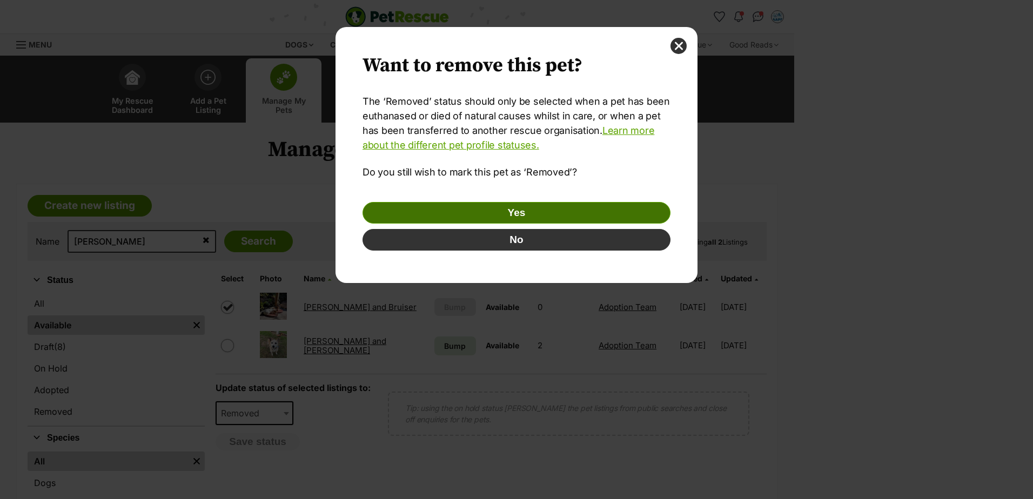
click at [505, 209] on button "Yes" at bounding box center [517, 213] width 308 height 22
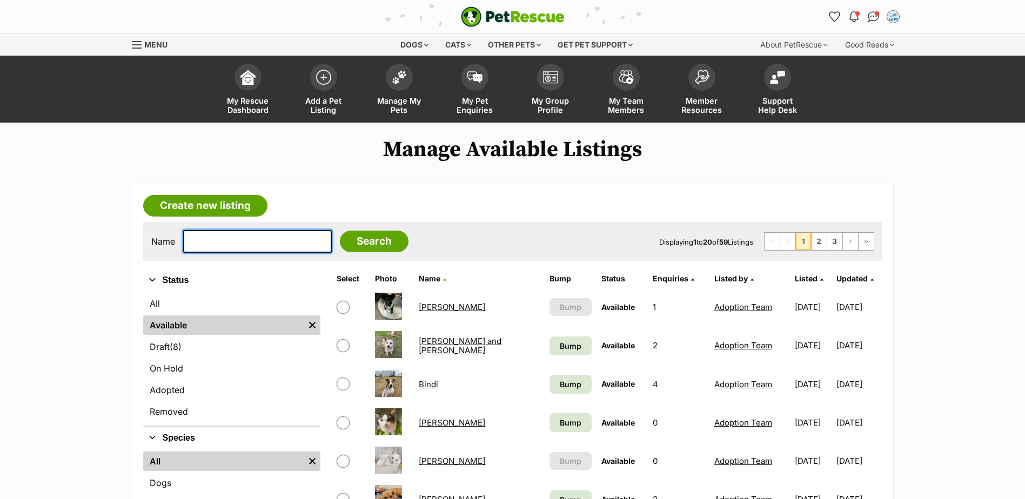
click at [220, 243] on input "text" at bounding box center [257, 241] width 149 height 23
type input "[PERSON_NAME]"
click at [340, 231] on input "Search" at bounding box center [374, 242] width 69 height 22
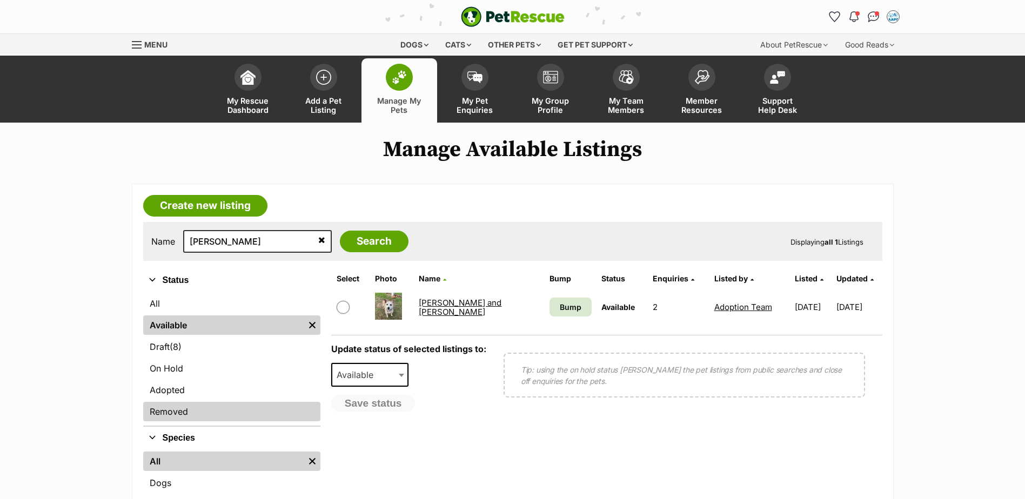
click at [201, 410] on link "Removed" at bounding box center [231, 411] width 177 height 19
click at [168, 416] on link "Removed" at bounding box center [231, 411] width 177 height 19
click at [173, 411] on link "Removed" at bounding box center [231, 411] width 177 height 19
click at [194, 417] on link "Removed" at bounding box center [231, 411] width 177 height 19
click at [310, 322] on img "Remove filter" at bounding box center [312, 325] width 12 height 12
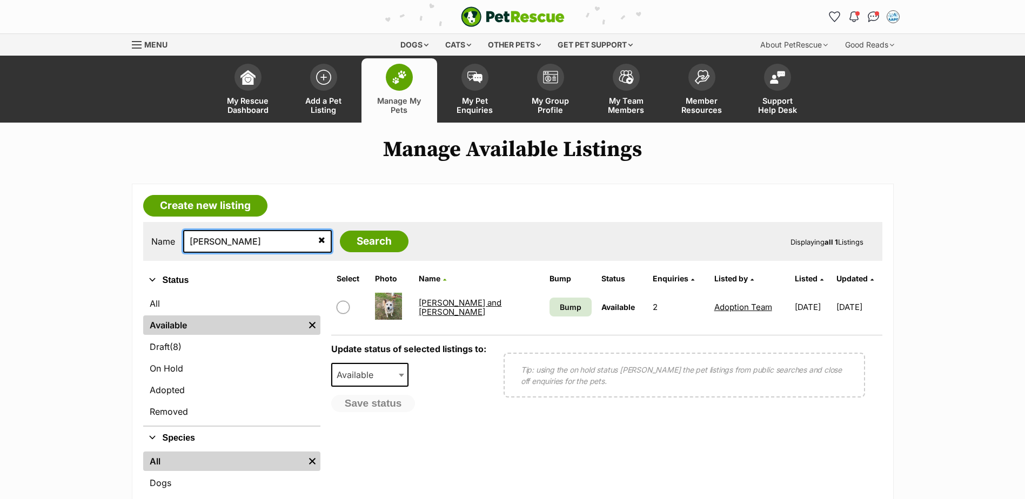
click at [296, 237] on input "[PERSON_NAME]" at bounding box center [257, 241] width 149 height 23
click at [318, 240] on icon at bounding box center [321, 240] width 7 height 9
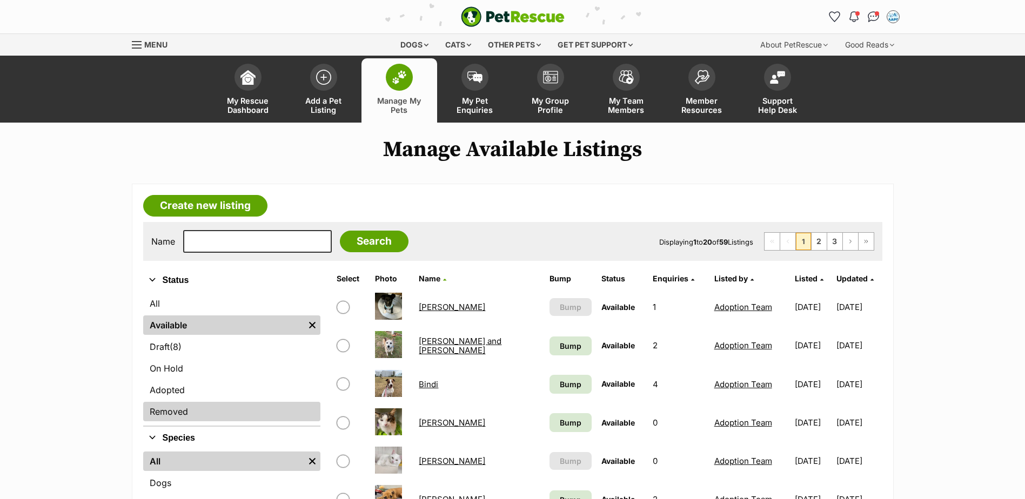
click at [197, 414] on link "Removed" at bounding box center [231, 411] width 177 height 19
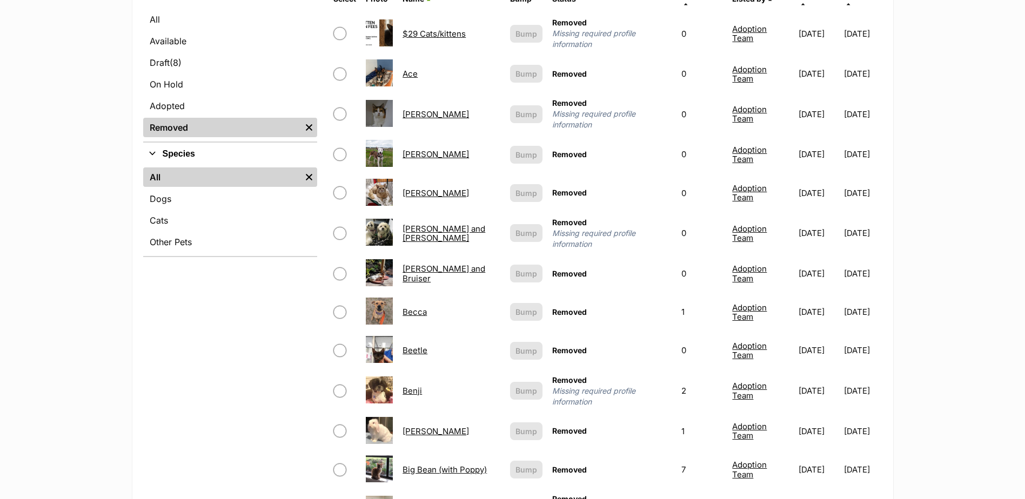
scroll to position [378, 0]
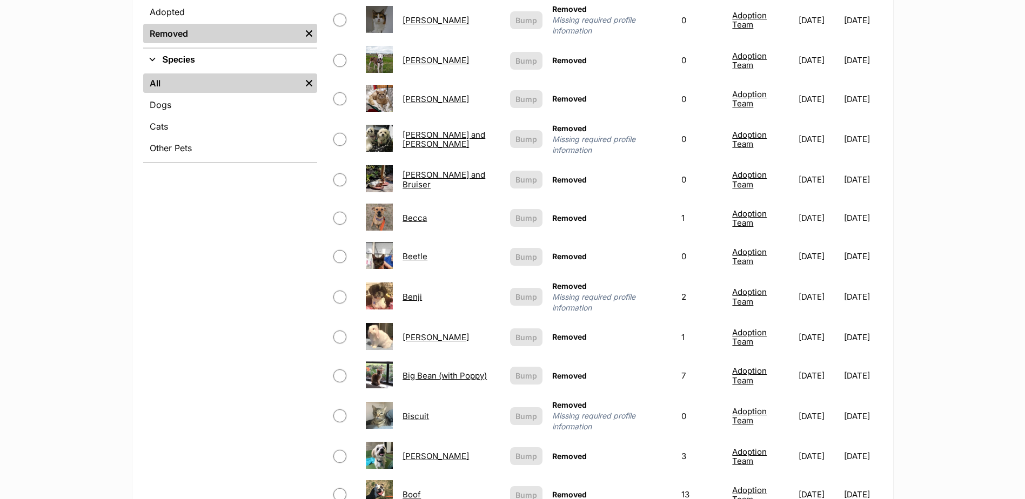
click at [337, 173] on input "checkbox" at bounding box center [339, 179] width 13 height 13
checkbox input "true"
click at [426, 173] on link "[PERSON_NAME] and Bruiser" at bounding box center [444, 179] width 83 height 19
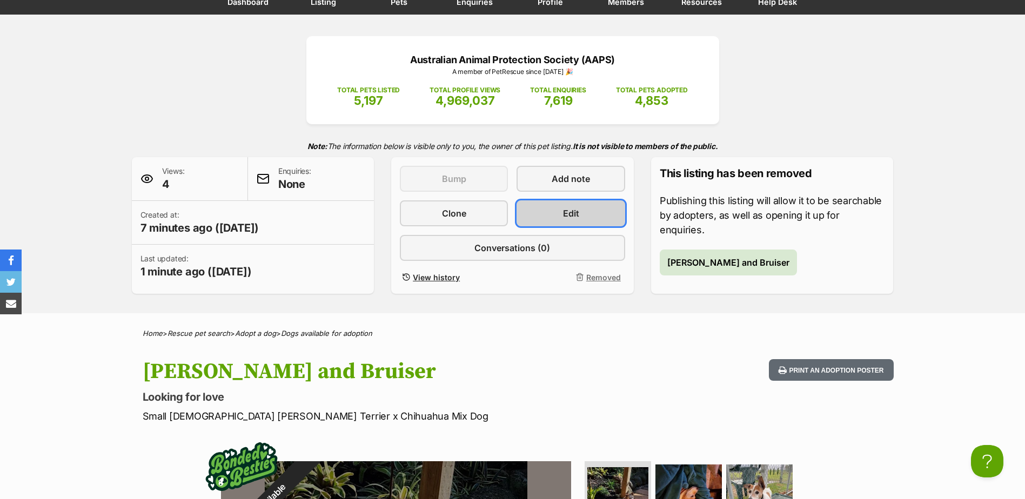
click at [558, 215] on link "Edit" at bounding box center [571, 214] width 108 height 26
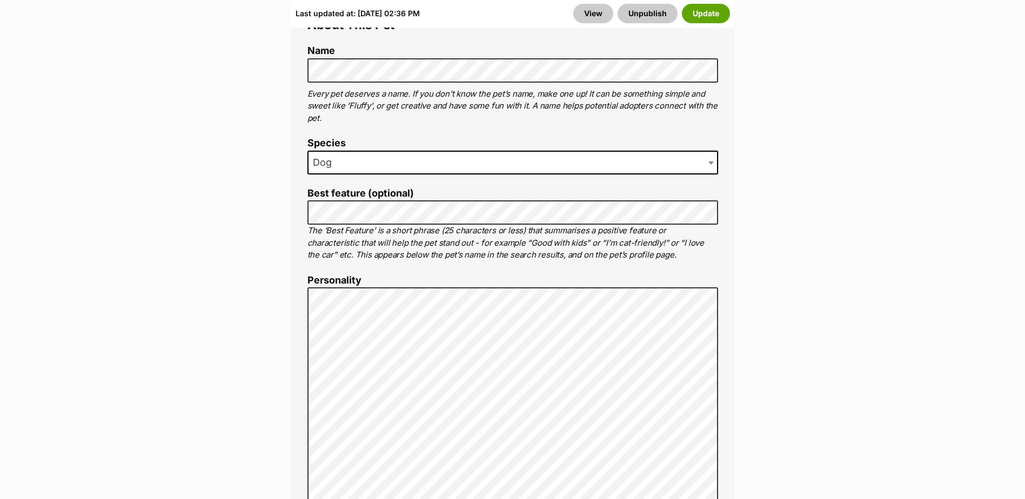
scroll to position [671, 0]
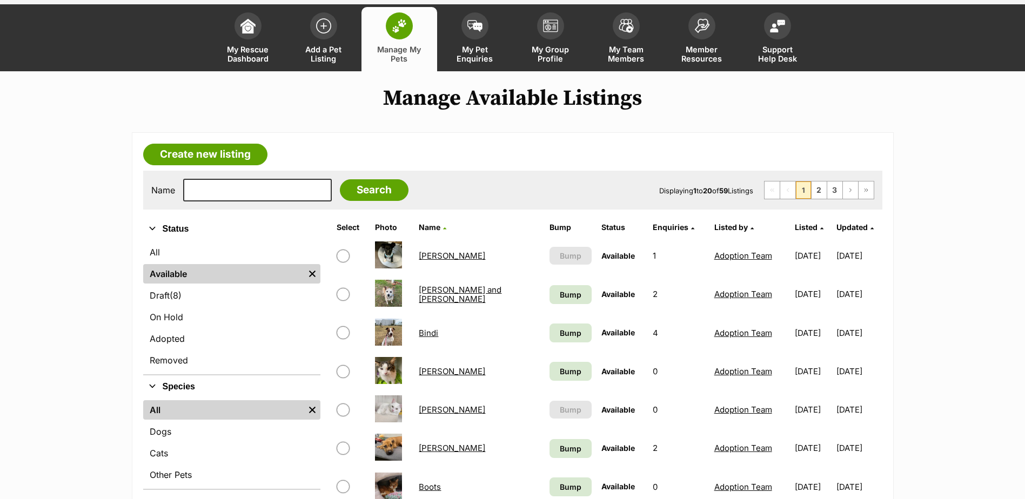
scroll to position [108, 0]
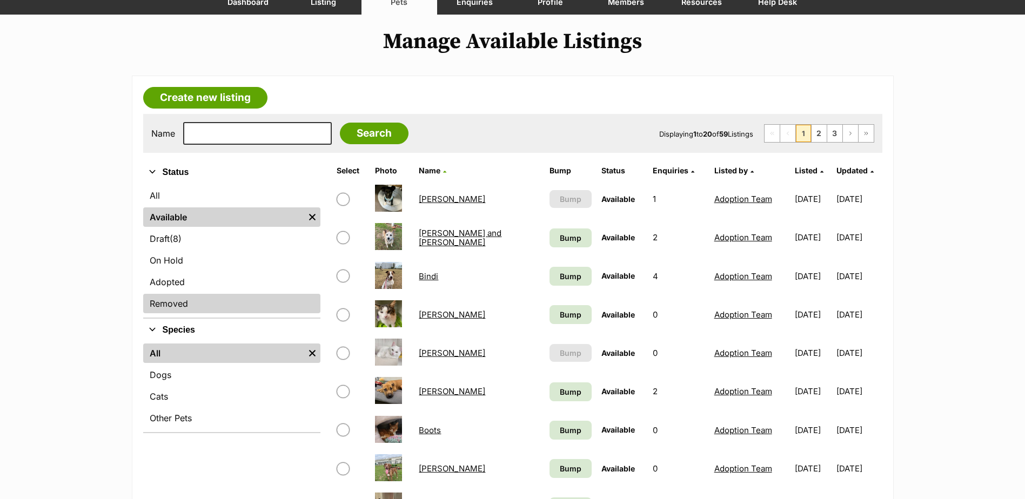
click at [166, 303] on link "Removed" at bounding box center [231, 303] width 177 height 19
click at [175, 305] on link "Removed" at bounding box center [231, 303] width 177 height 19
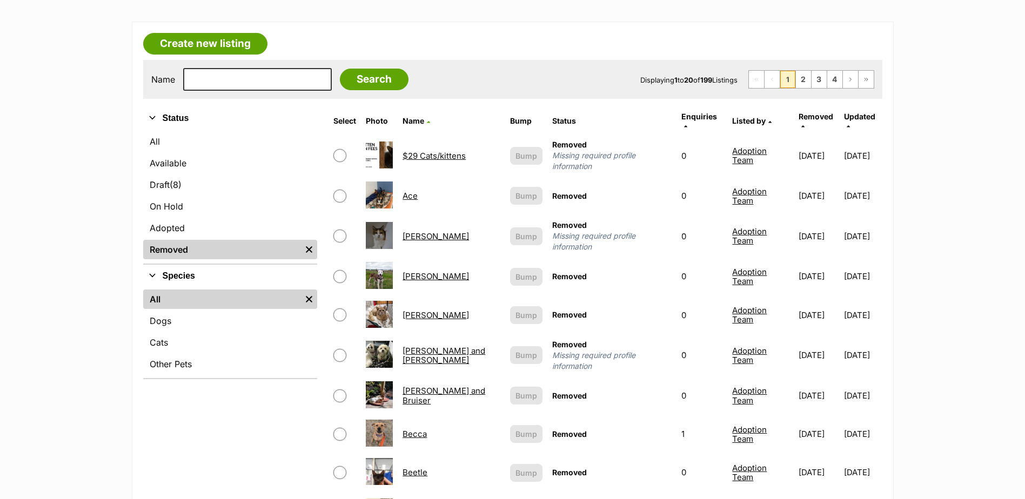
scroll to position [324, 0]
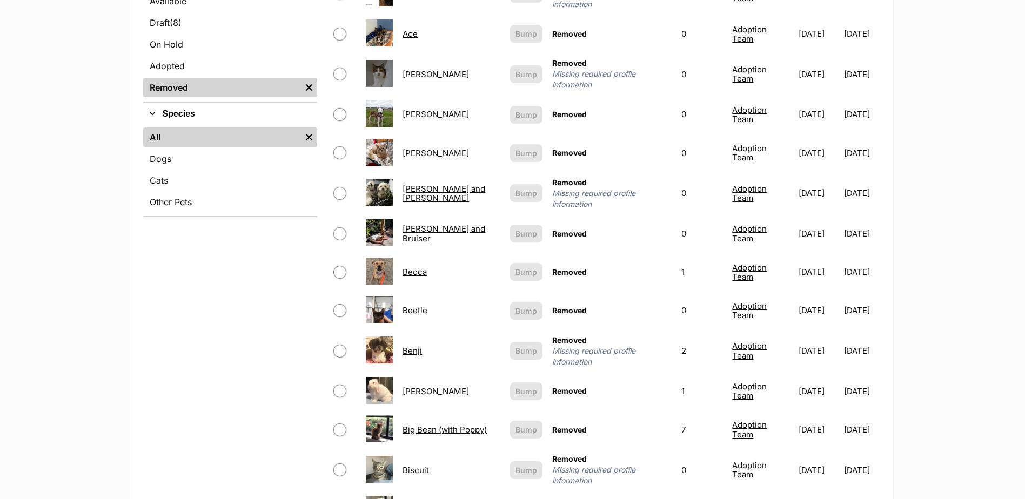
click at [341, 228] on input "checkbox" at bounding box center [339, 234] width 13 height 13
checkbox input "true"
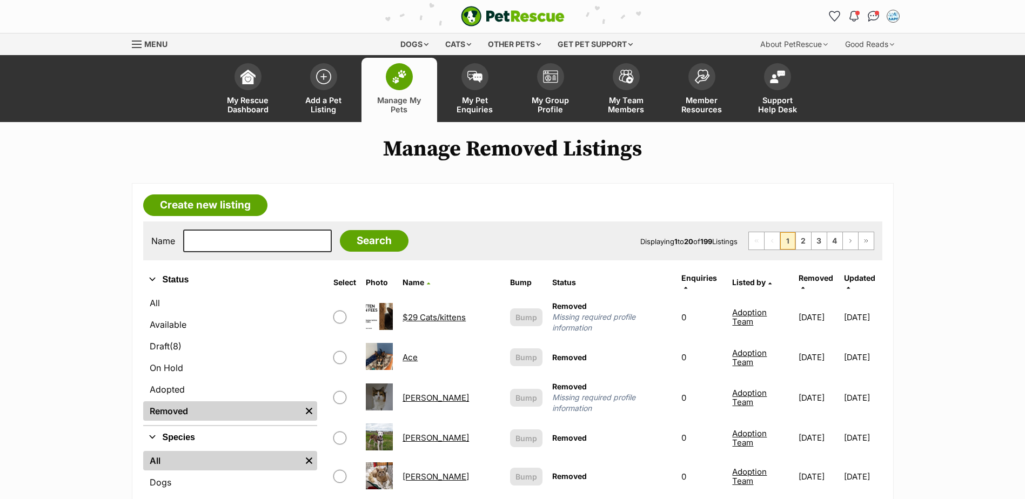
scroll to position [0, 0]
